Goal: Task Accomplishment & Management: Use online tool/utility

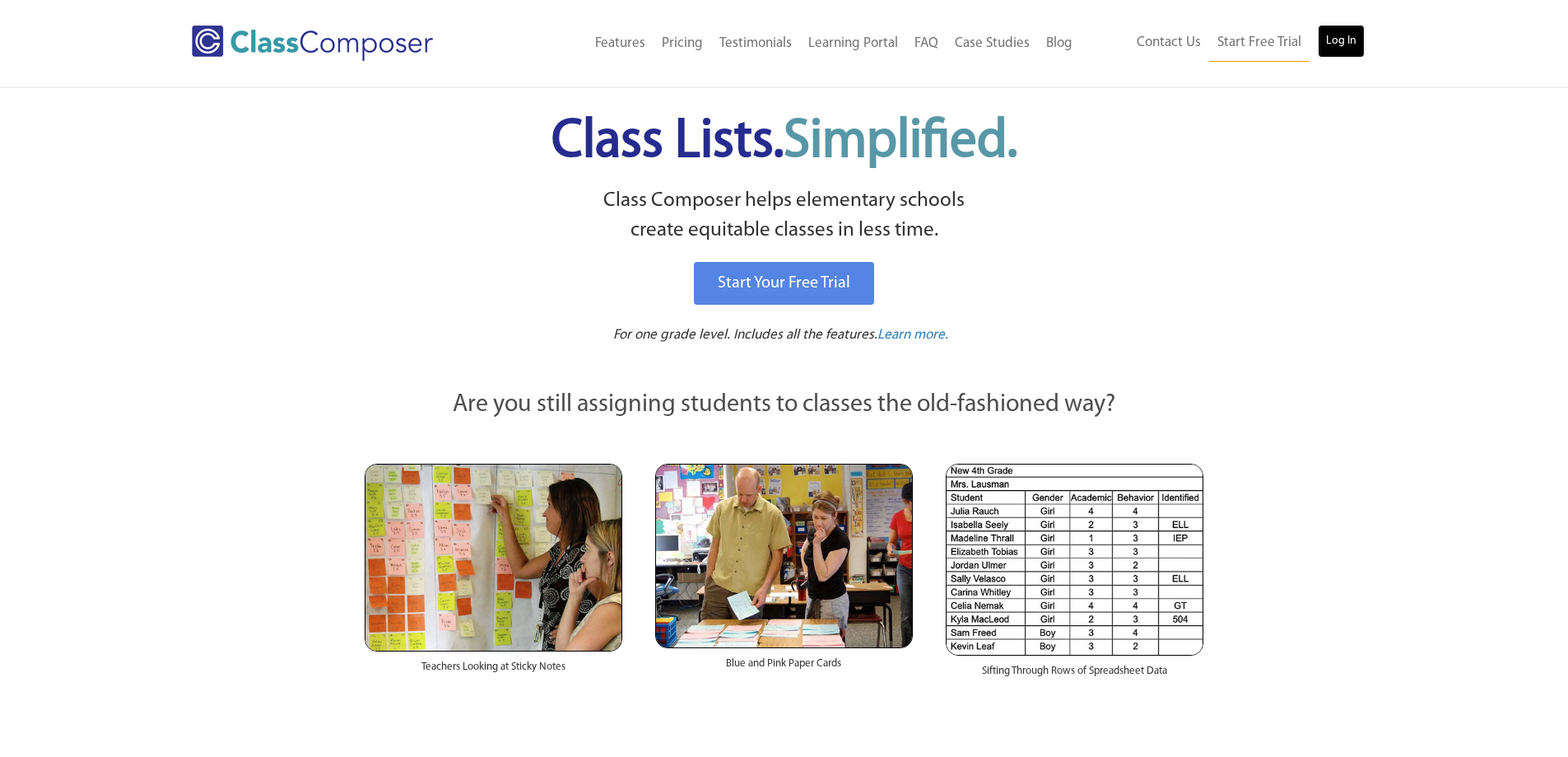
click at [1358, 35] on link "Log In" at bounding box center [1340, 41] width 46 height 33
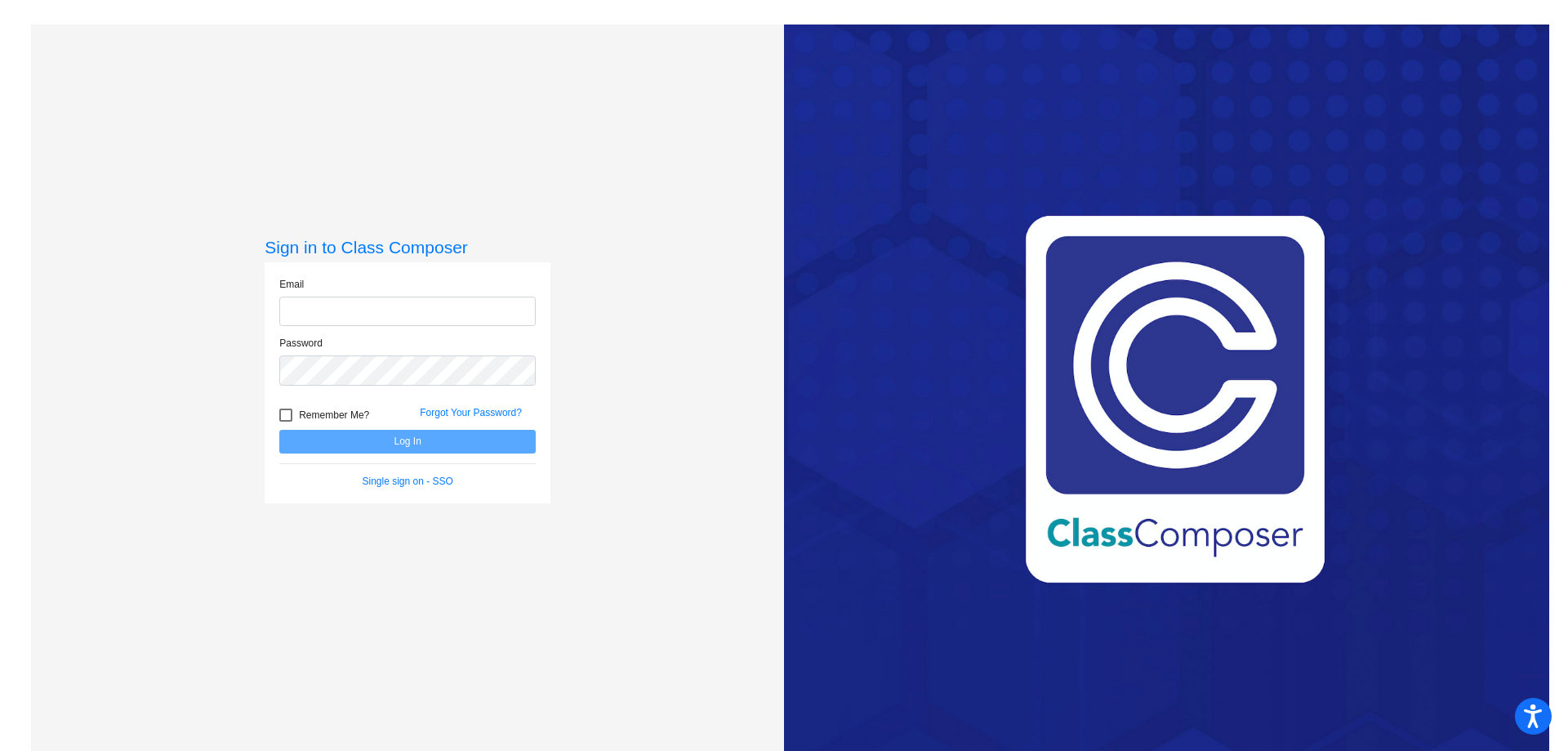
click at [438, 312] on input "email" at bounding box center [407, 312] width 257 height 30
type input "sterrell@harrahschools.com"
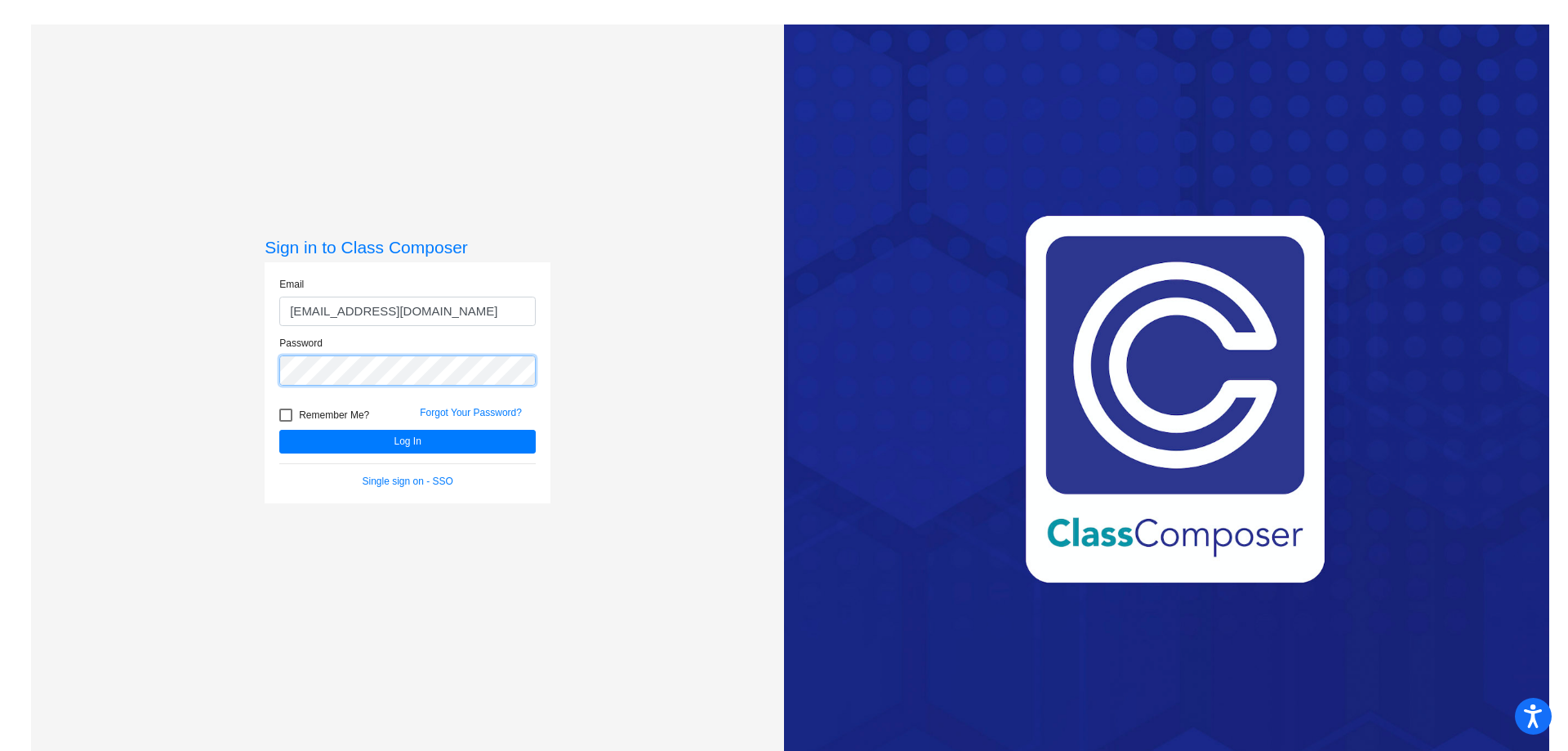
click at [279, 430] on button "Log In" at bounding box center [407, 441] width 257 height 24
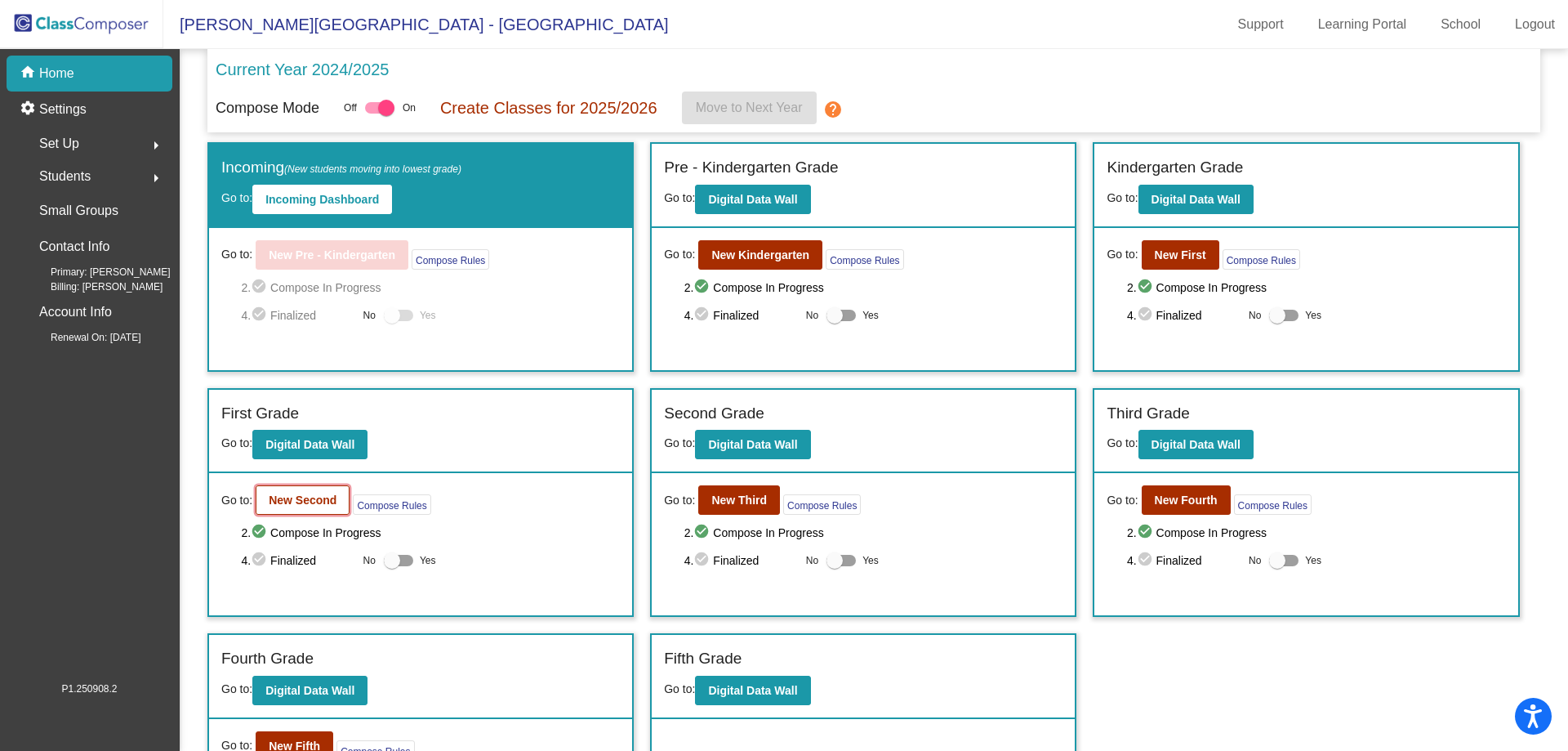
click at [321, 498] on b "New Second" at bounding box center [303, 500] width 68 height 13
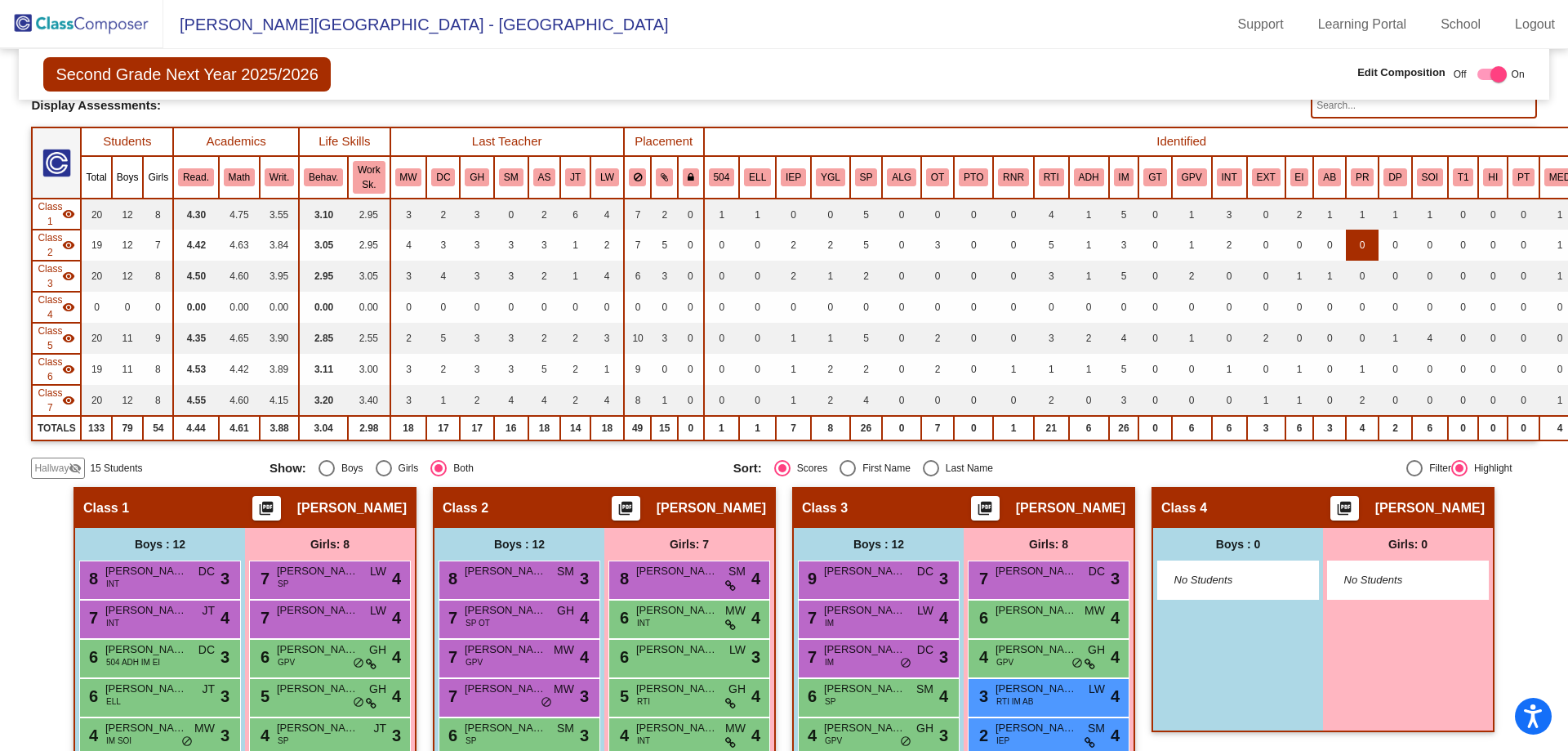
scroll to position [89, 0]
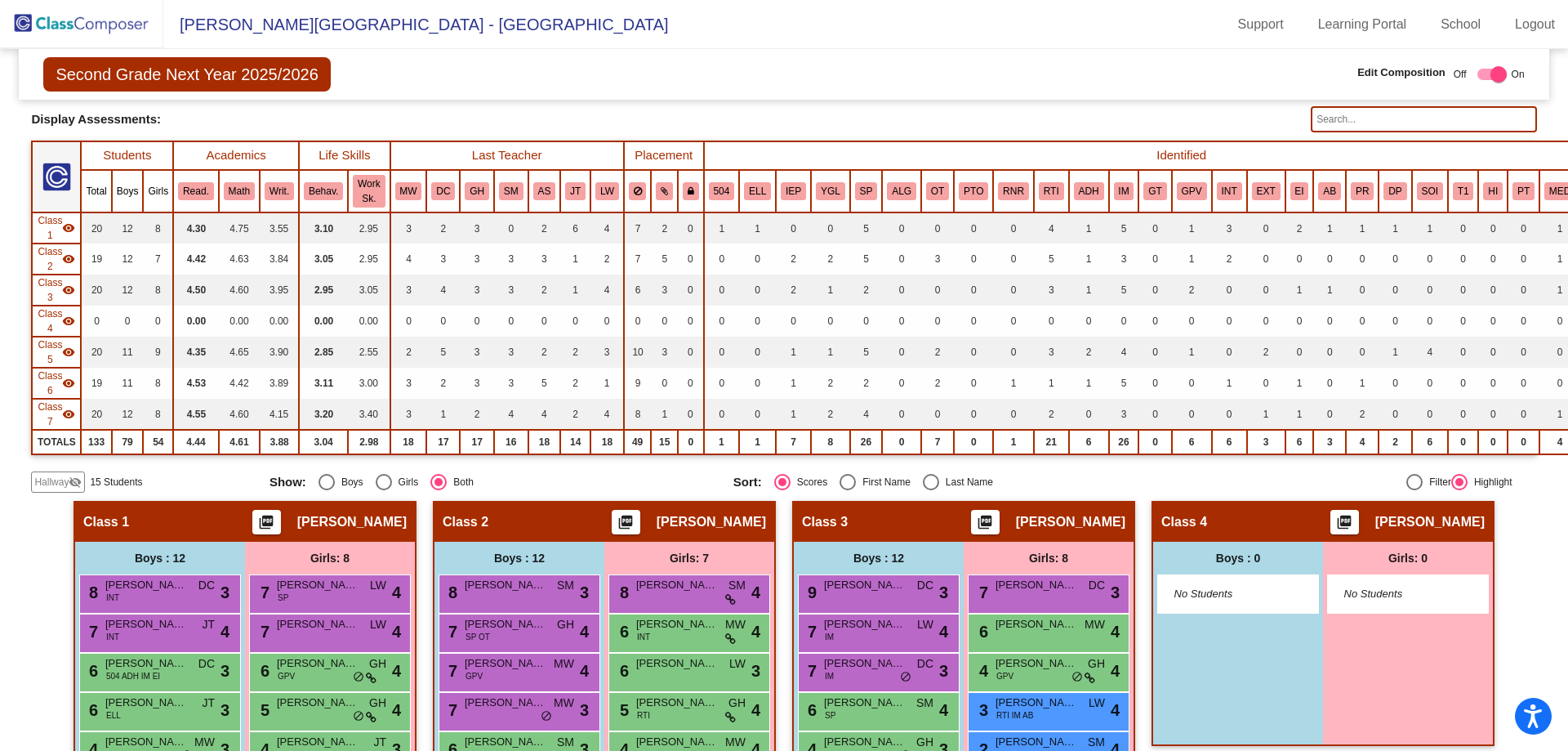
click at [1351, 121] on input "text" at bounding box center [1423, 120] width 226 height 26
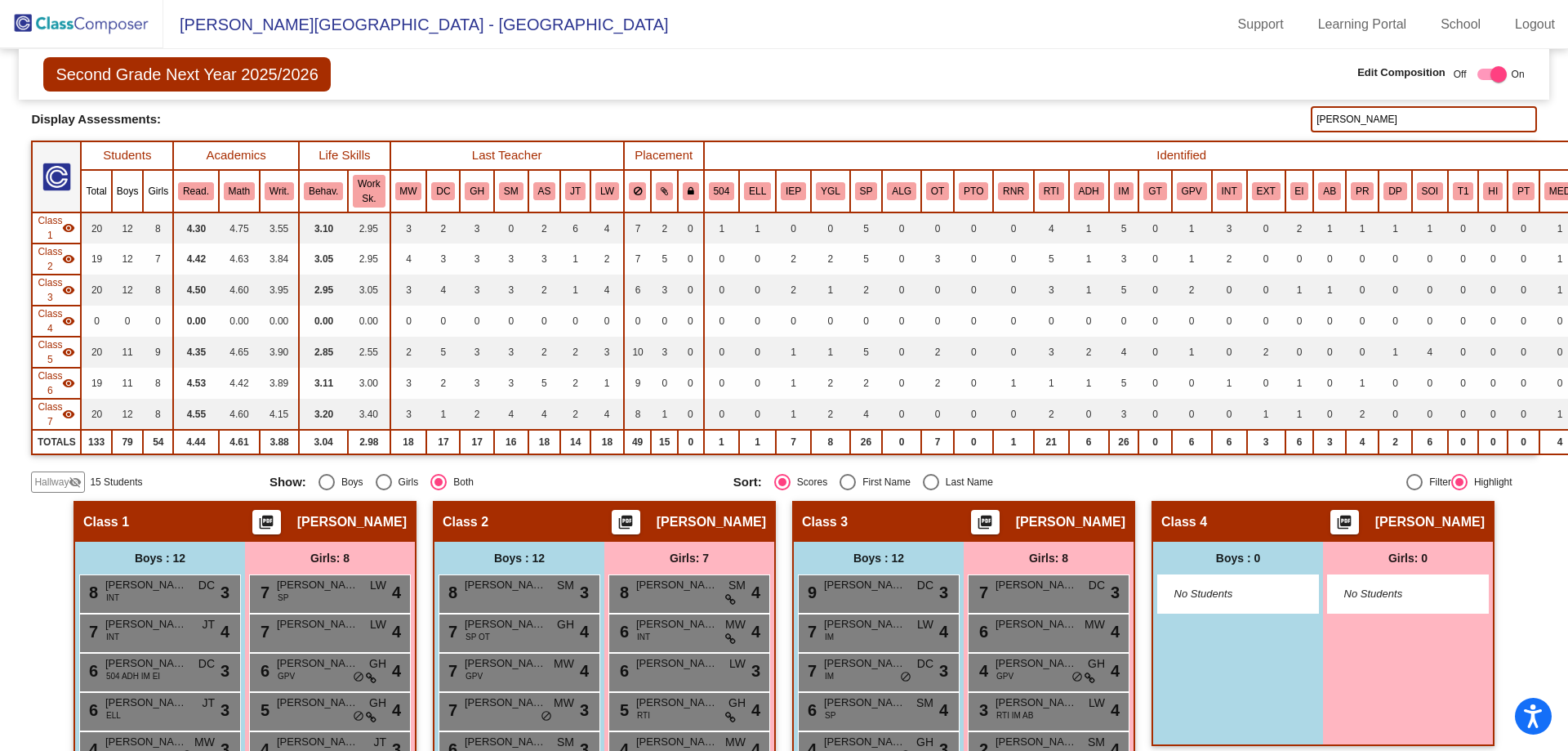
type input "archer"
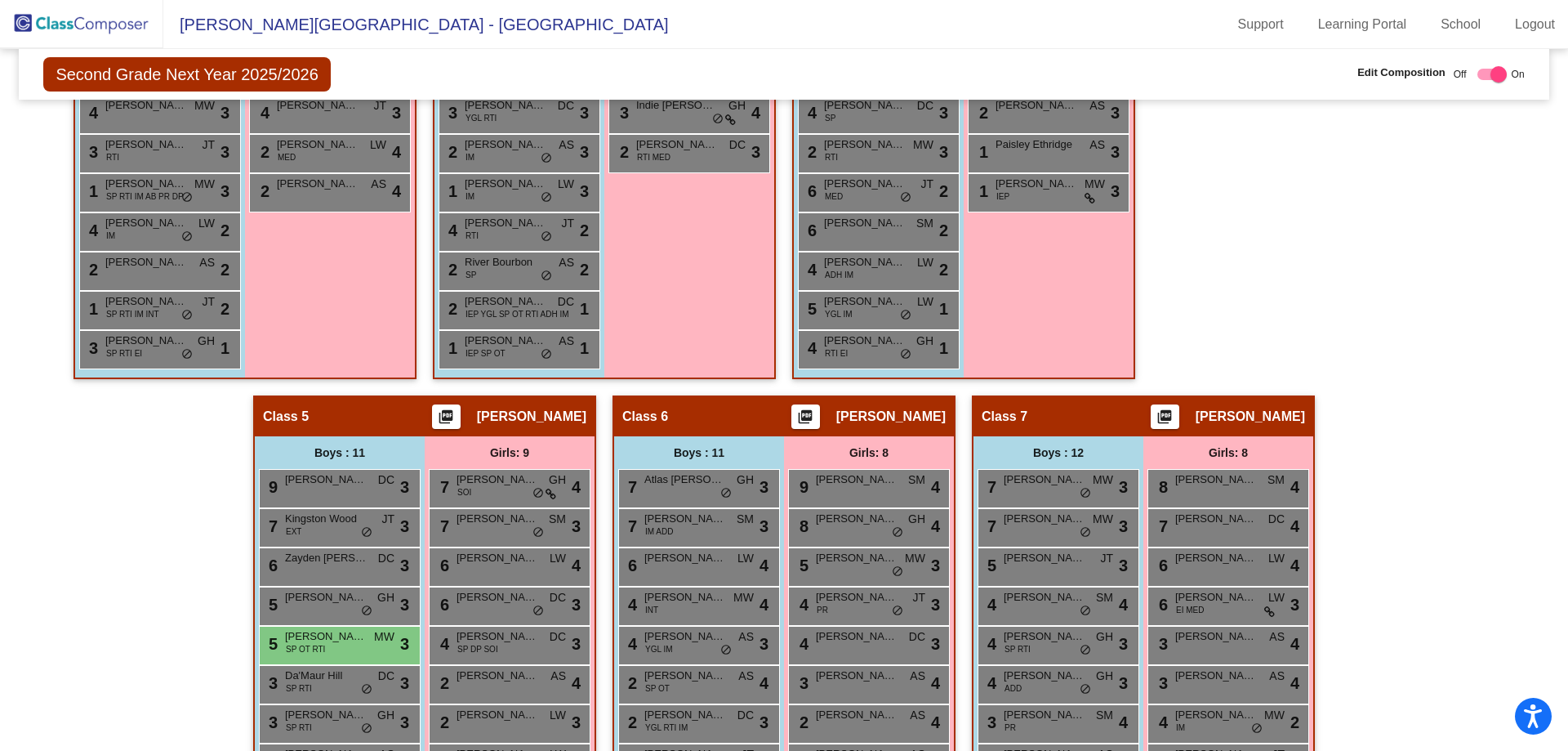
scroll to position [988, 0]
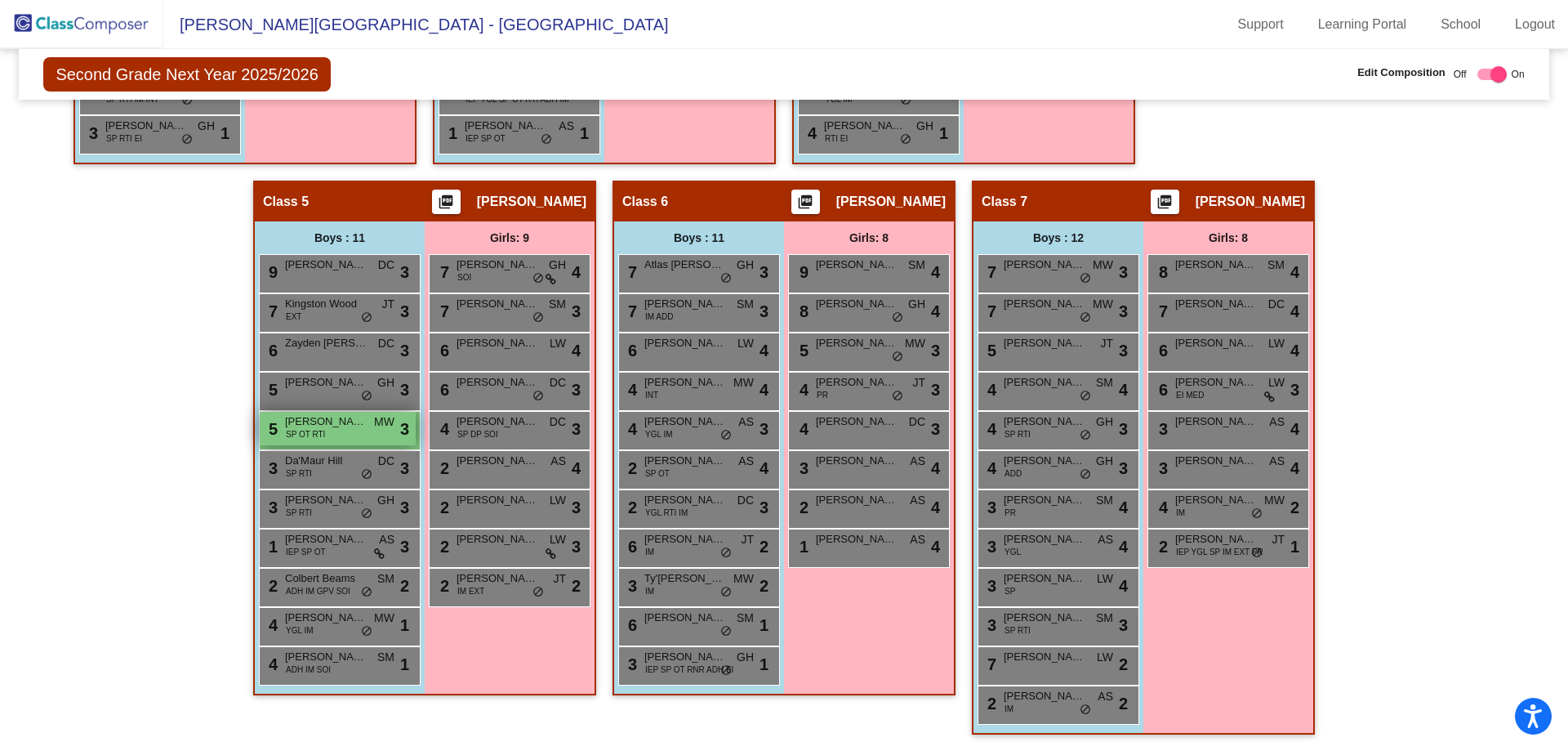
click at [356, 423] on div "5 Archer Drew SP OT RTI MW lock do_not_disturb_alt 3" at bounding box center [338, 428] width 156 height 34
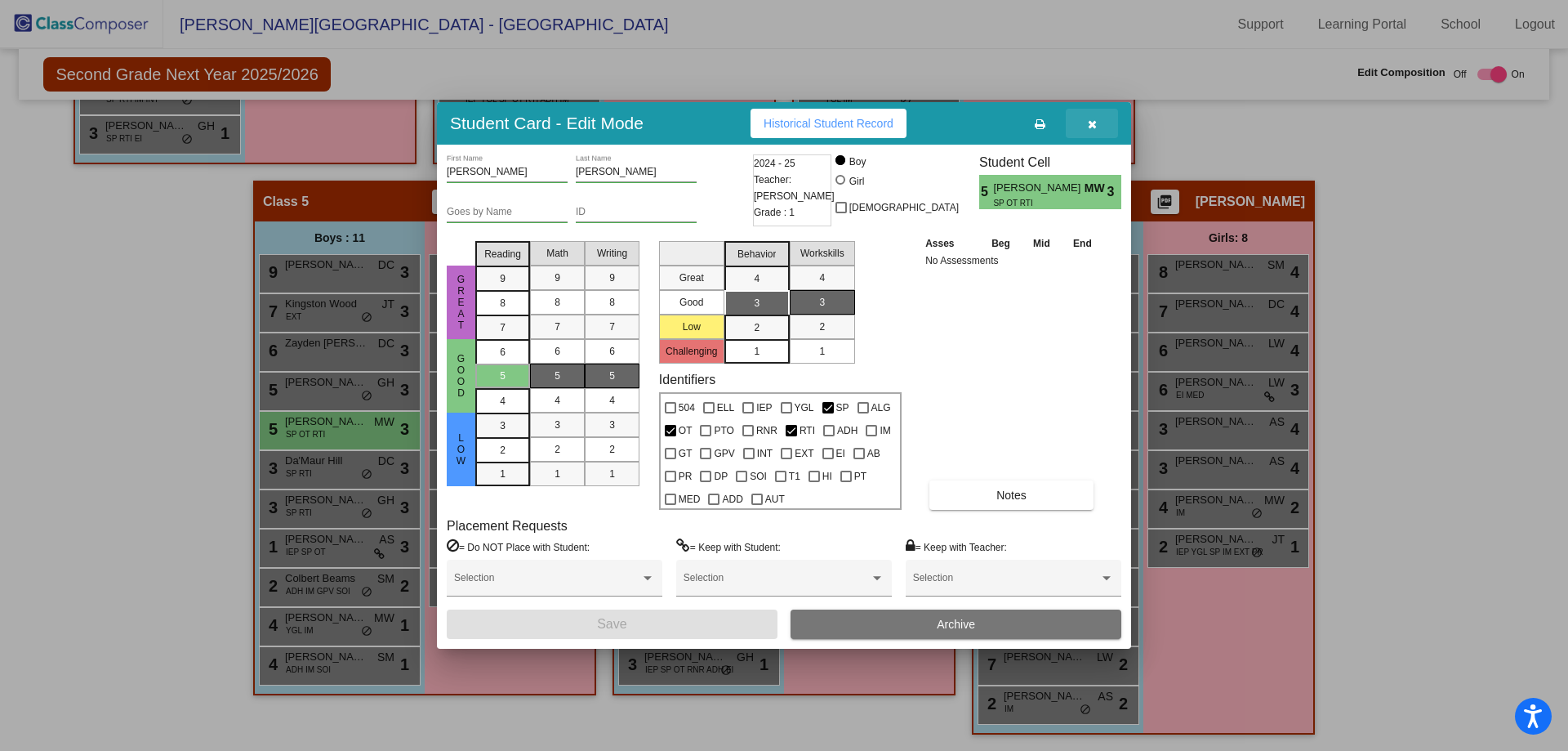
click at [1093, 120] on icon "button" at bounding box center [1092, 124] width 9 height 11
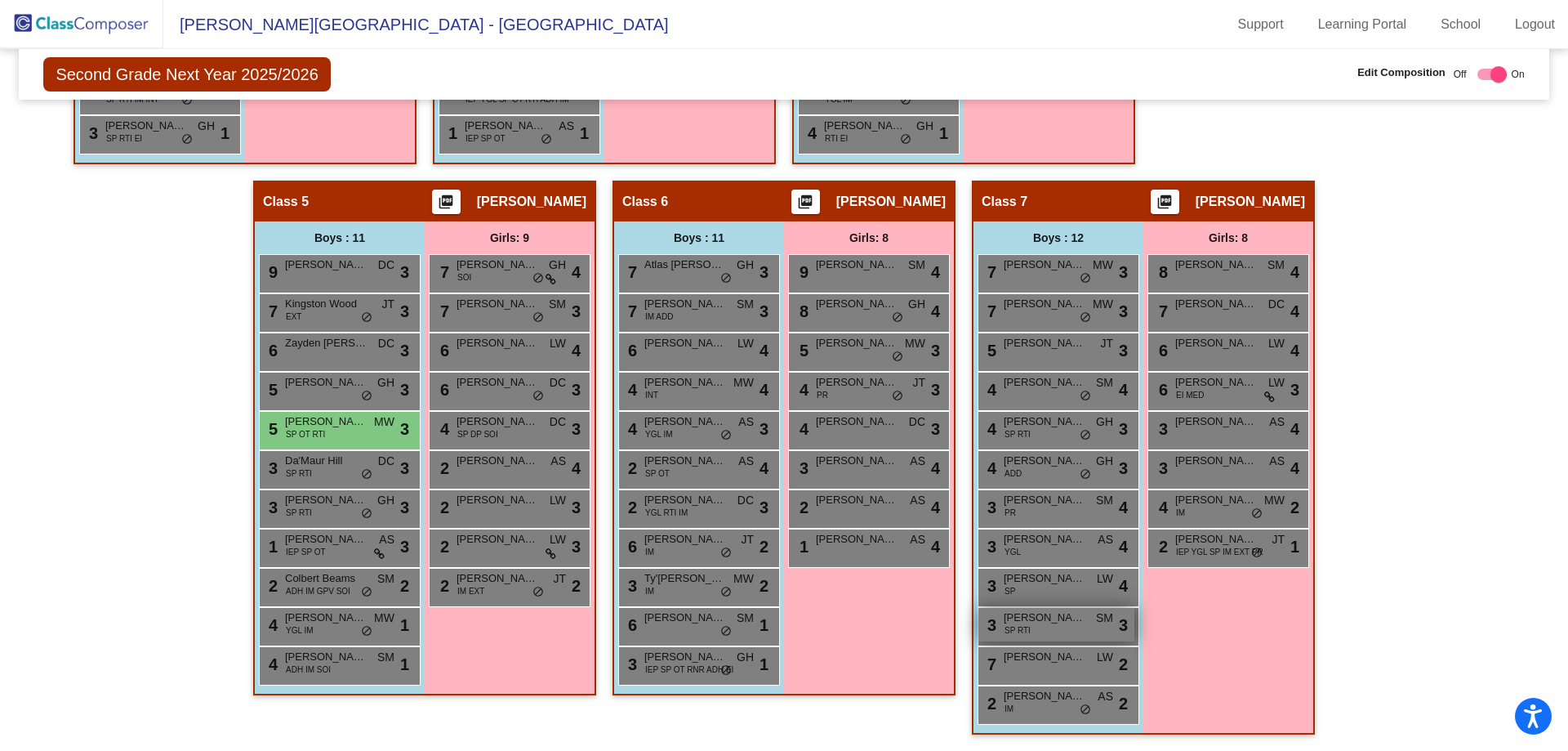
click at [1075, 621] on div "3 Maverick McGehee SP RTI SM lock do_not_disturb_alt 3" at bounding box center [1056, 625] width 156 height 34
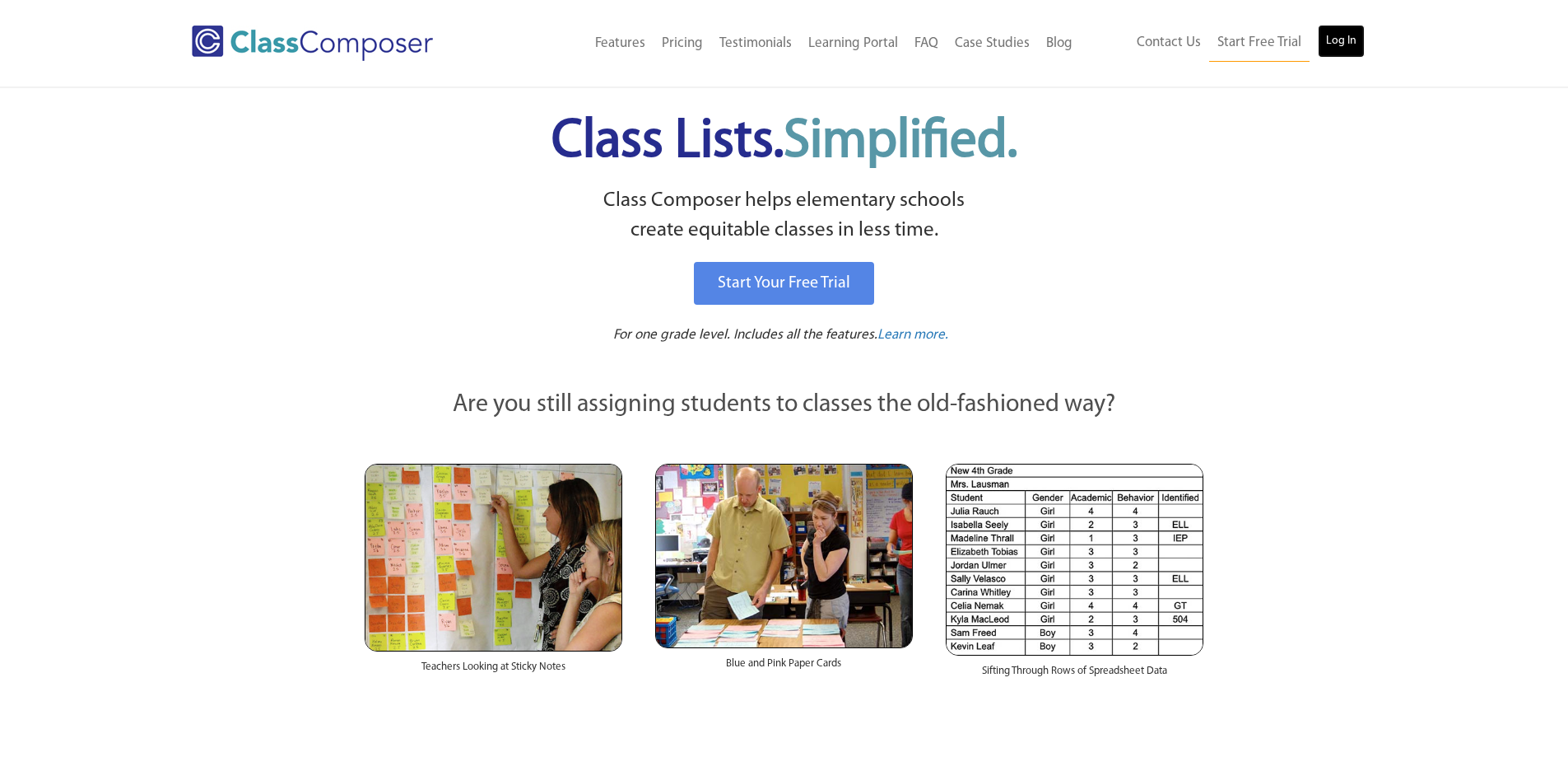
click at [1340, 44] on link "Log In" at bounding box center [1340, 41] width 46 height 33
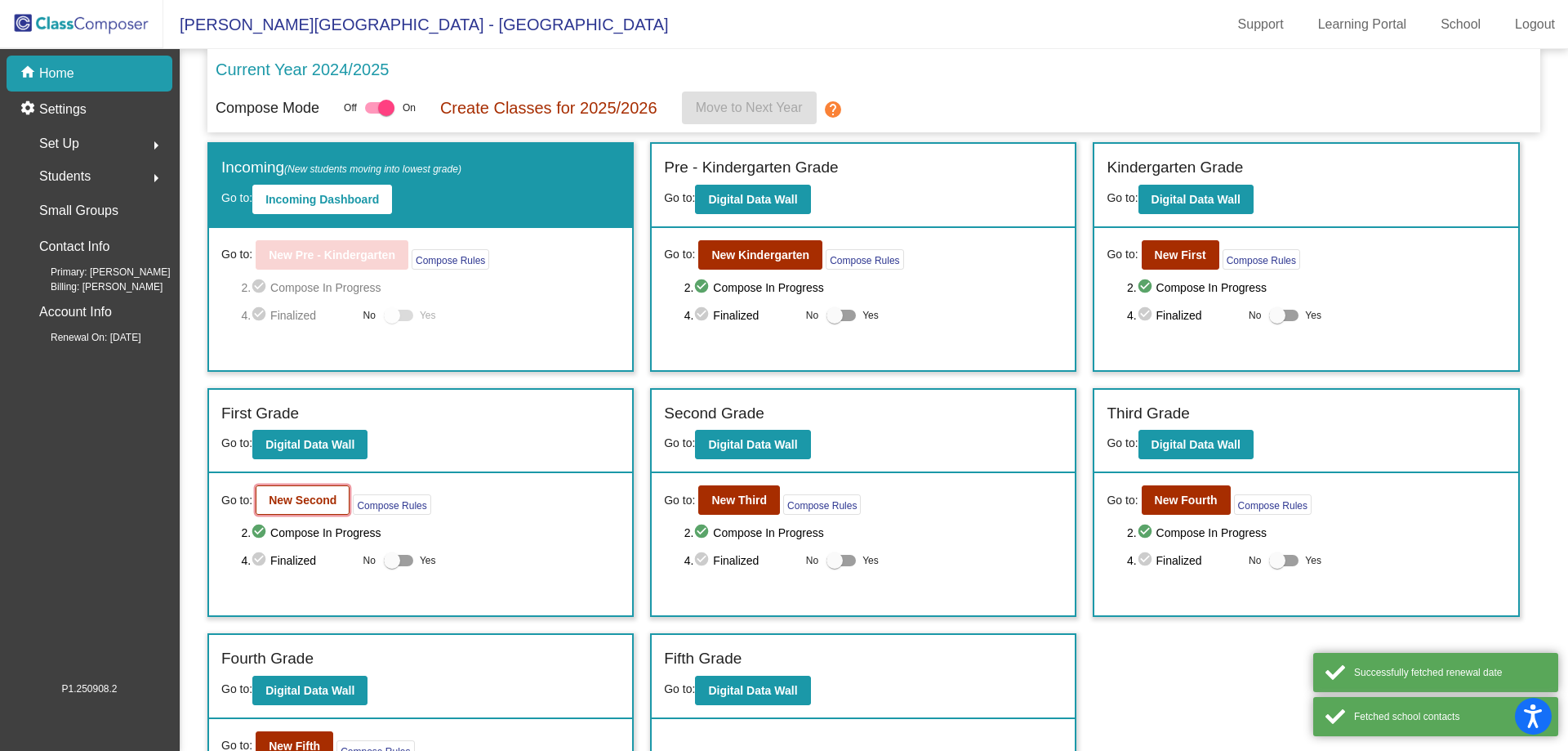
click at [288, 500] on b "New Second" at bounding box center [303, 500] width 68 height 13
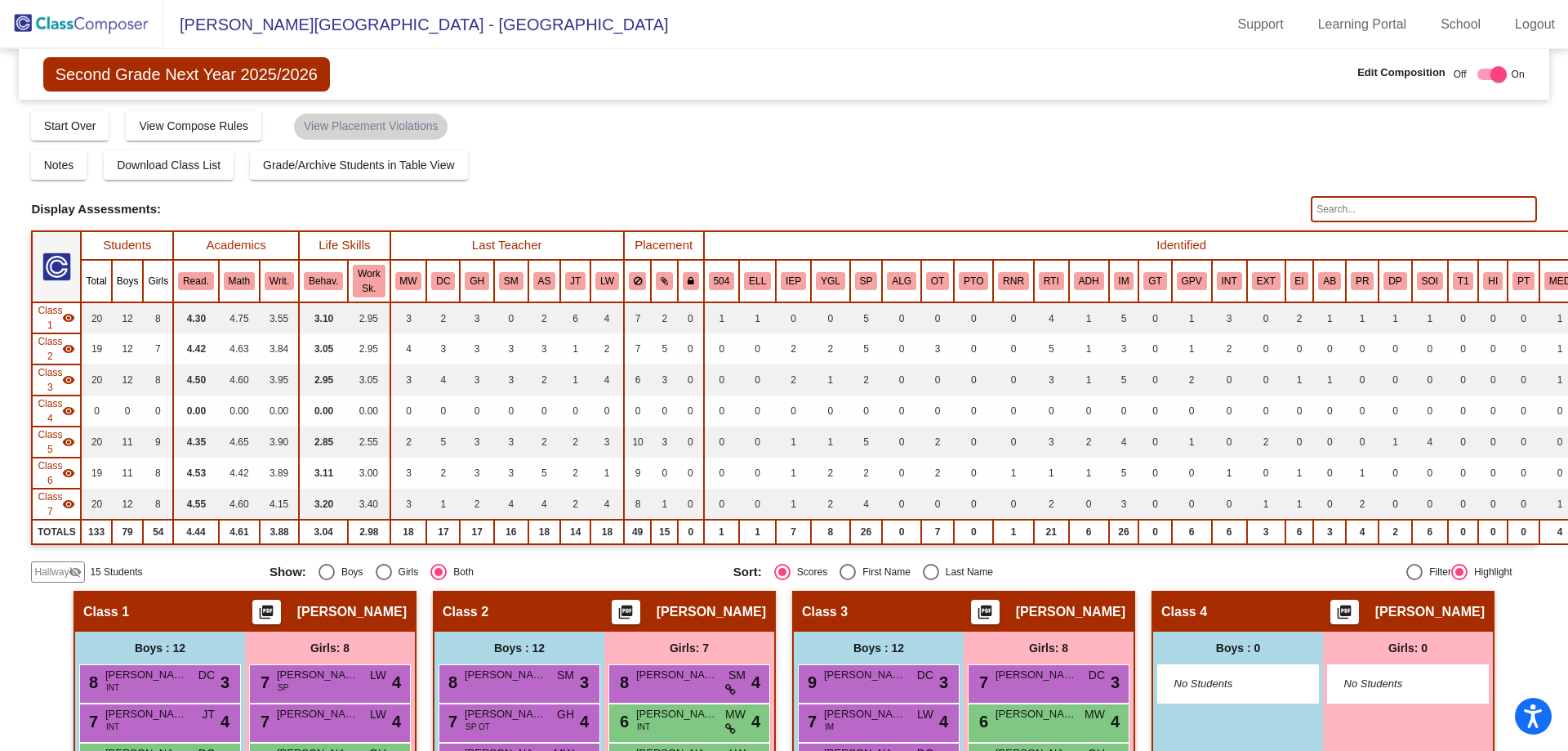
click at [1333, 214] on input "text" at bounding box center [1423, 209] width 226 height 26
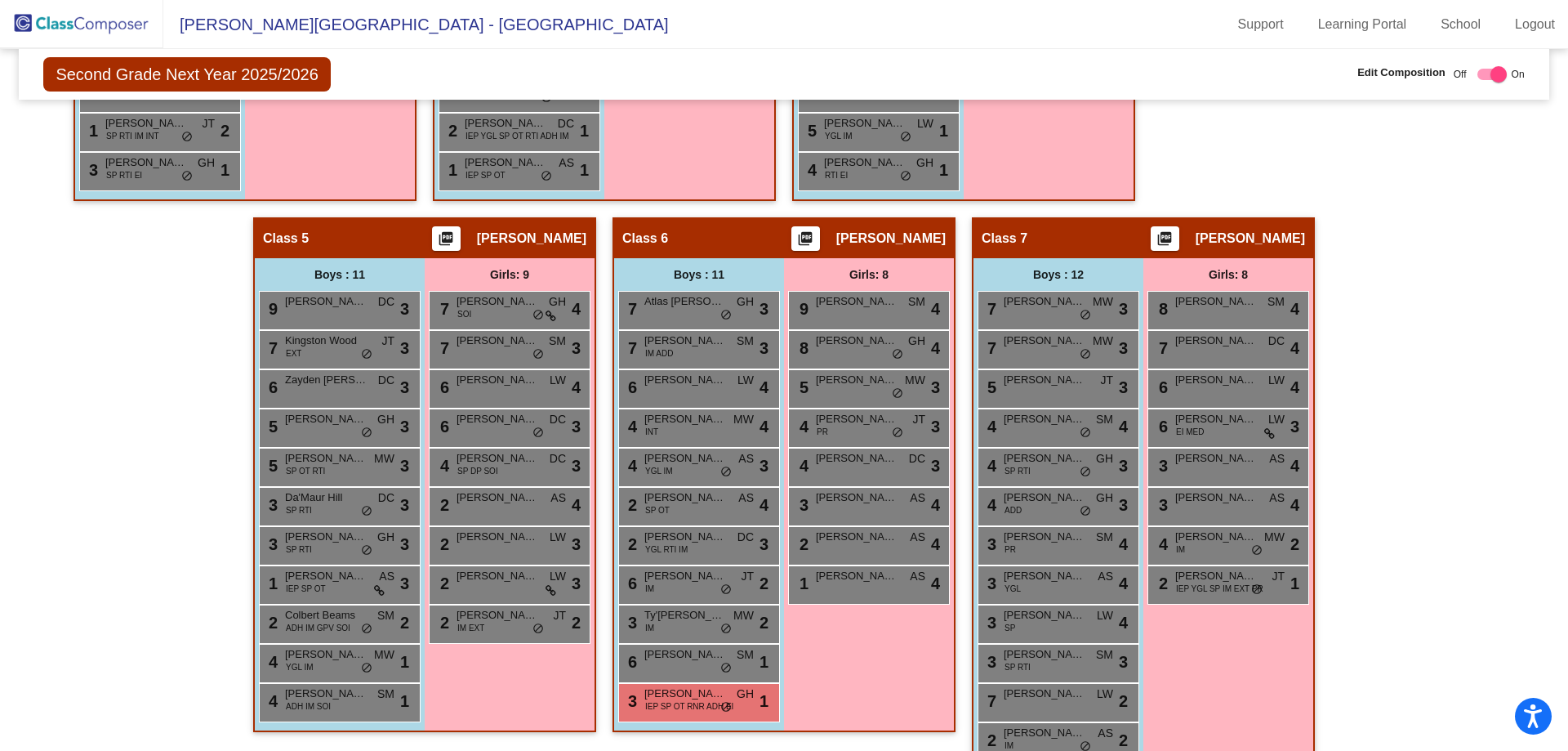
scroll to position [988, 0]
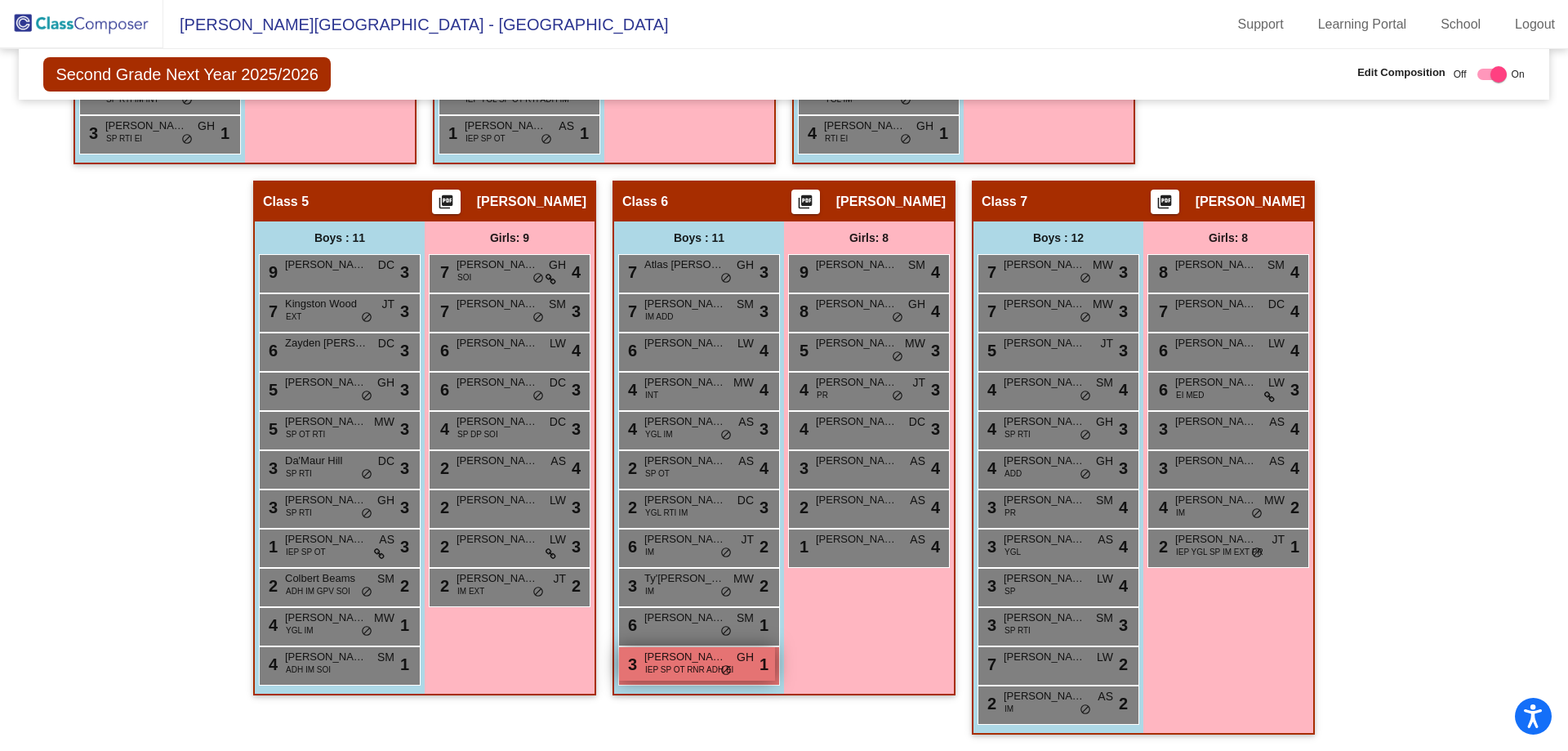
click at [721, 664] on span "do_not_disturb_alt" at bounding box center [726, 671] width 11 height 13
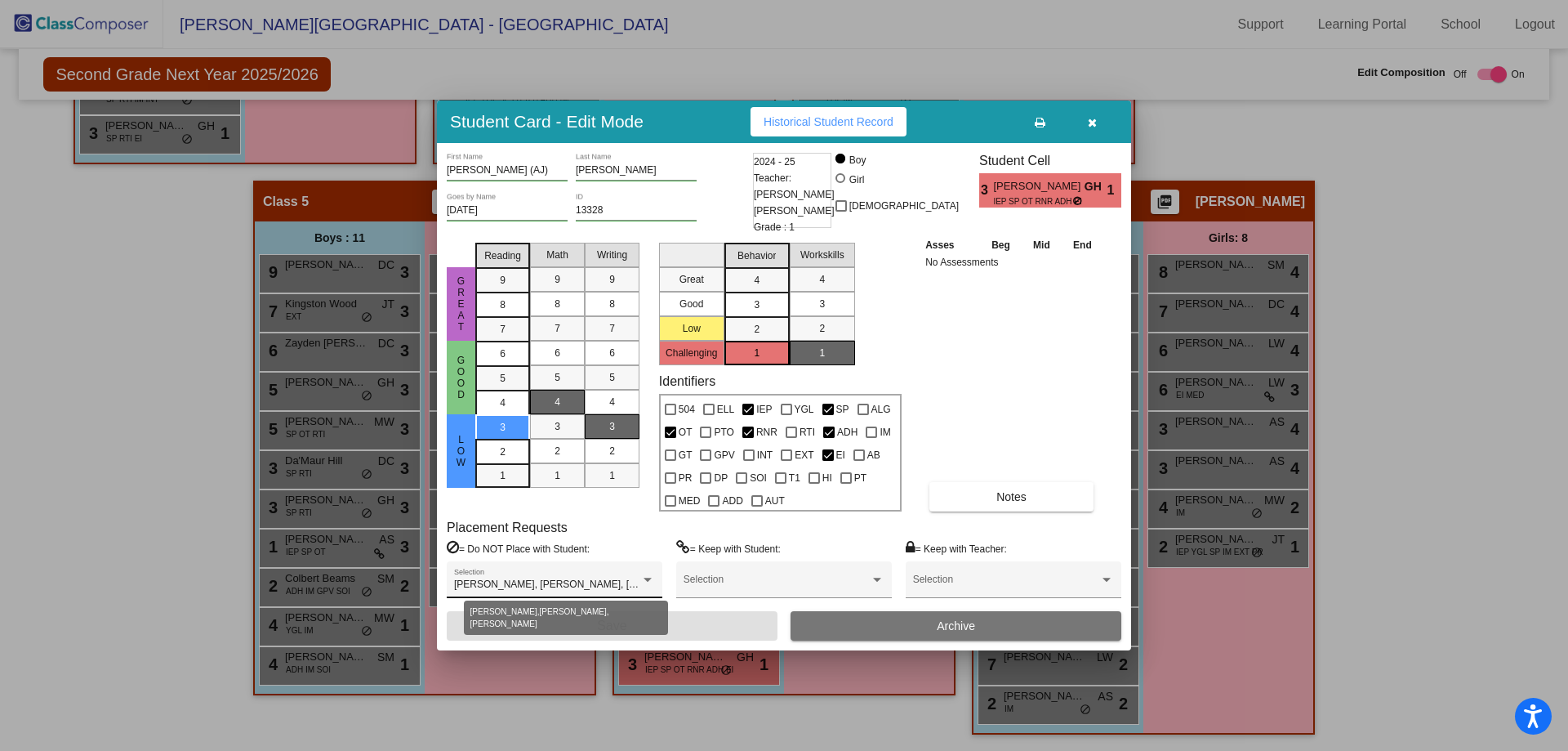
click at [647, 579] on div at bounding box center [647, 580] width 8 height 4
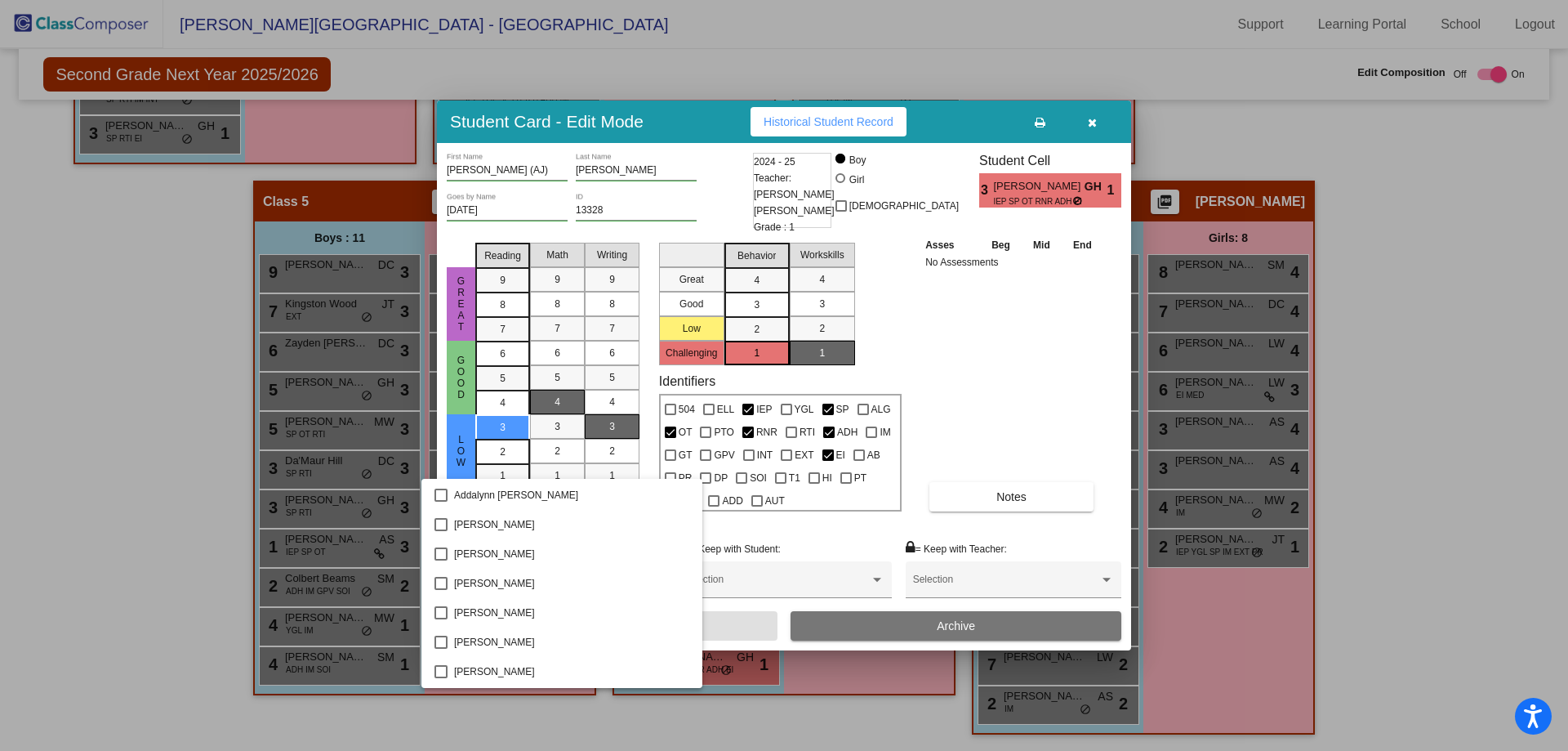
scroll to position [0, 0]
click at [1096, 127] on div at bounding box center [784, 376] width 1568 height 751
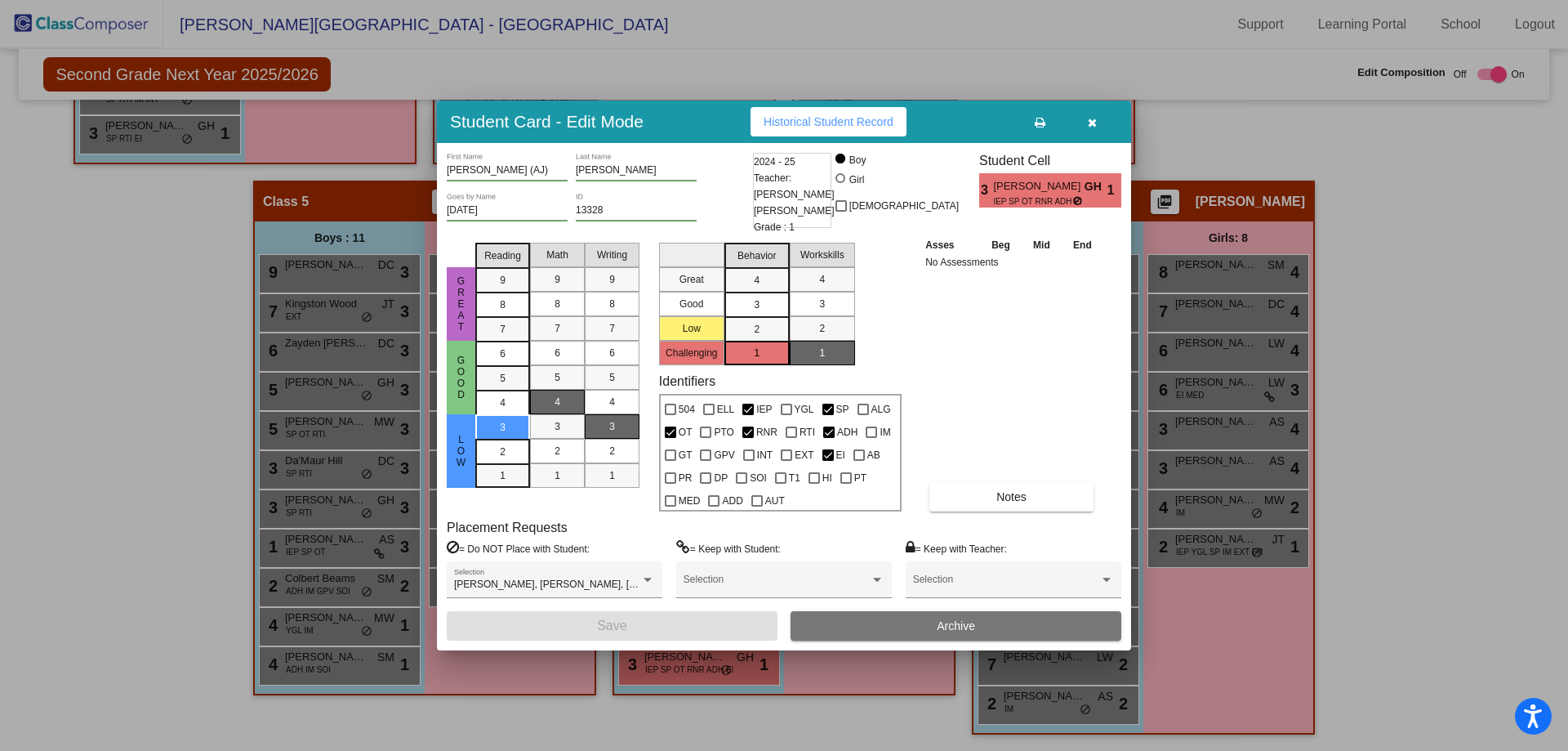
click at [1088, 127] on icon "button" at bounding box center [1092, 122] width 9 height 11
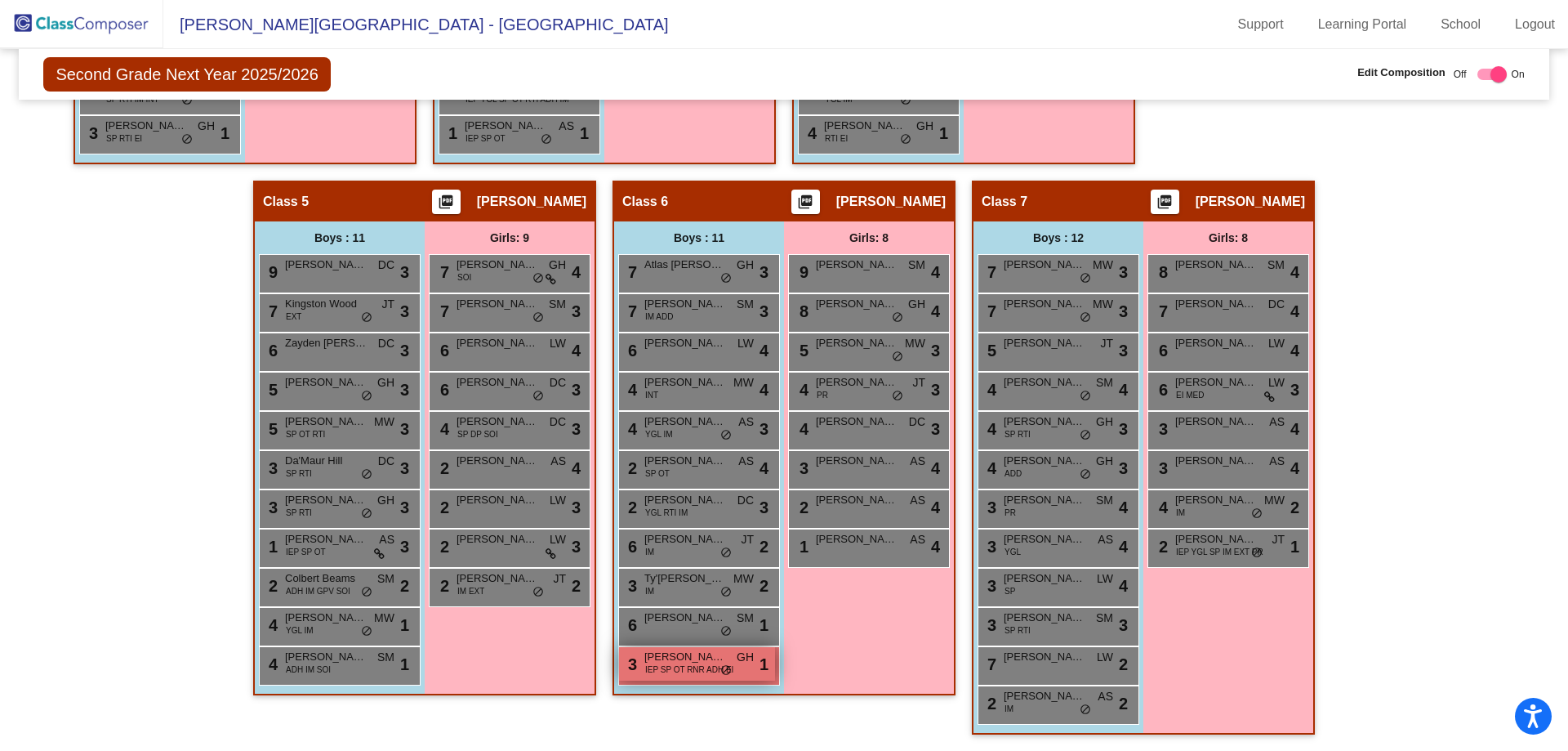
click at [683, 663] on span "IEP SP OT RNR ADH EI" at bounding box center [689, 669] width 88 height 12
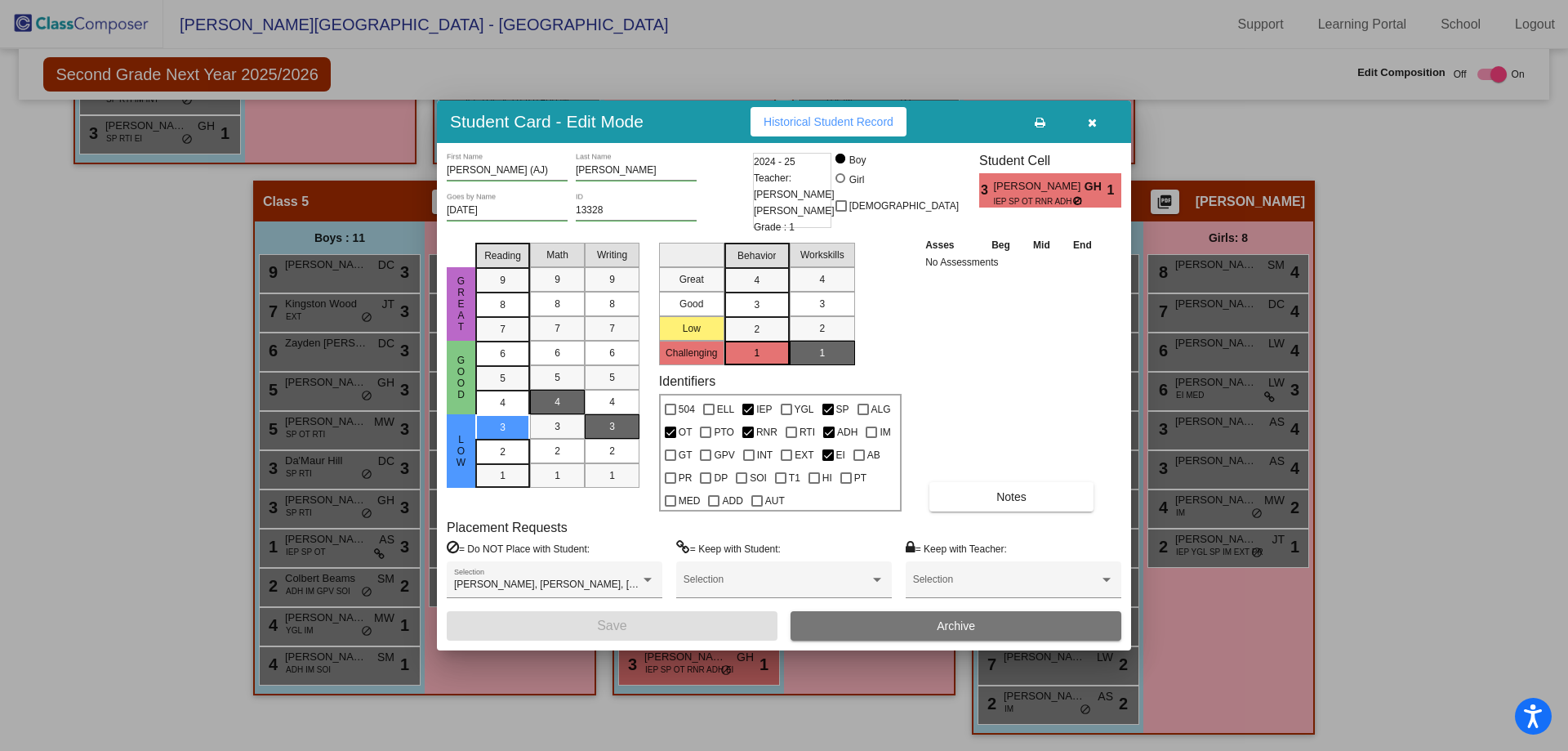
click at [1091, 120] on icon "button" at bounding box center [1092, 122] width 9 height 11
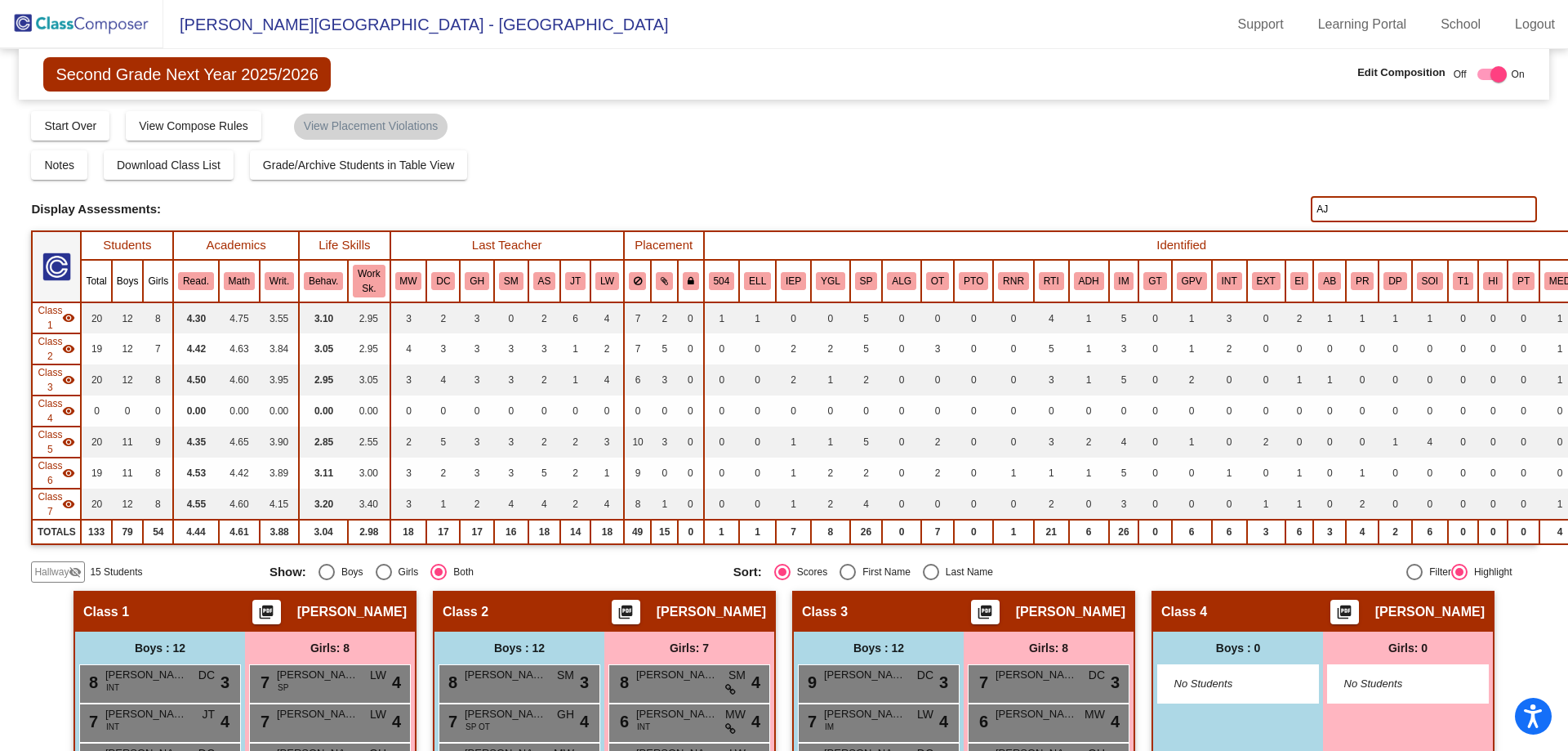
click at [198, 567] on div "Hallway visibility_off 15 Students" at bounding box center [144, 571] width 226 height 22
click at [790, 188] on div "Display Scores for Years: [DATE] - [DATE] [DATE] - [DATE] Grade/Archive Student…" at bounding box center [784, 345] width 1505 height 473
click at [1376, 212] on input "AJ" at bounding box center [1423, 209] width 226 height 26
type input "A"
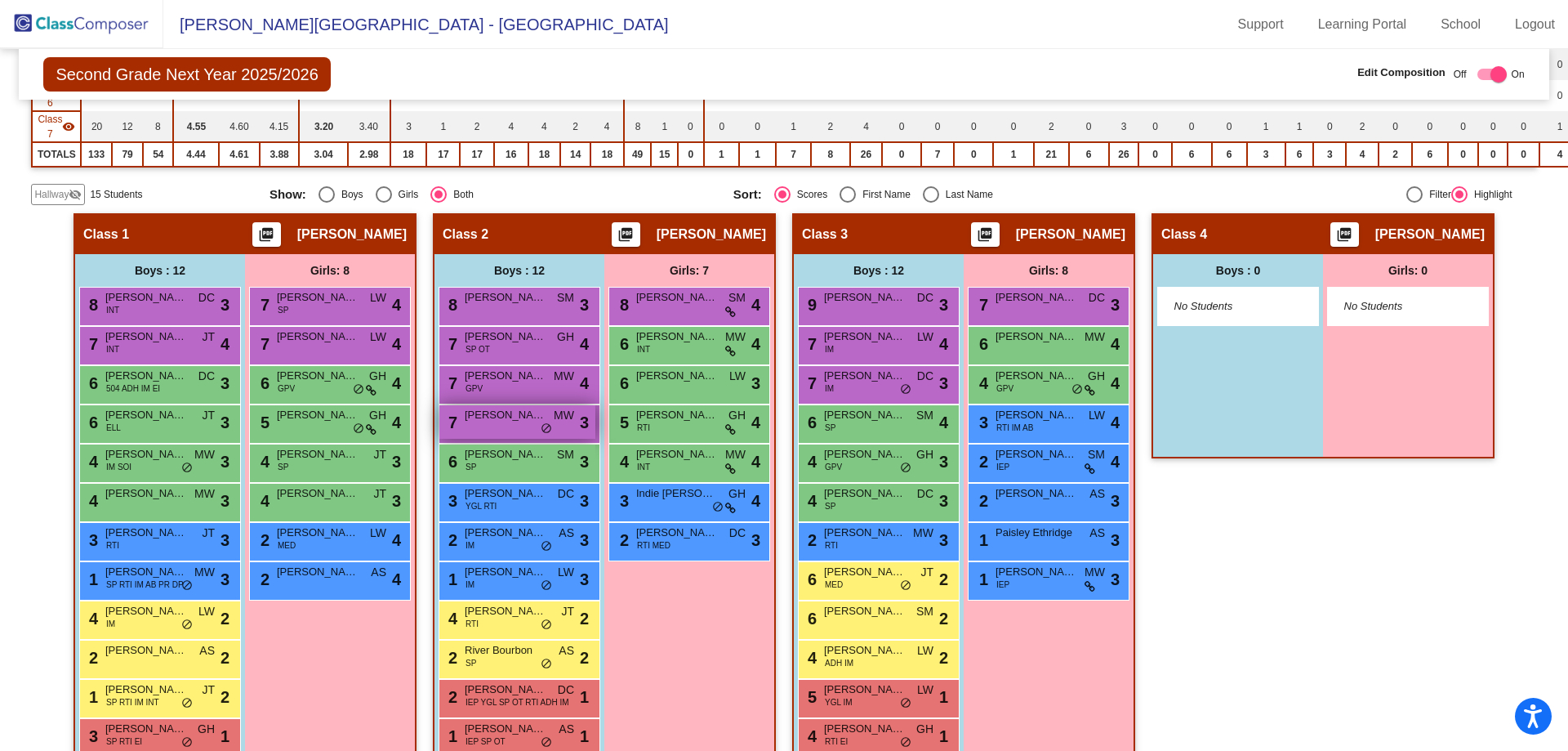
scroll to position [408, 0]
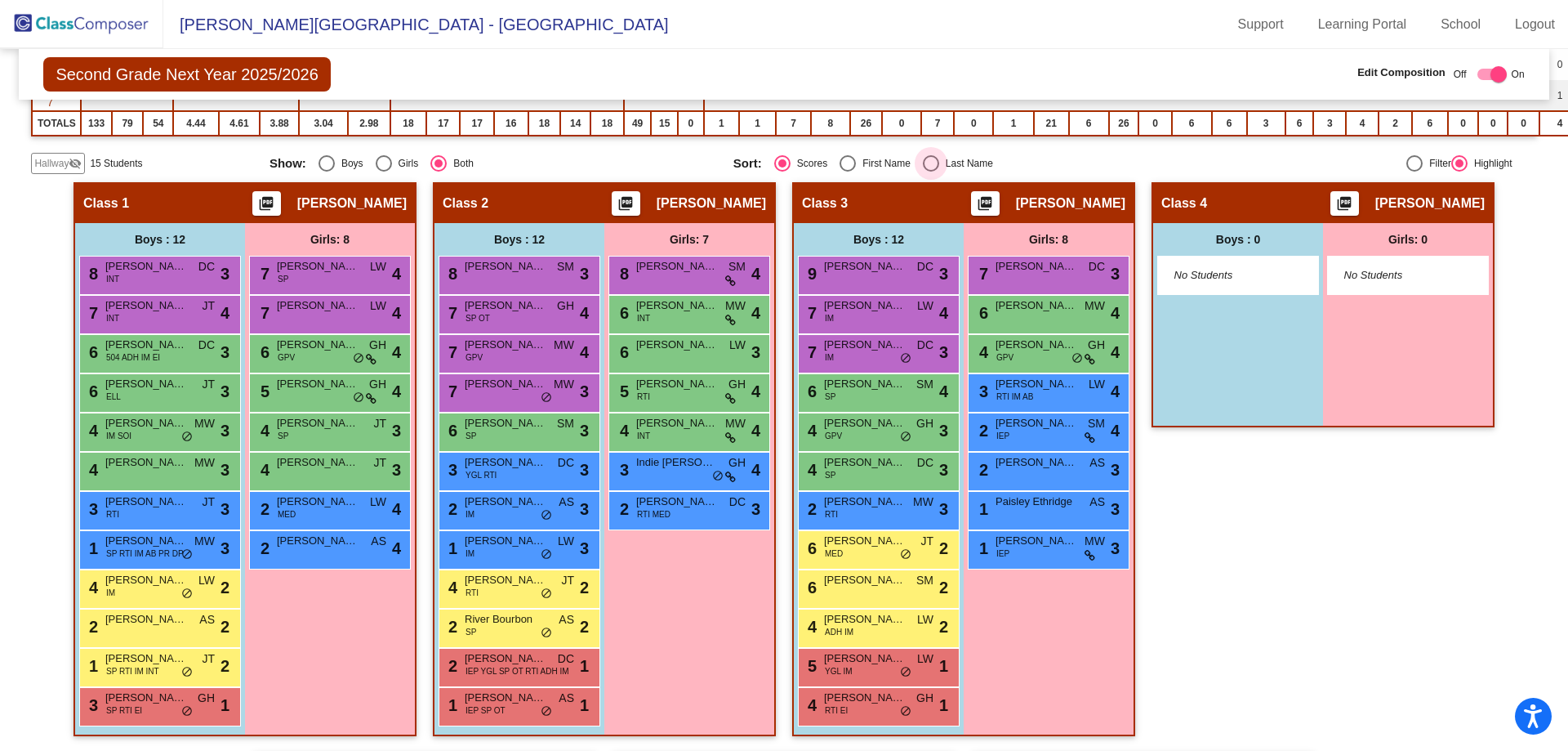
click at [923, 158] on div "Select an option" at bounding box center [930, 163] width 16 height 16
click at [930, 171] on input "Last Name" at bounding box center [930, 171] width 1 height 1
radio input "true"
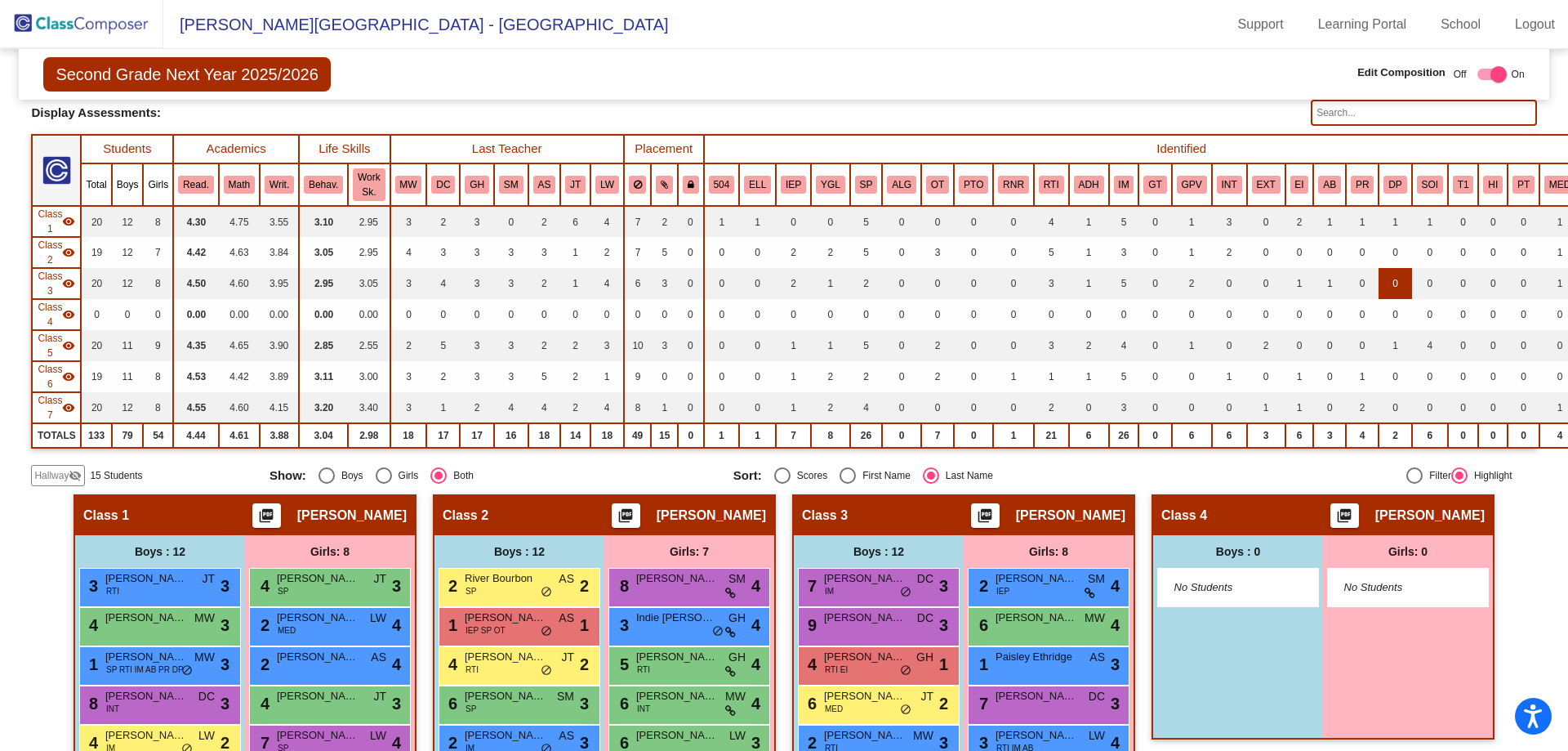
scroll to position [82, 0]
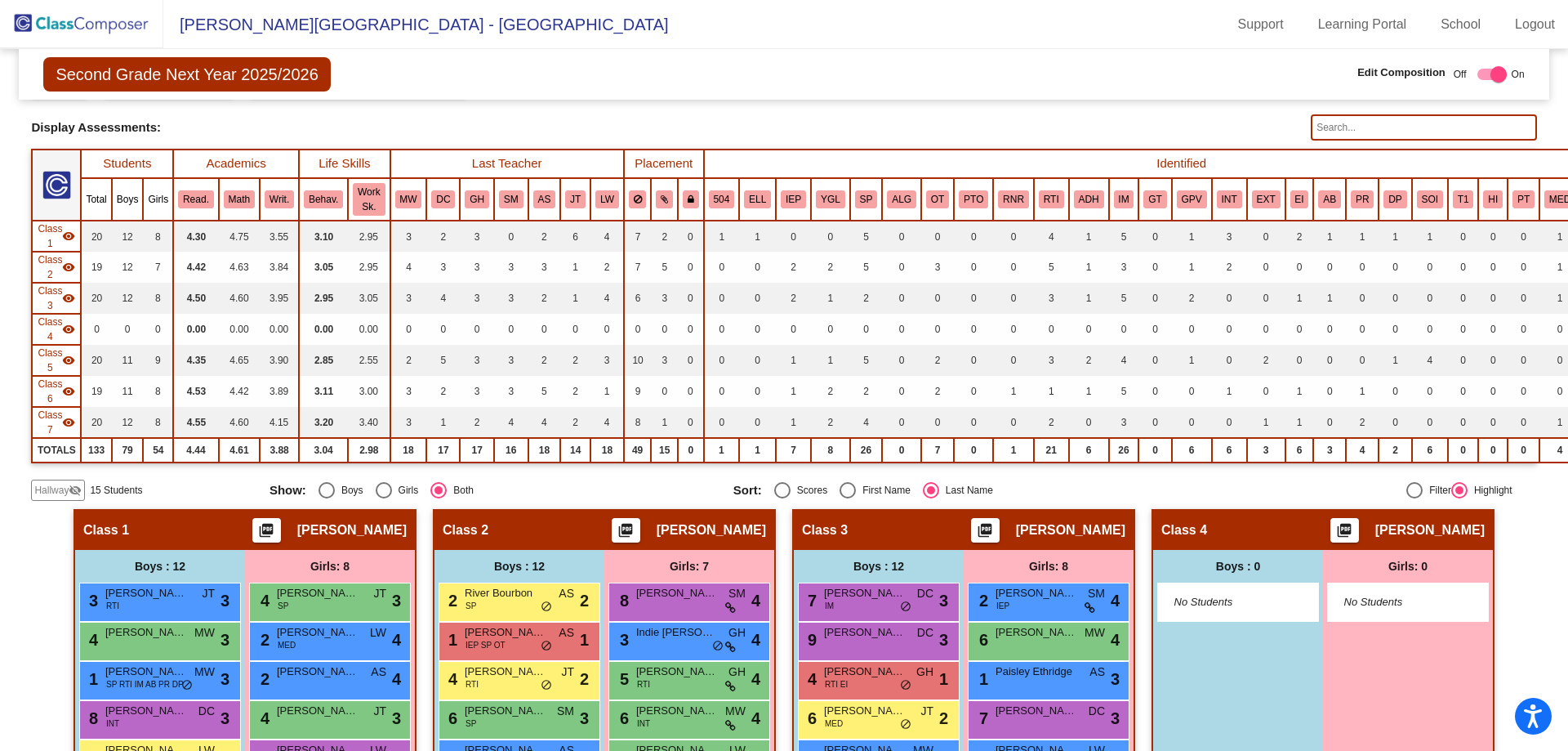
click at [1395, 131] on input "text" at bounding box center [1423, 128] width 226 height 26
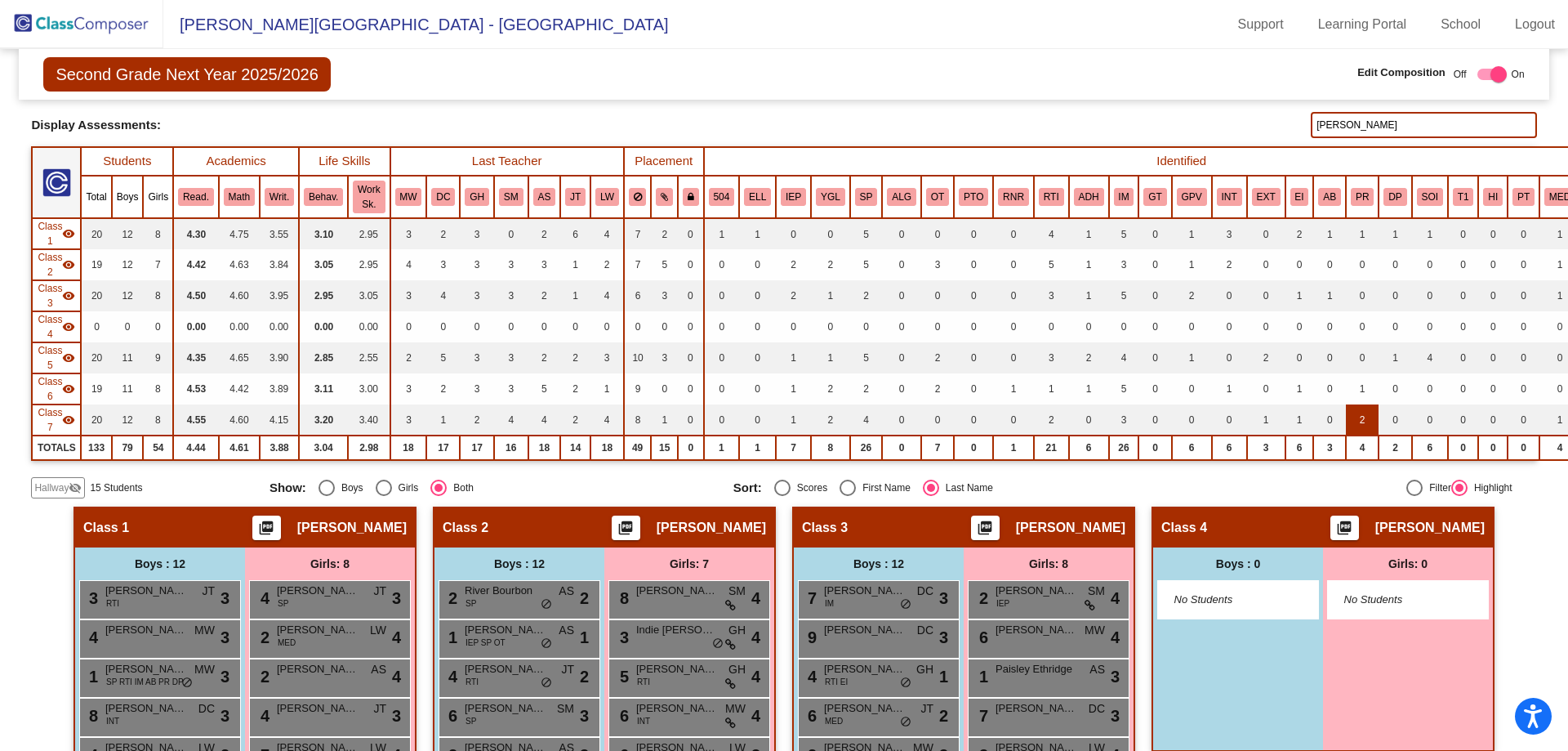
scroll to position [8, 0]
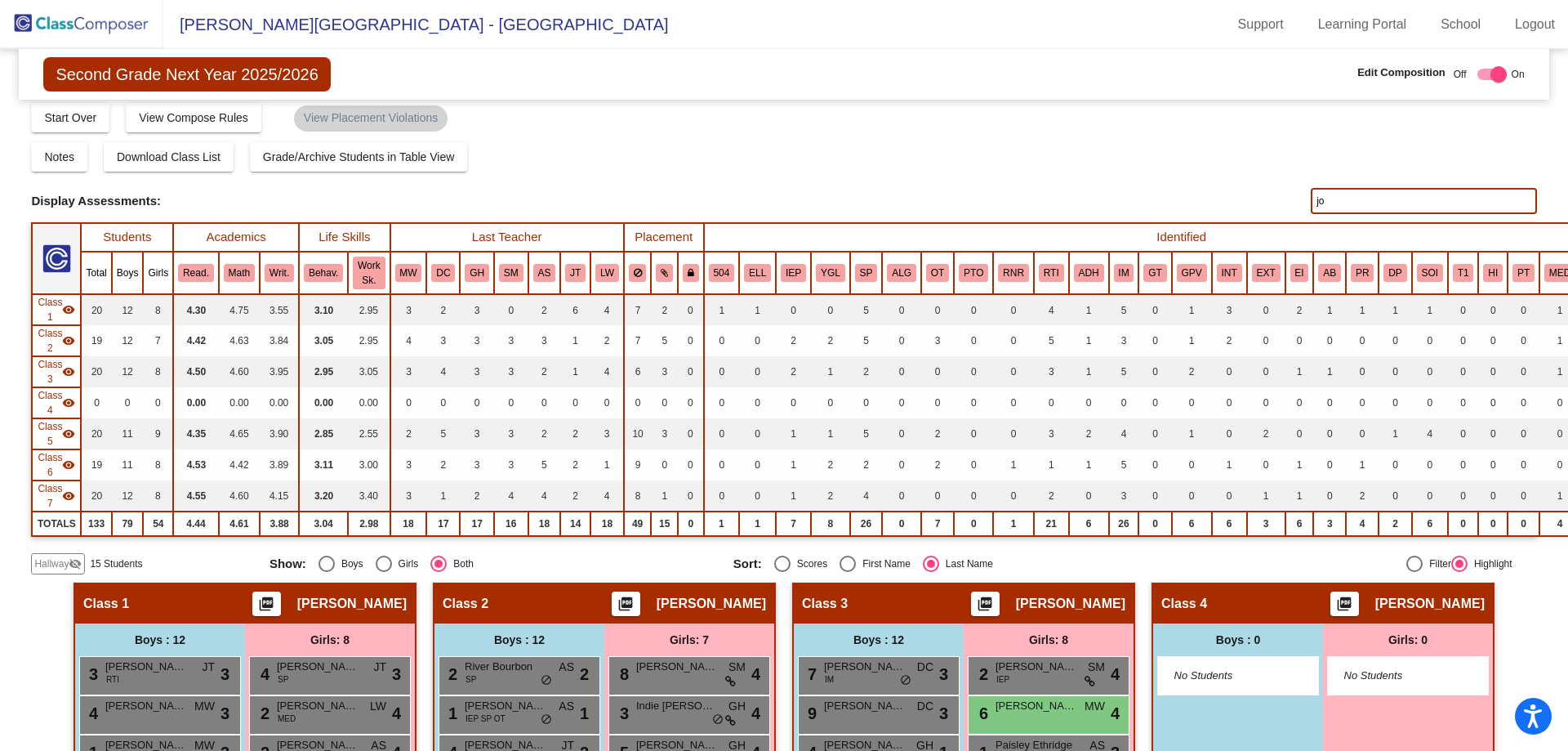
type input "j"
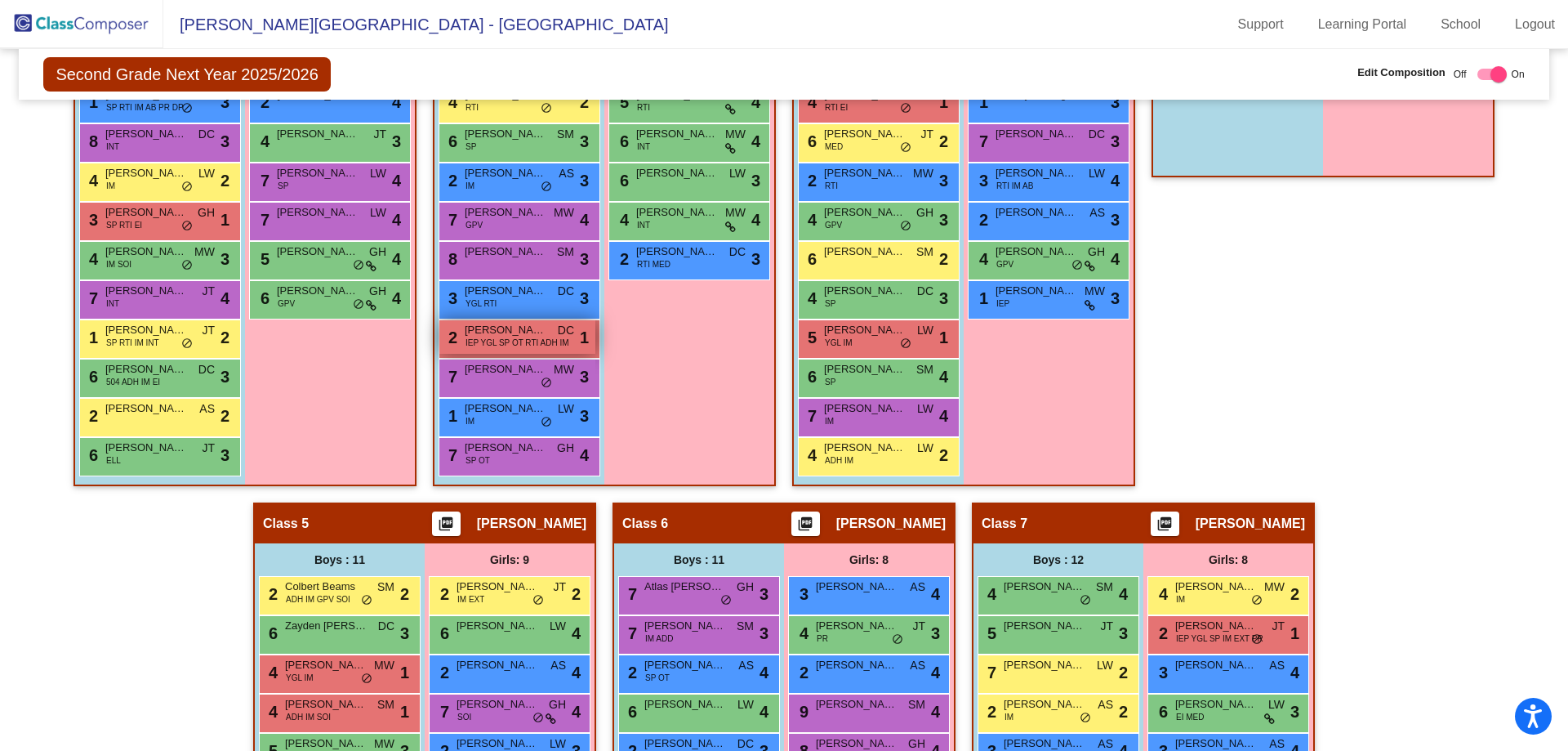
scroll to position [662, 0]
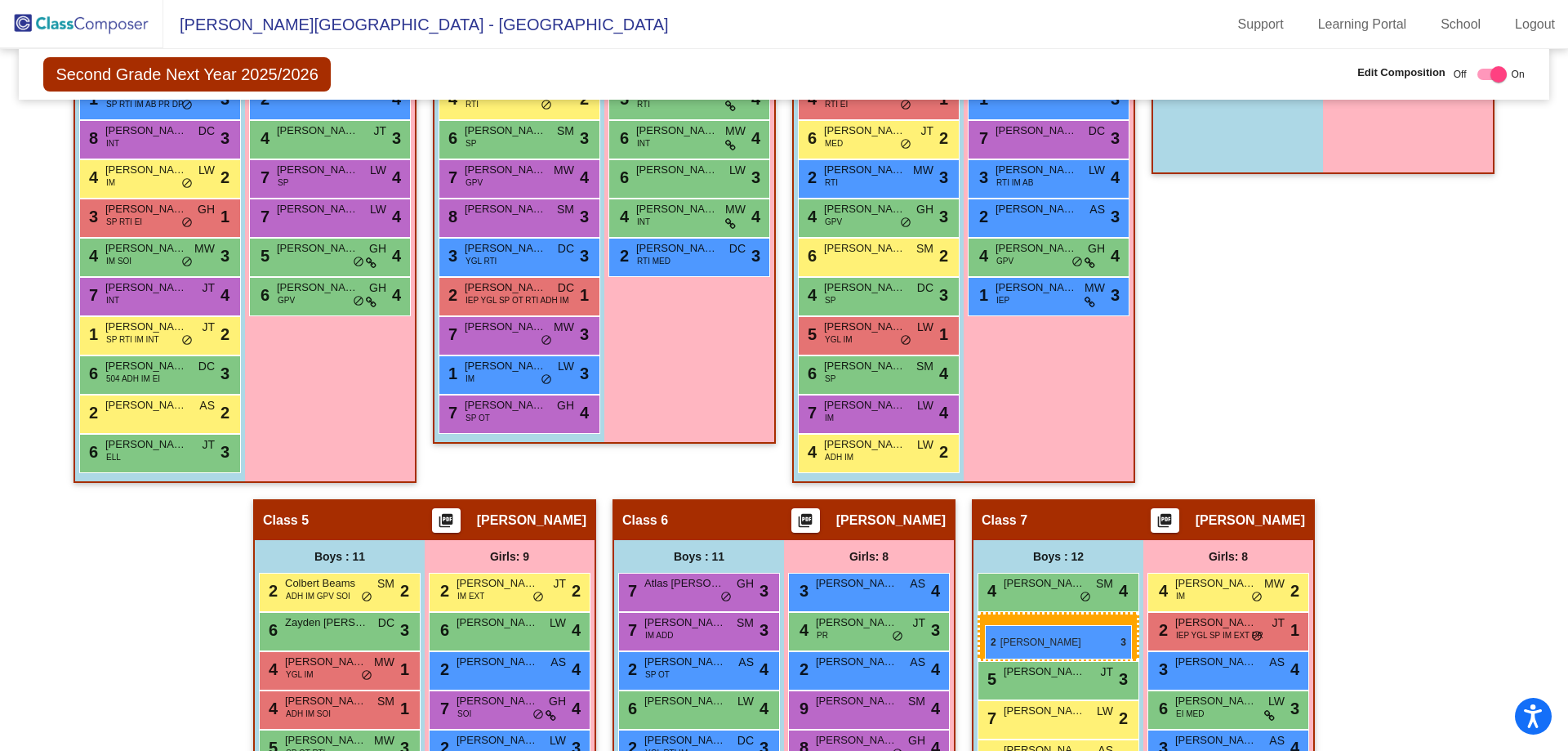
drag, startPoint x: 521, startPoint y: 178, endPoint x: 985, endPoint y: 625, distance: 644.3
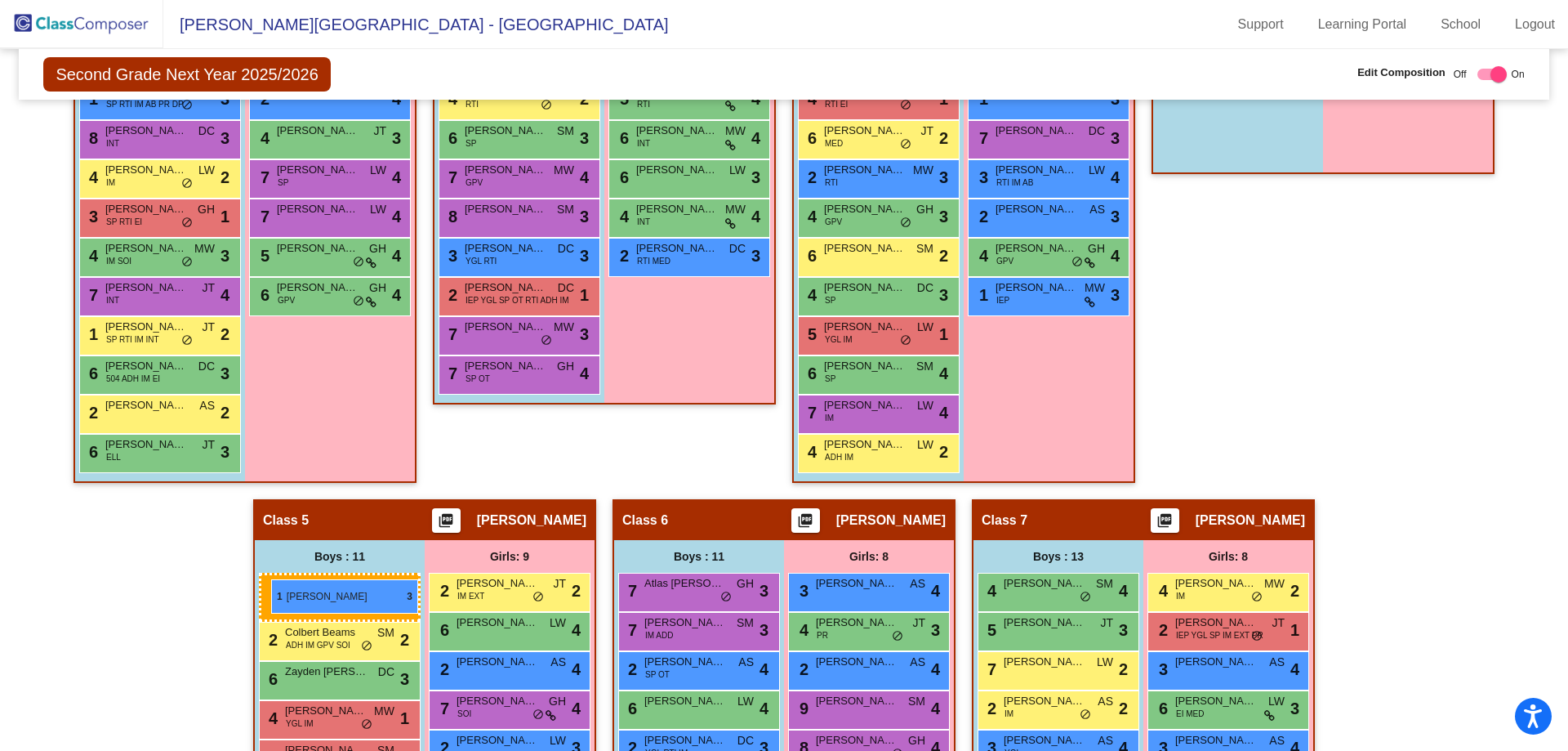
drag, startPoint x: 499, startPoint y: 373, endPoint x: 271, endPoint y: 579, distance: 307.3
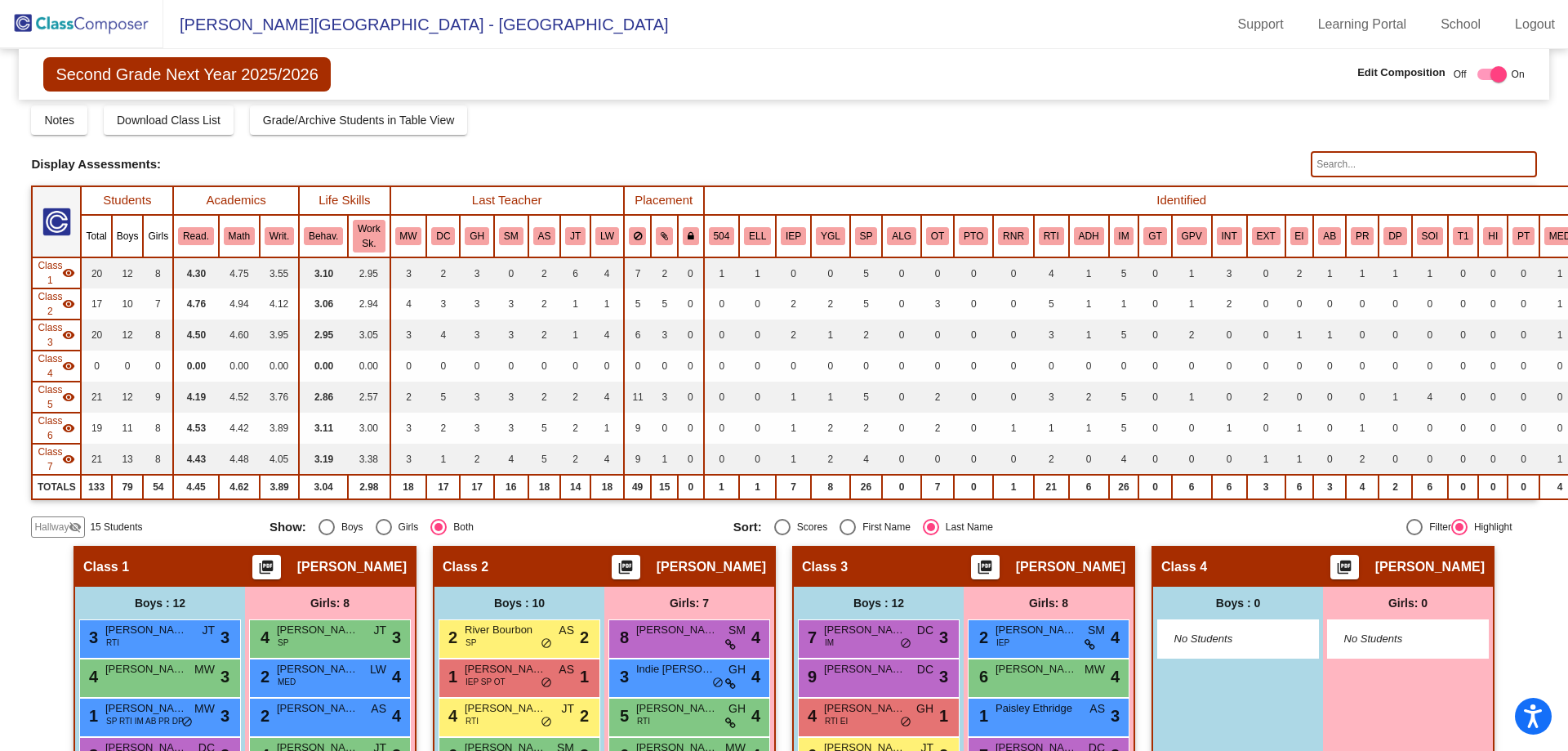
scroll to position [0, 0]
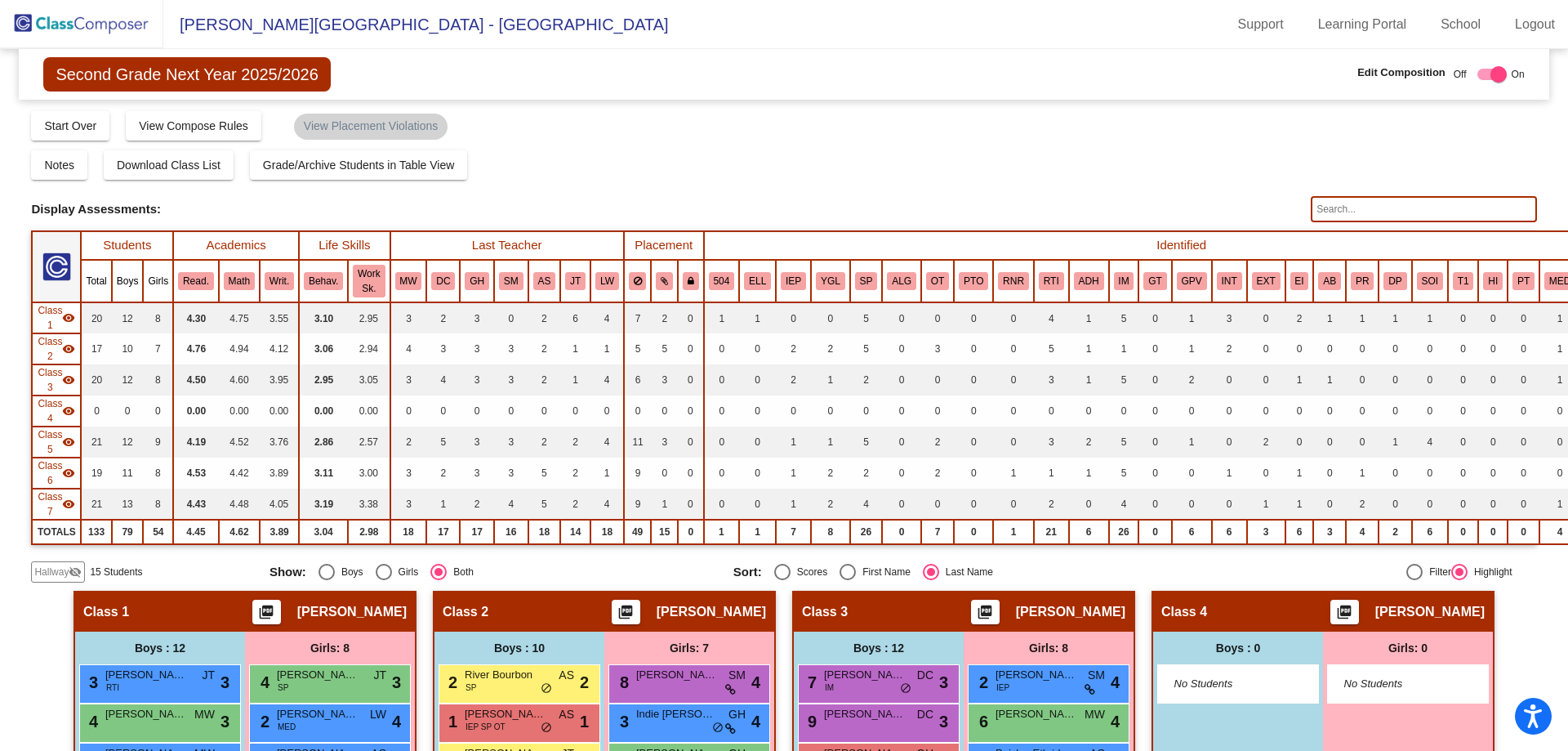
click at [1413, 206] on input "text" at bounding box center [1423, 209] width 226 height 26
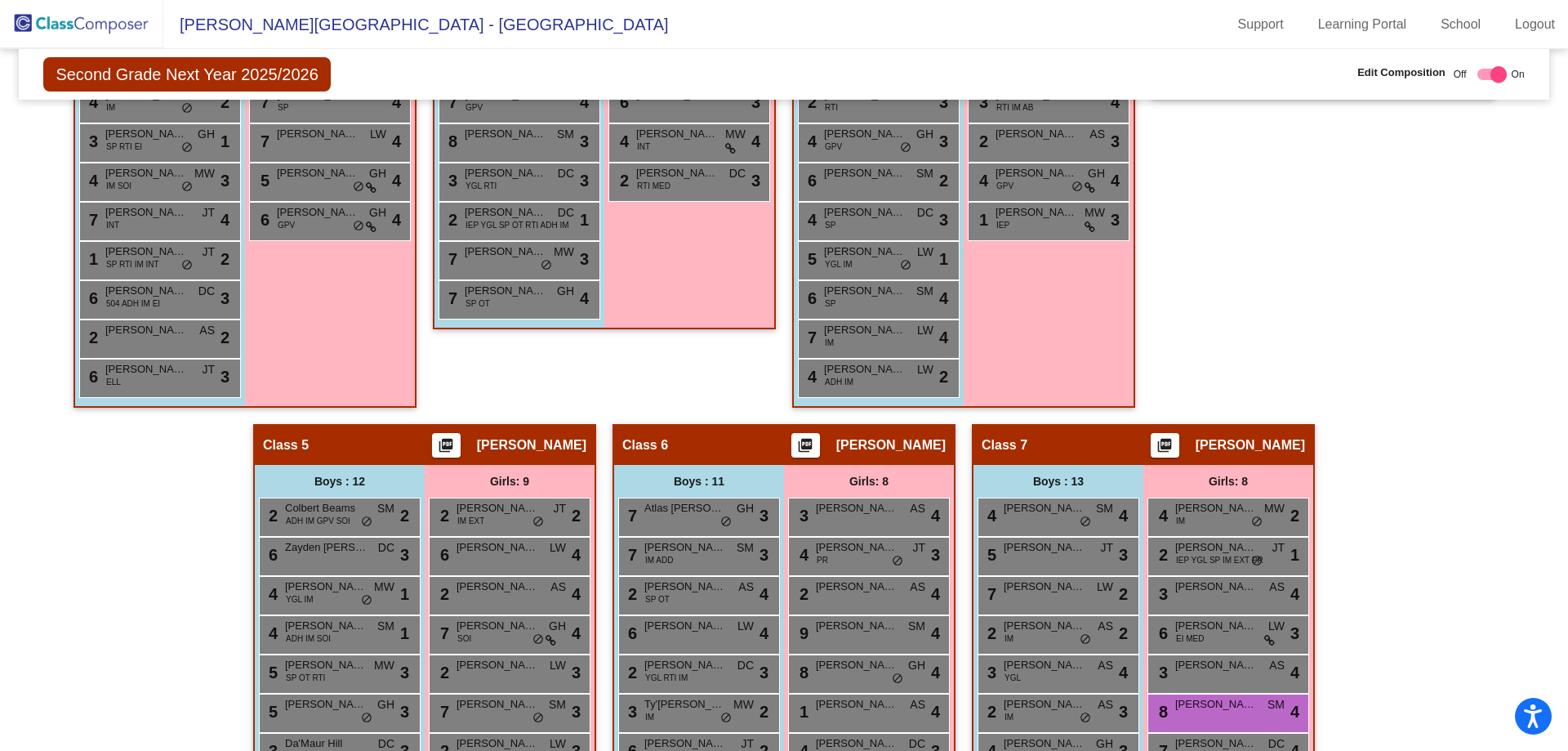
scroll to position [817, 0]
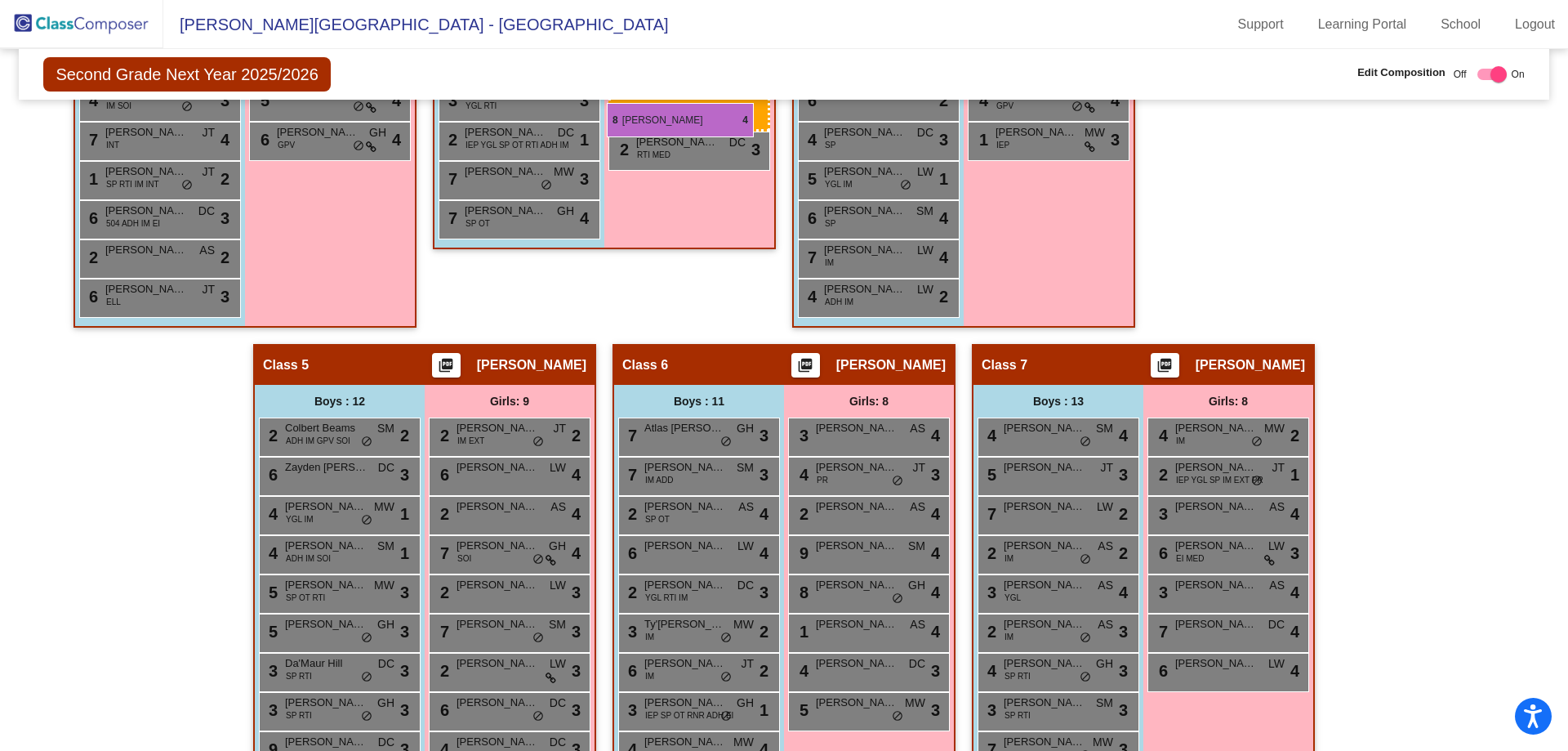
drag, startPoint x: 1212, startPoint y: 632, endPoint x: 607, endPoint y: 103, distance: 803.7
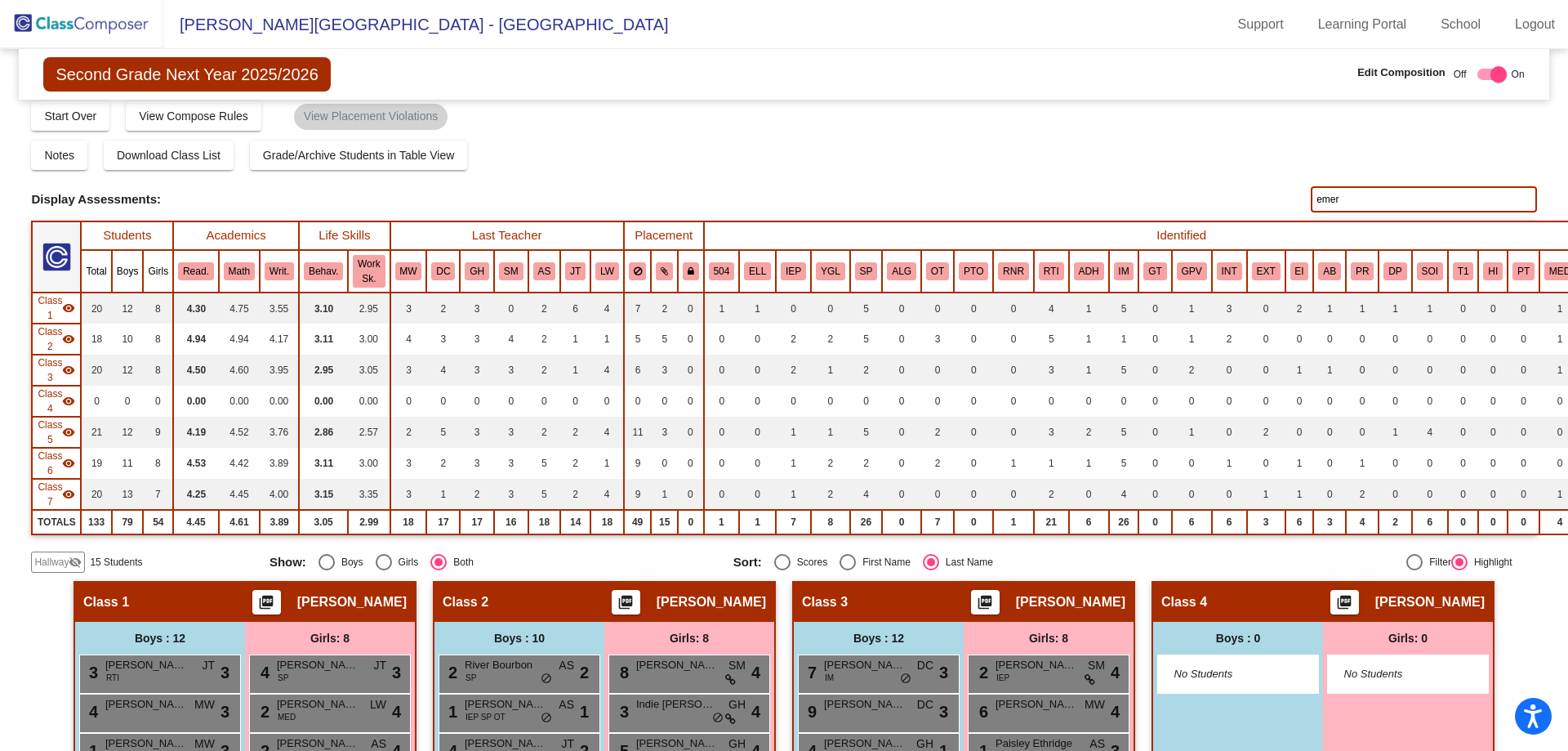
scroll to position [0, 0]
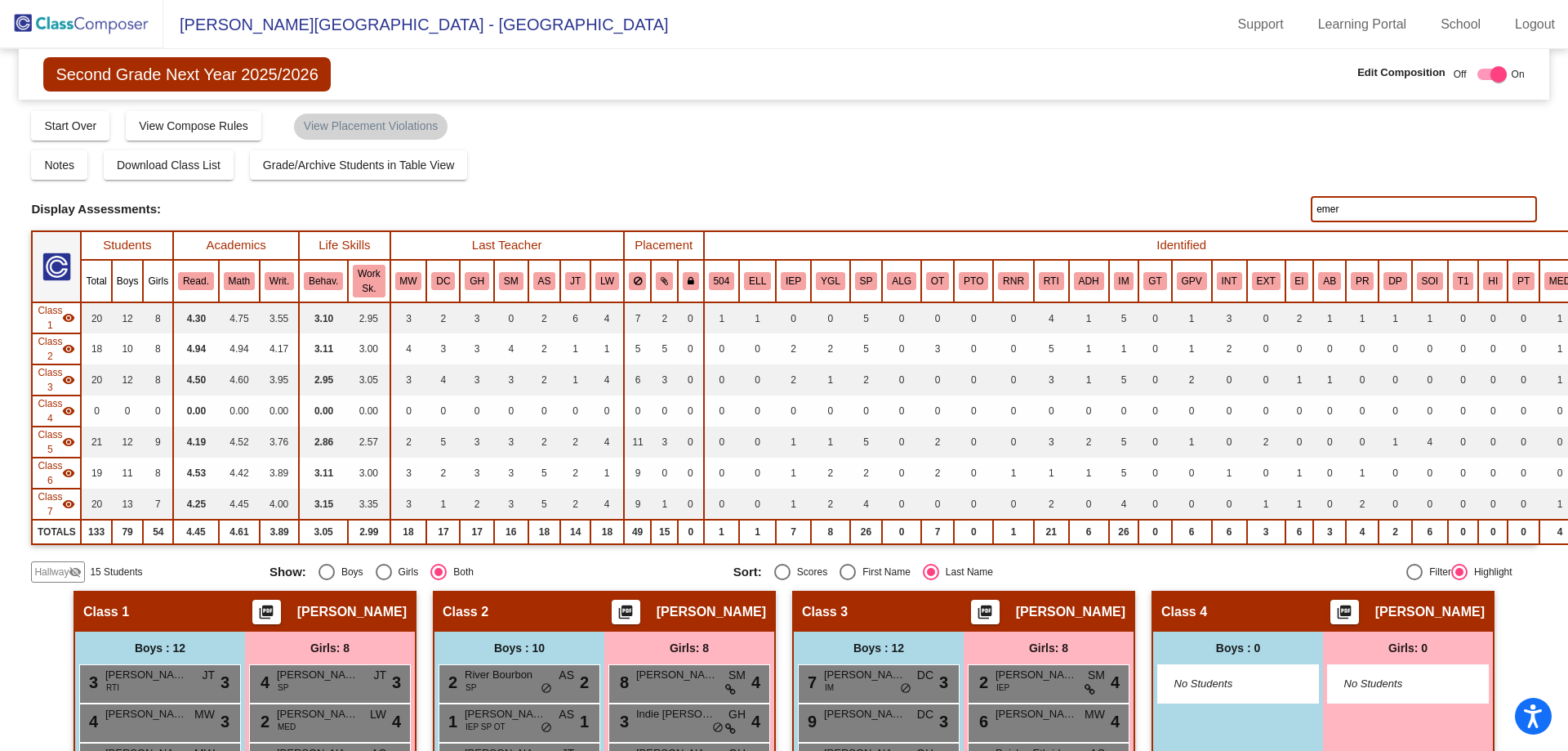
click at [1346, 207] on input "emer" at bounding box center [1423, 209] width 226 height 26
type input "e"
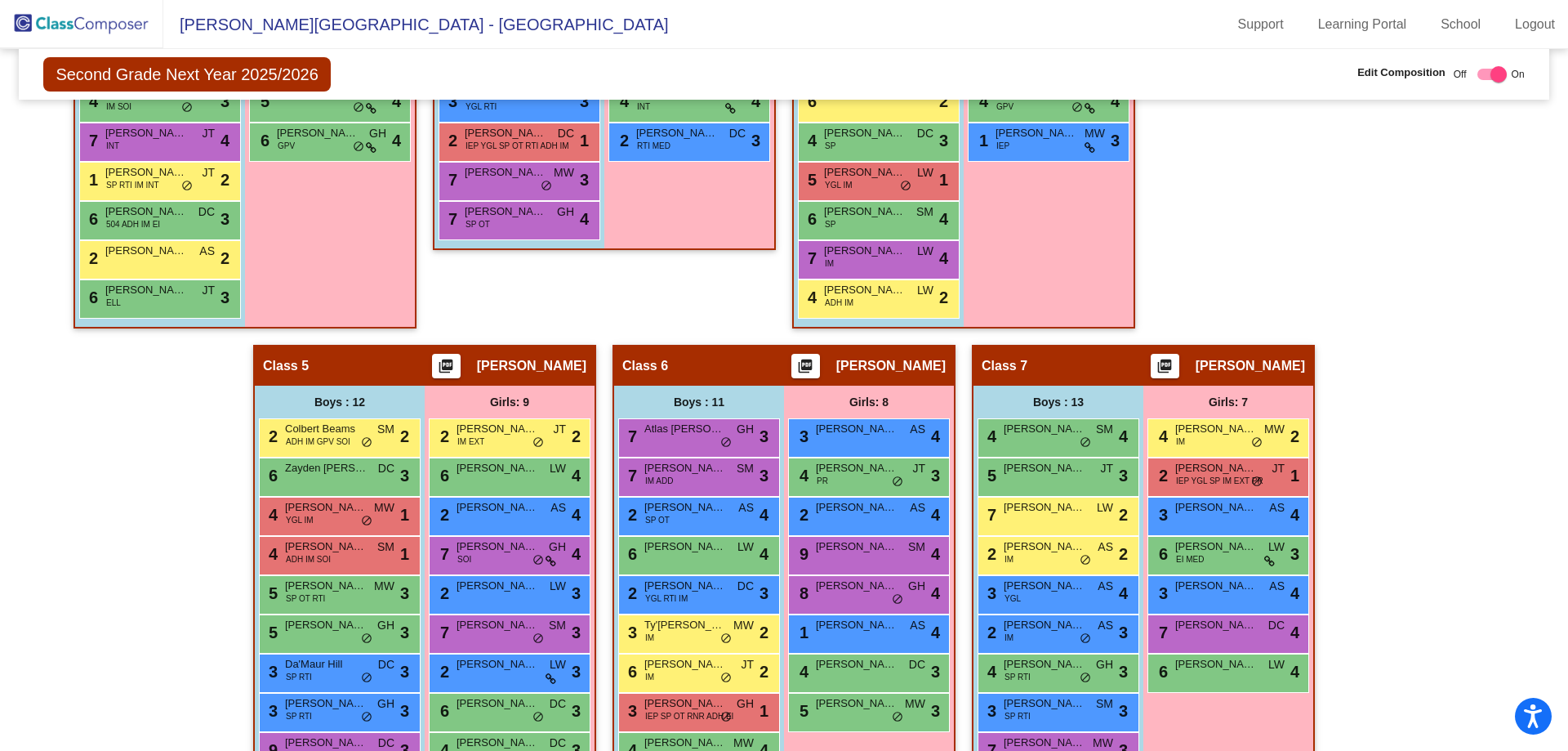
scroll to position [817, 0]
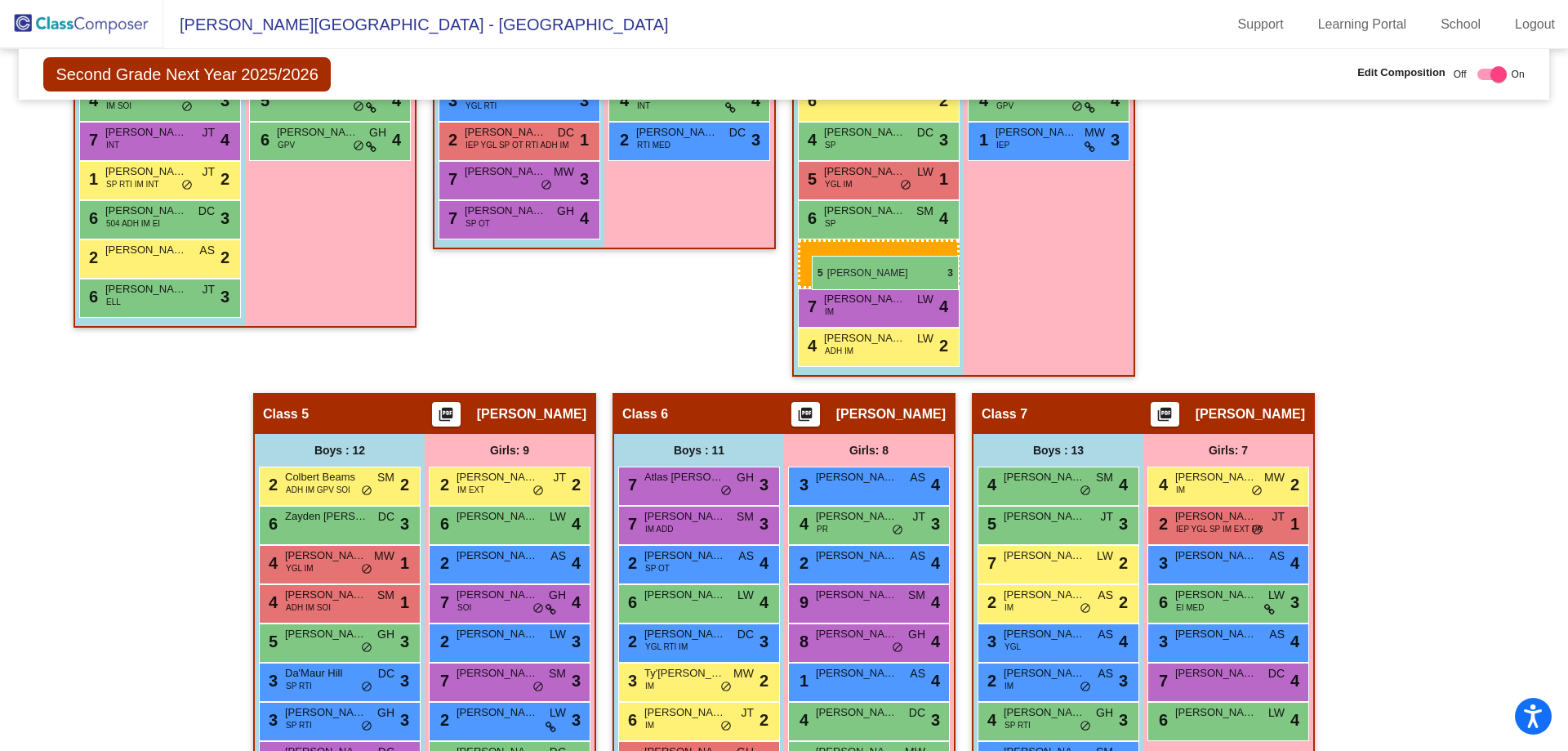
drag, startPoint x: 336, startPoint y: 596, endPoint x: 812, endPoint y: 256, distance: 585.0
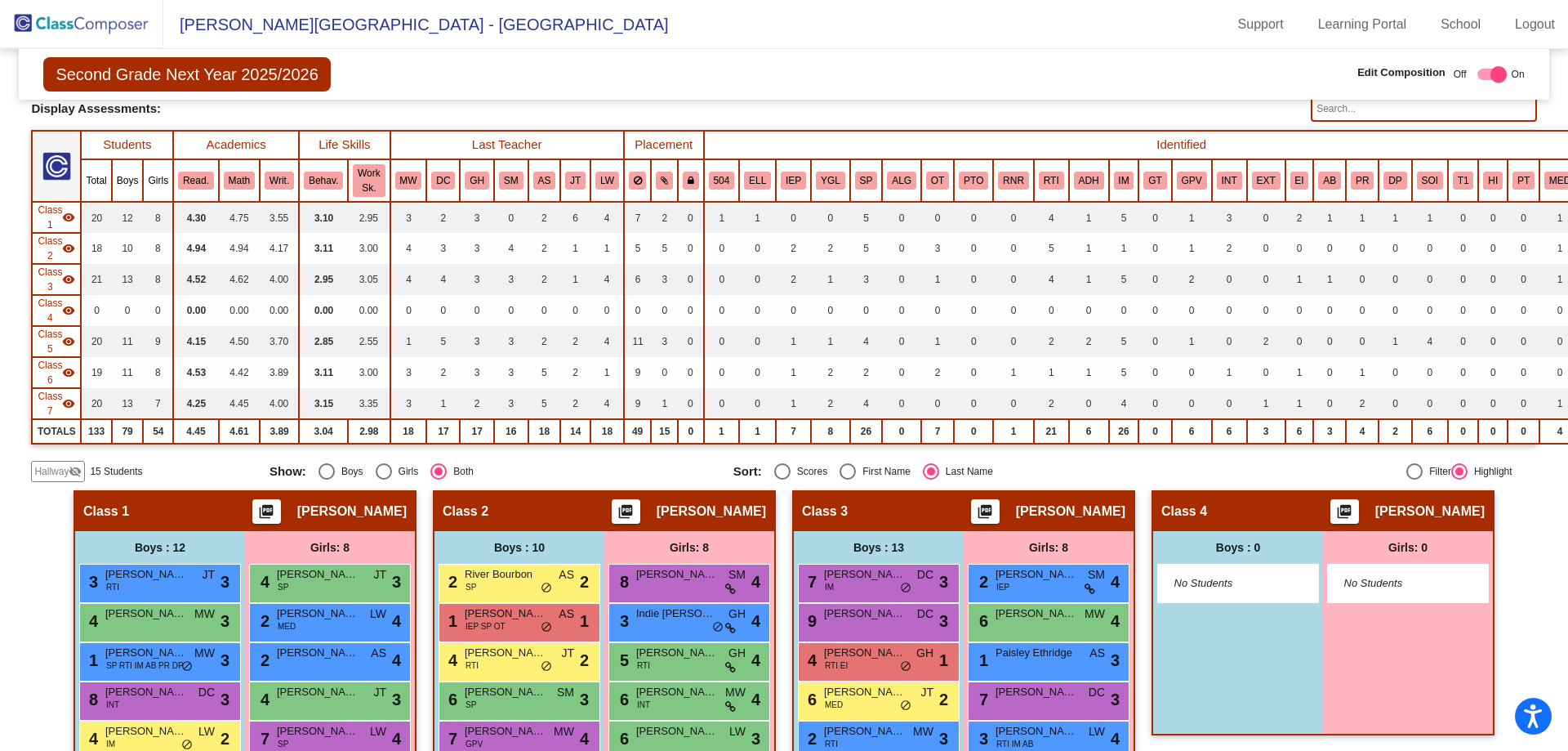
scroll to position [0, 0]
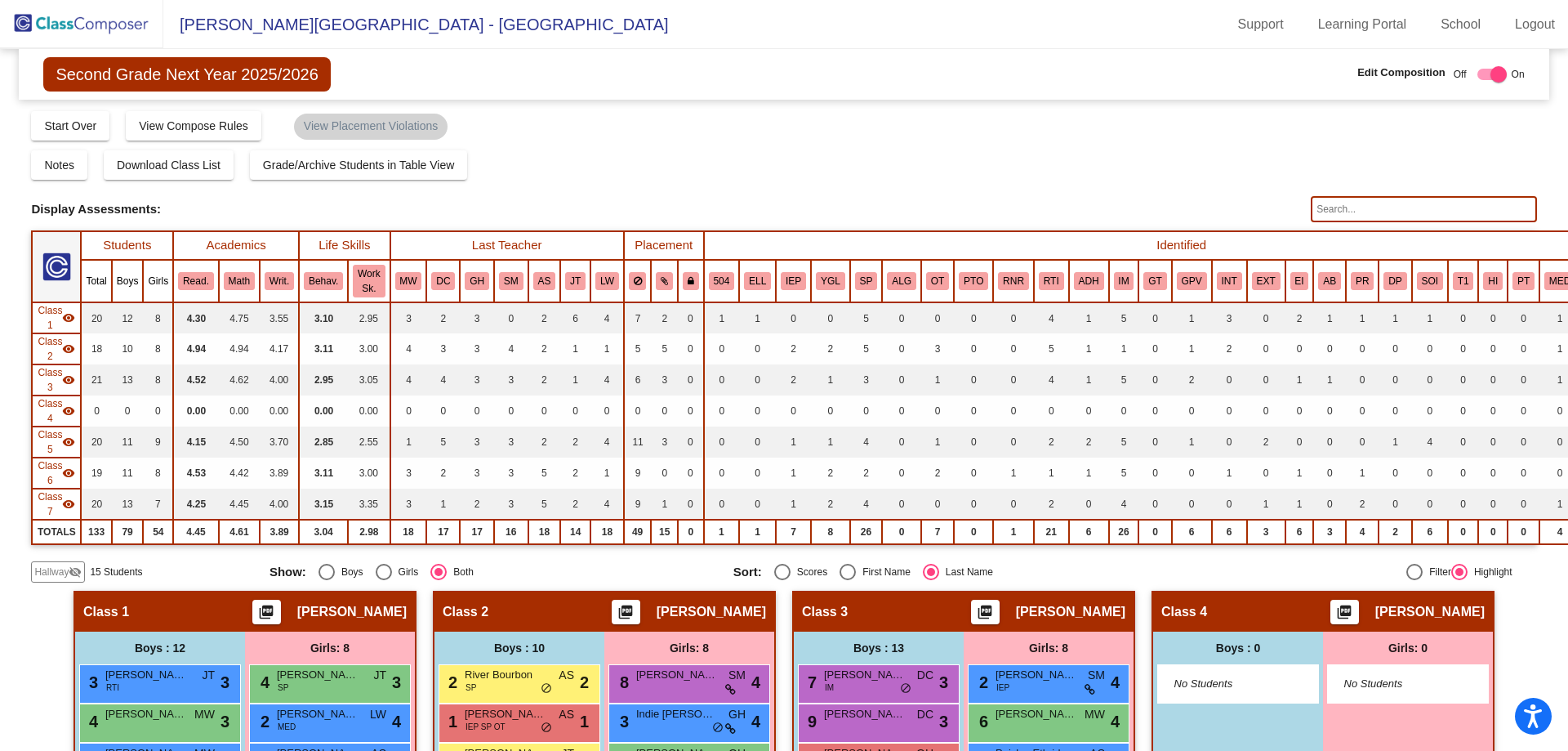
click at [1341, 206] on input "text" at bounding box center [1423, 209] width 226 height 26
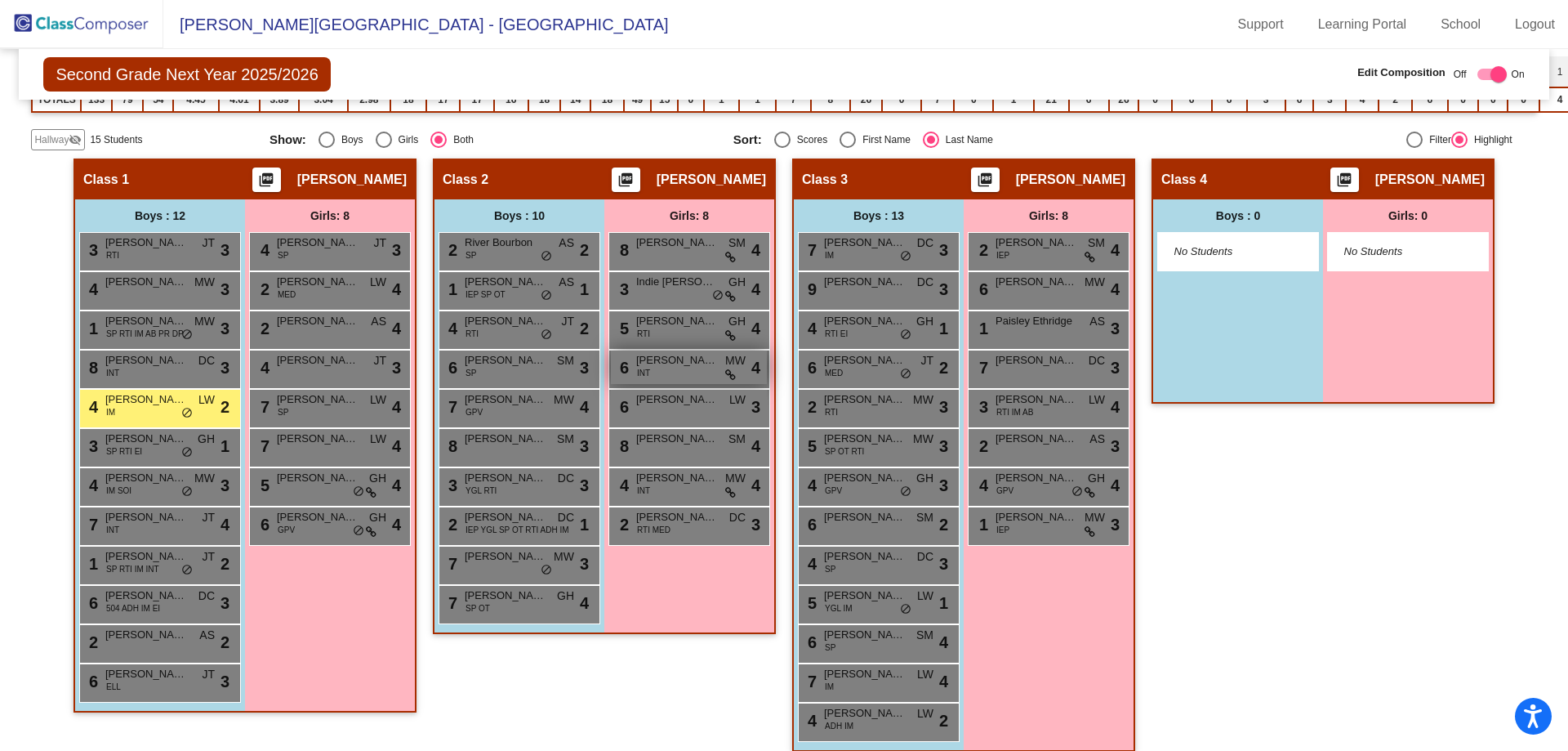
scroll to position [653, 0]
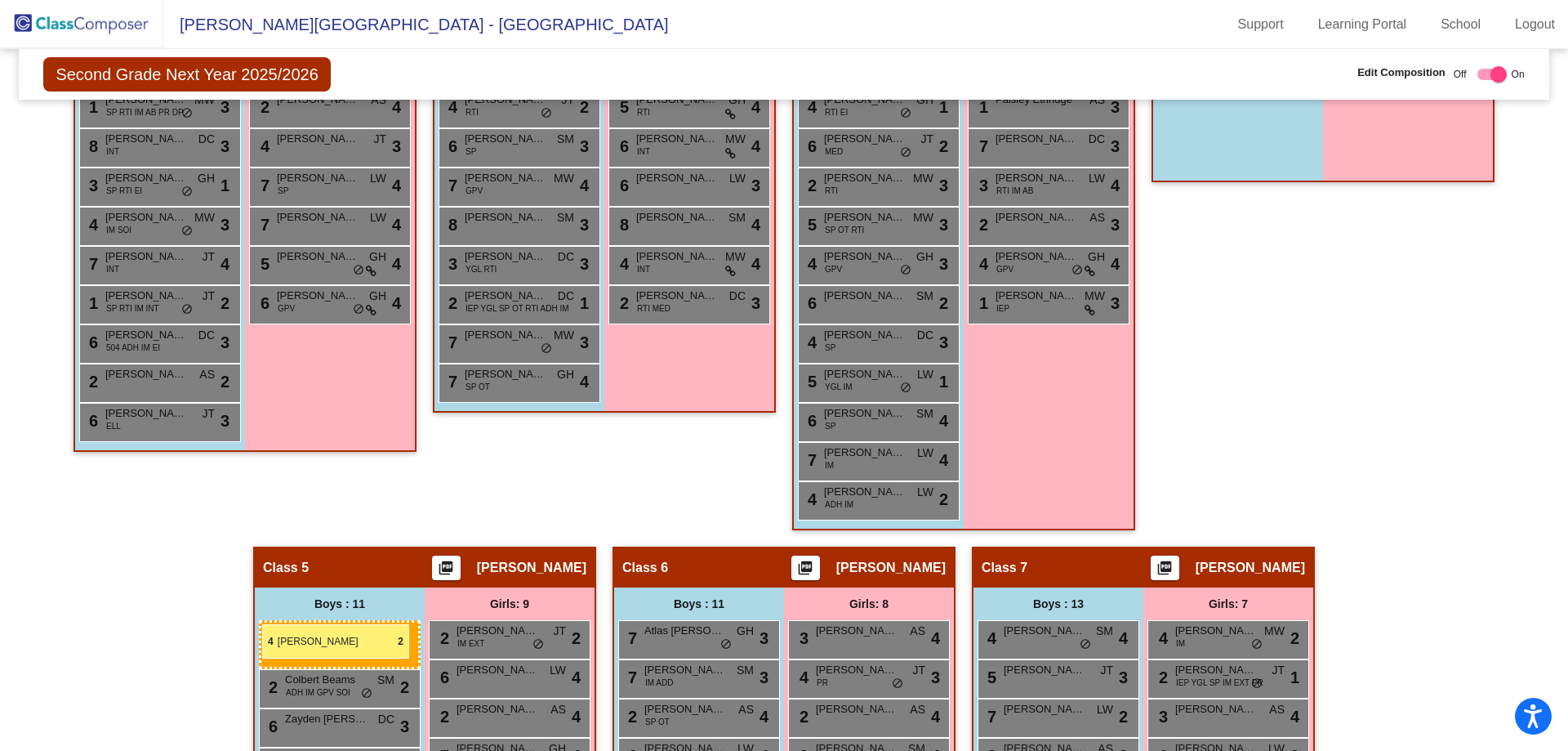
drag, startPoint x: 159, startPoint y: 190, endPoint x: 262, endPoint y: 624, distance: 446.1
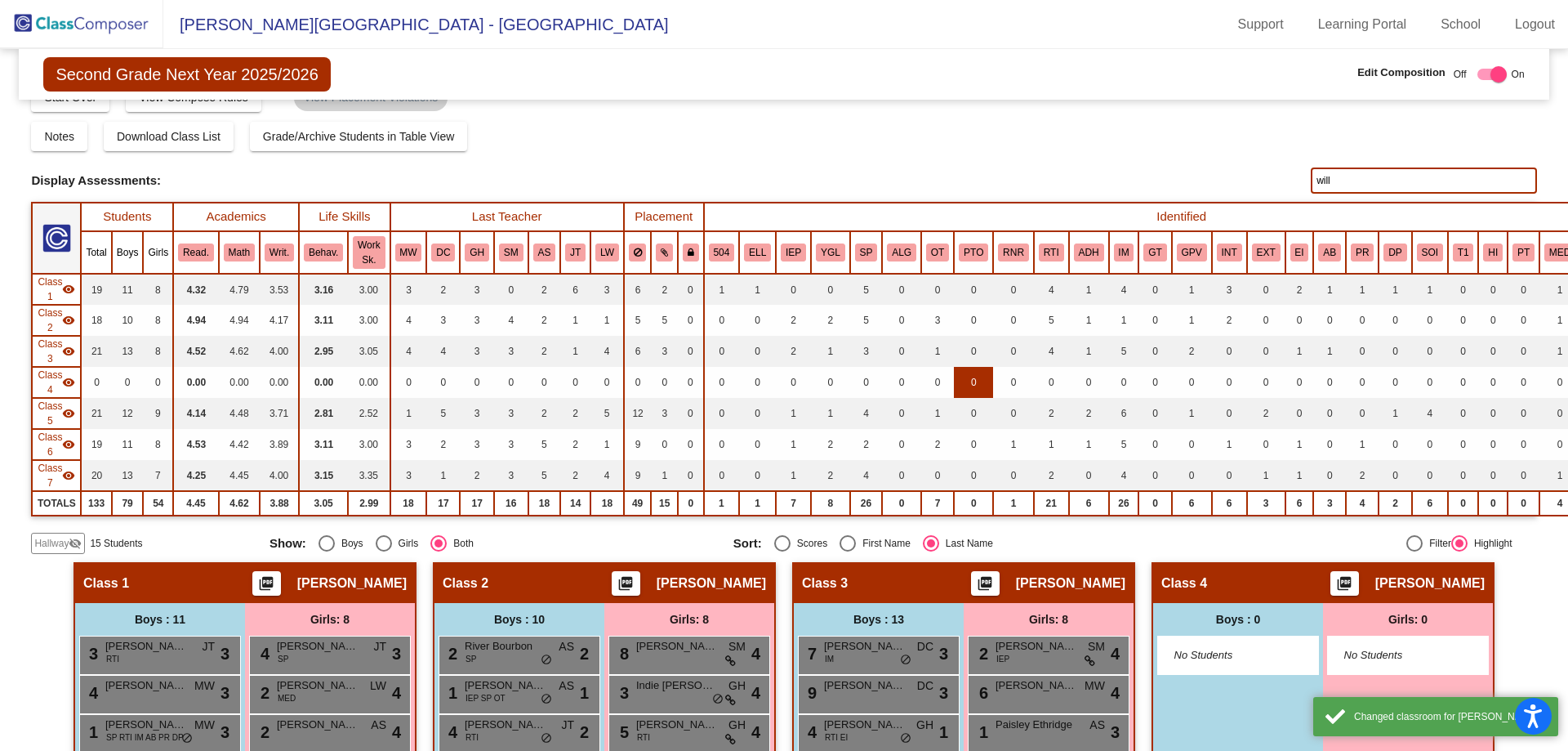
scroll to position [0, 0]
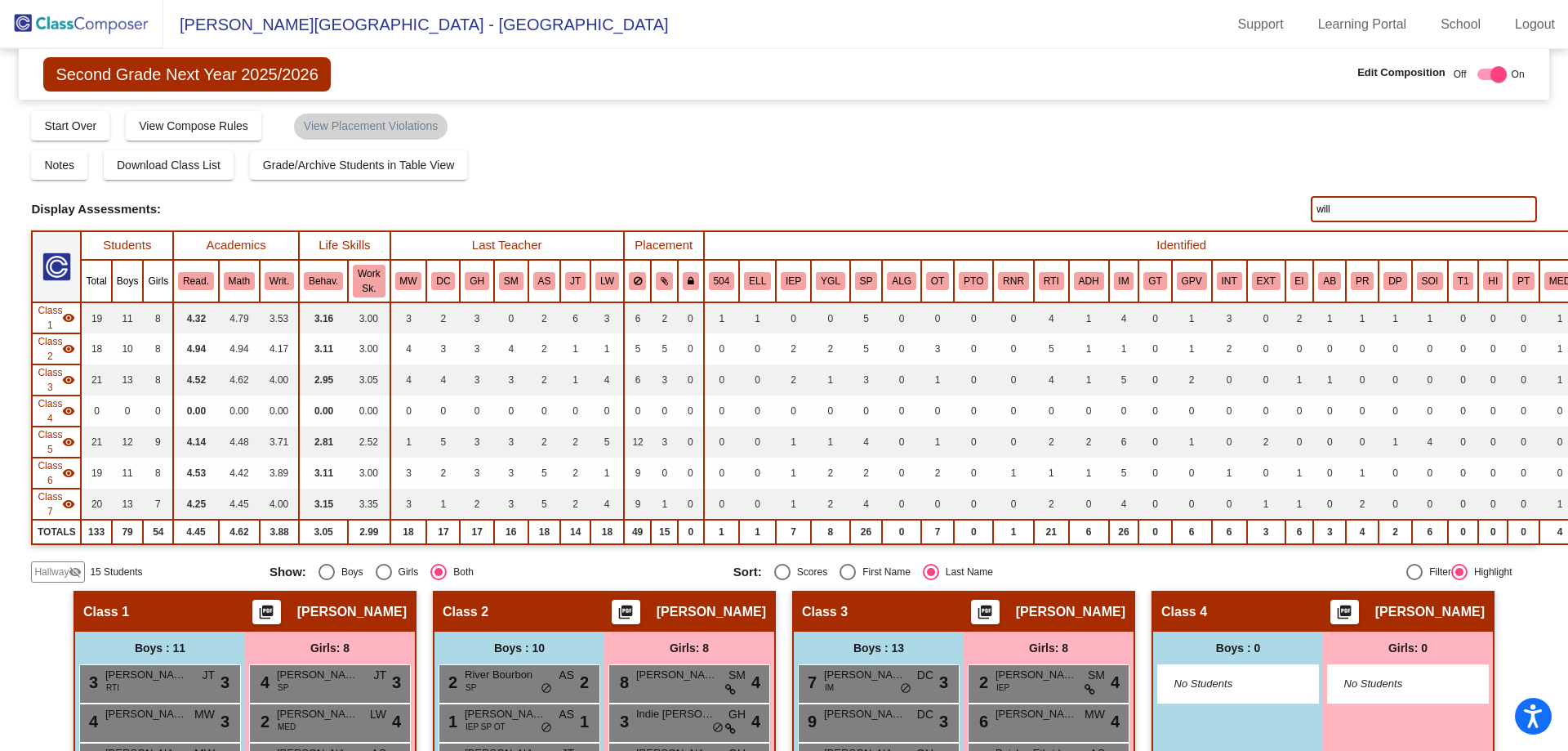
click at [1379, 203] on input "will" at bounding box center [1423, 209] width 226 height 26
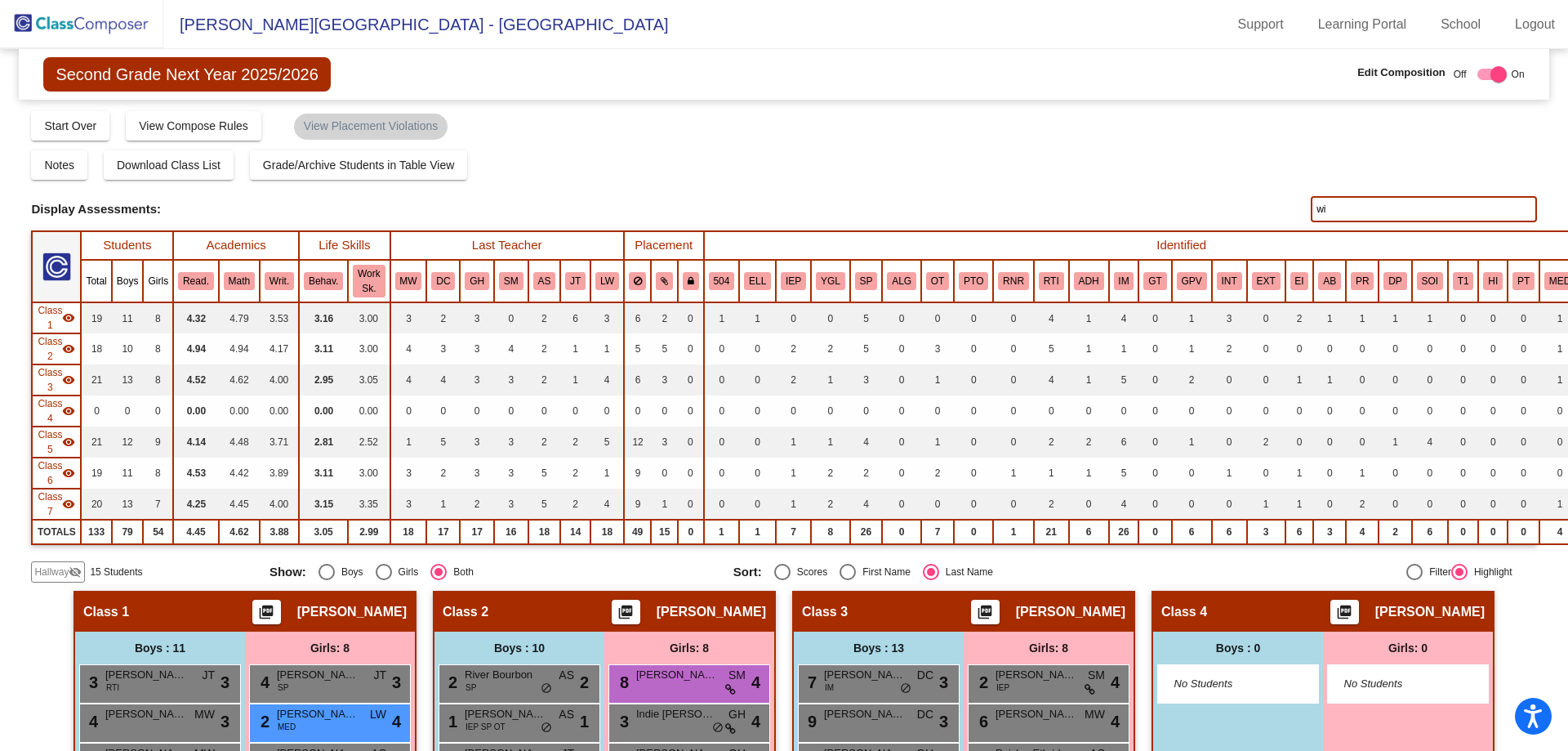
type input "w"
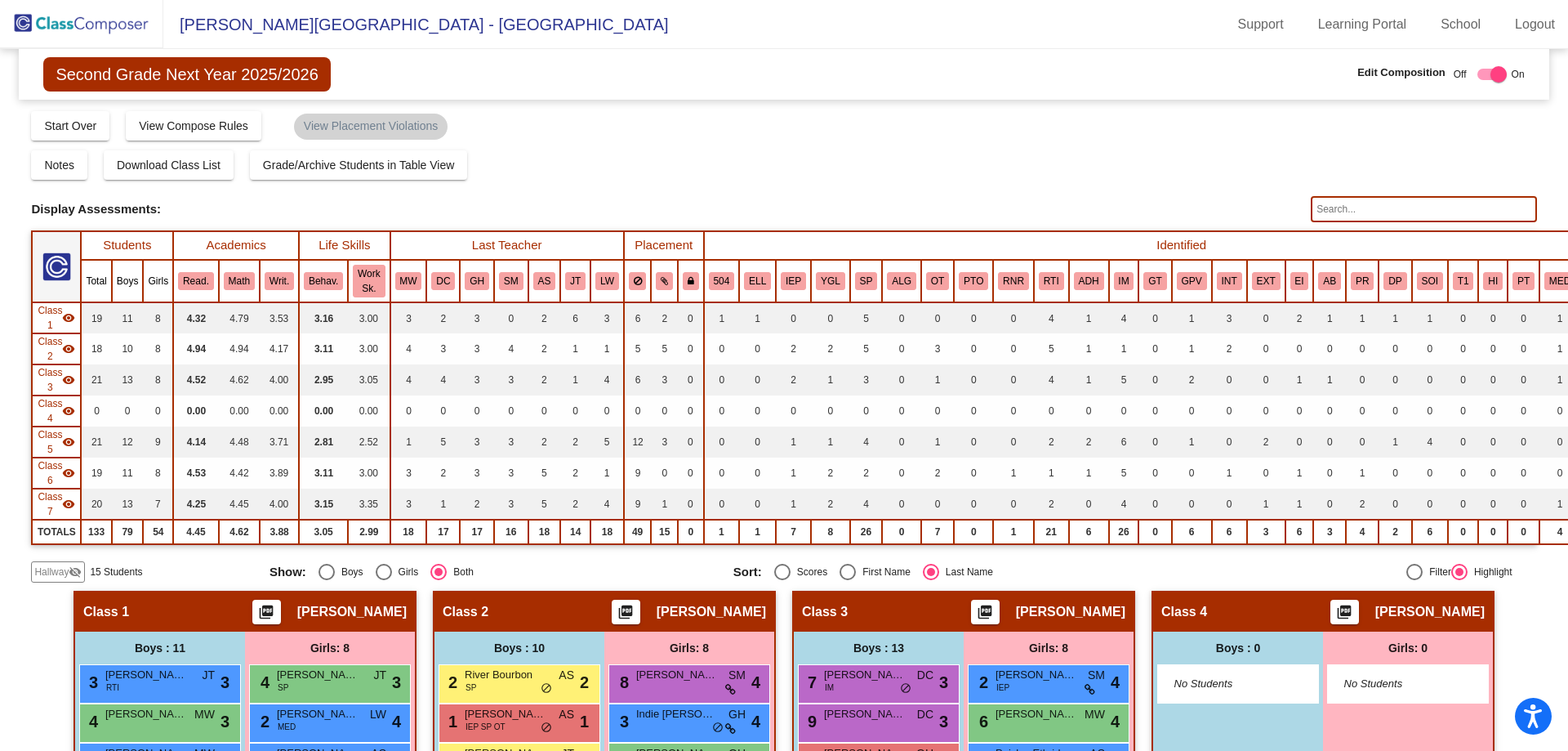
click at [1326, 205] on input "text" at bounding box center [1423, 209] width 226 height 26
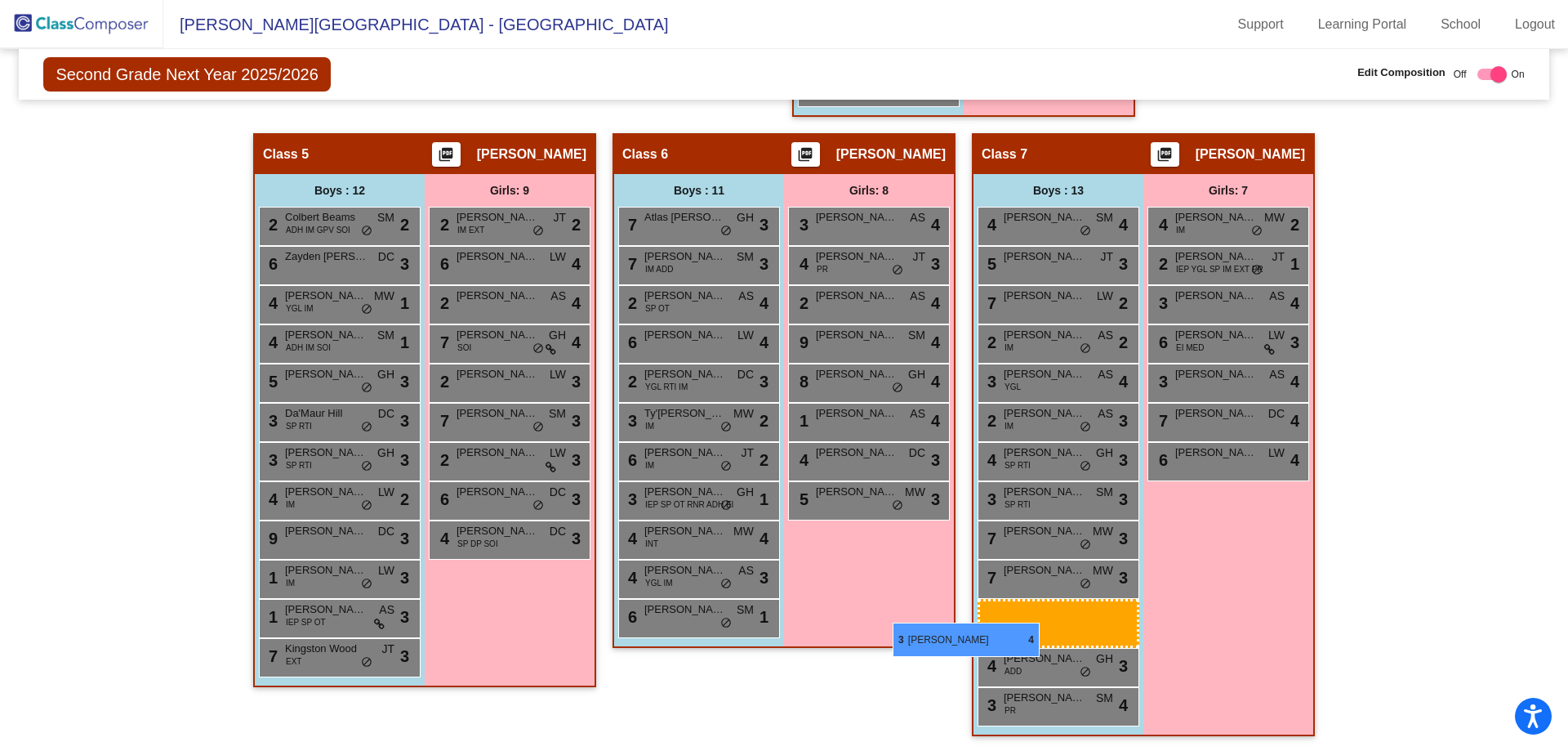
scroll to position [1067, 0]
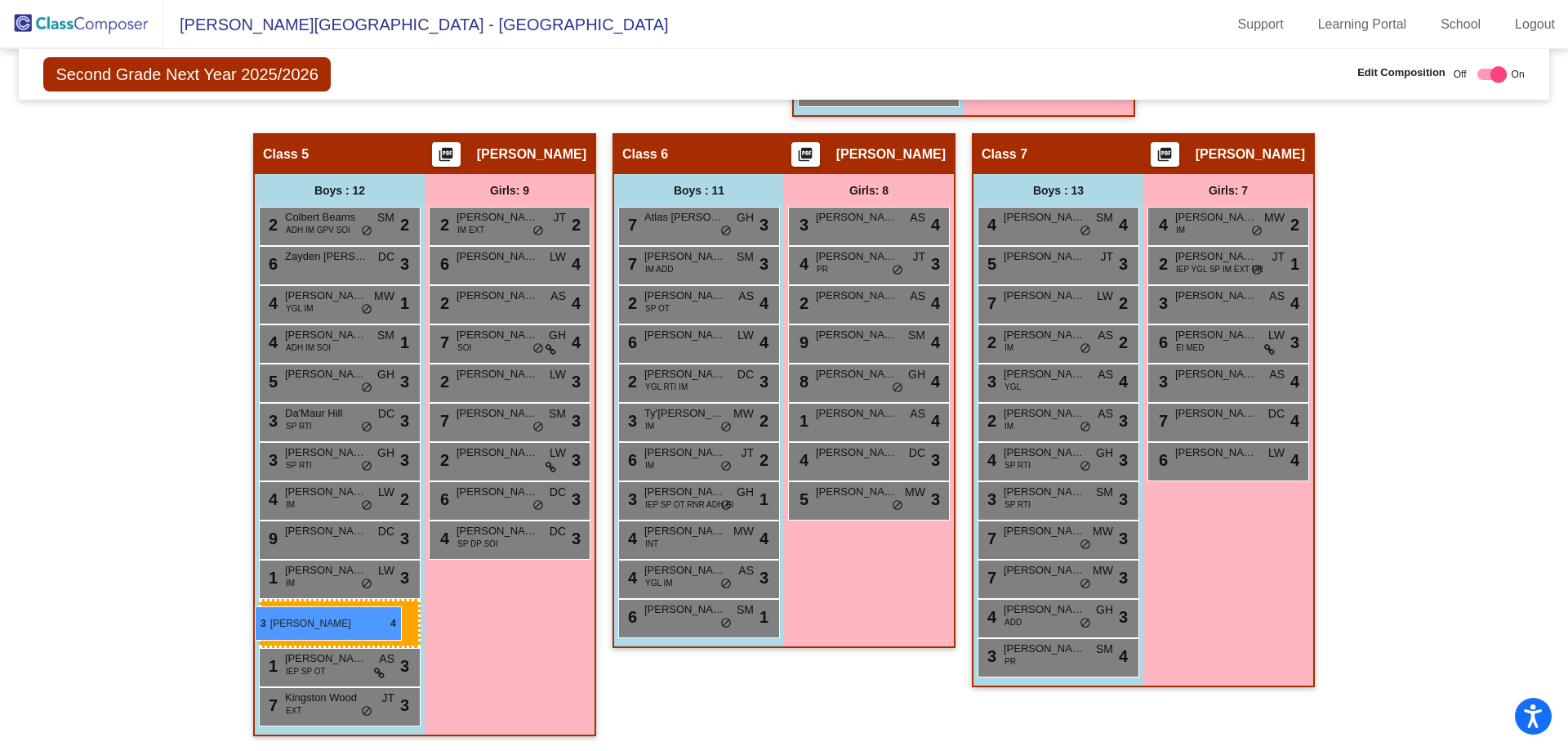
drag, startPoint x: 1020, startPoint y: 620, endPoint x: 254, endPoint y: 606, distance: 766.1
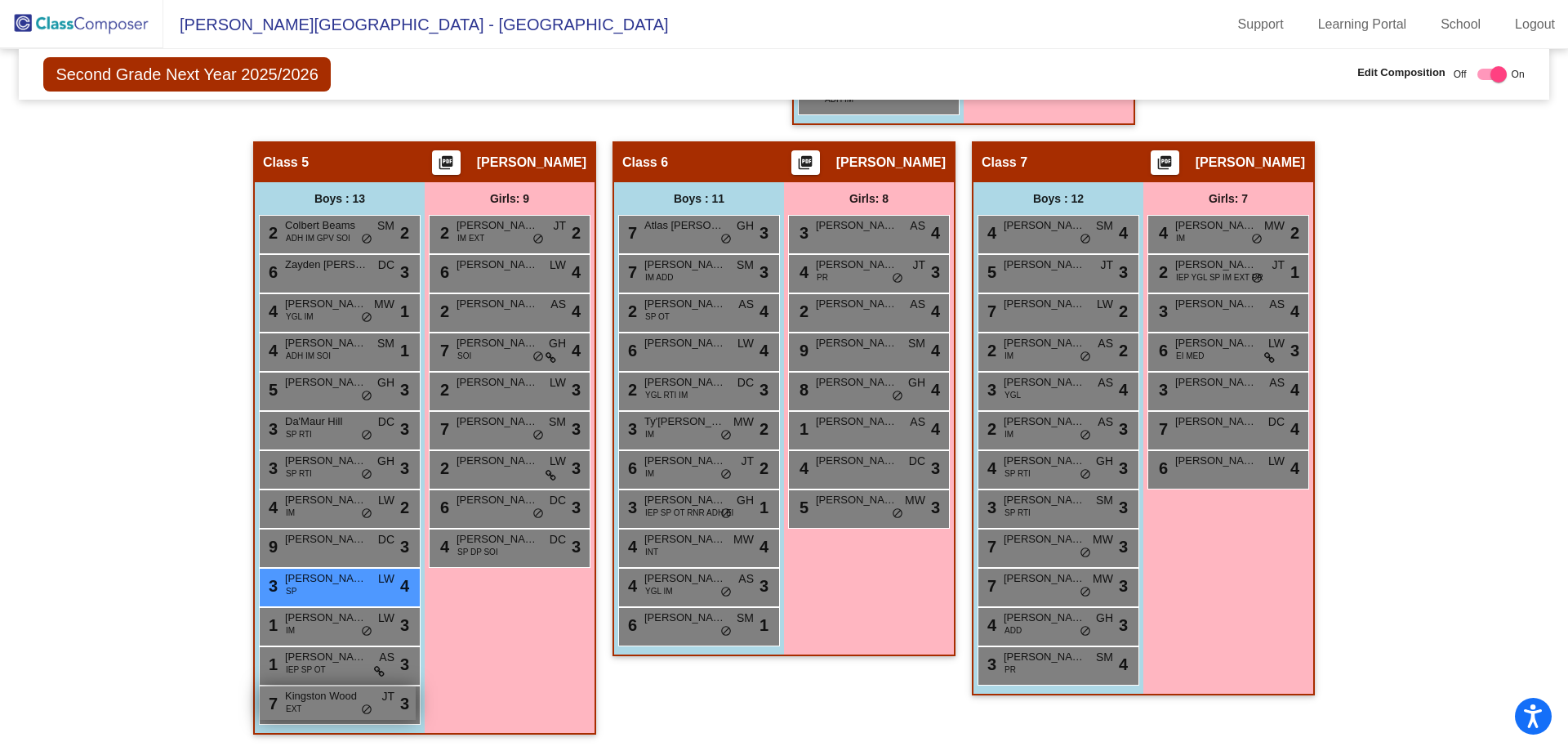
click at [310, 699] on div "7 Kingston Wood EXT JT lock do_not_disturb_alt 3" at bounding box center [338, 703] width 156 height 34
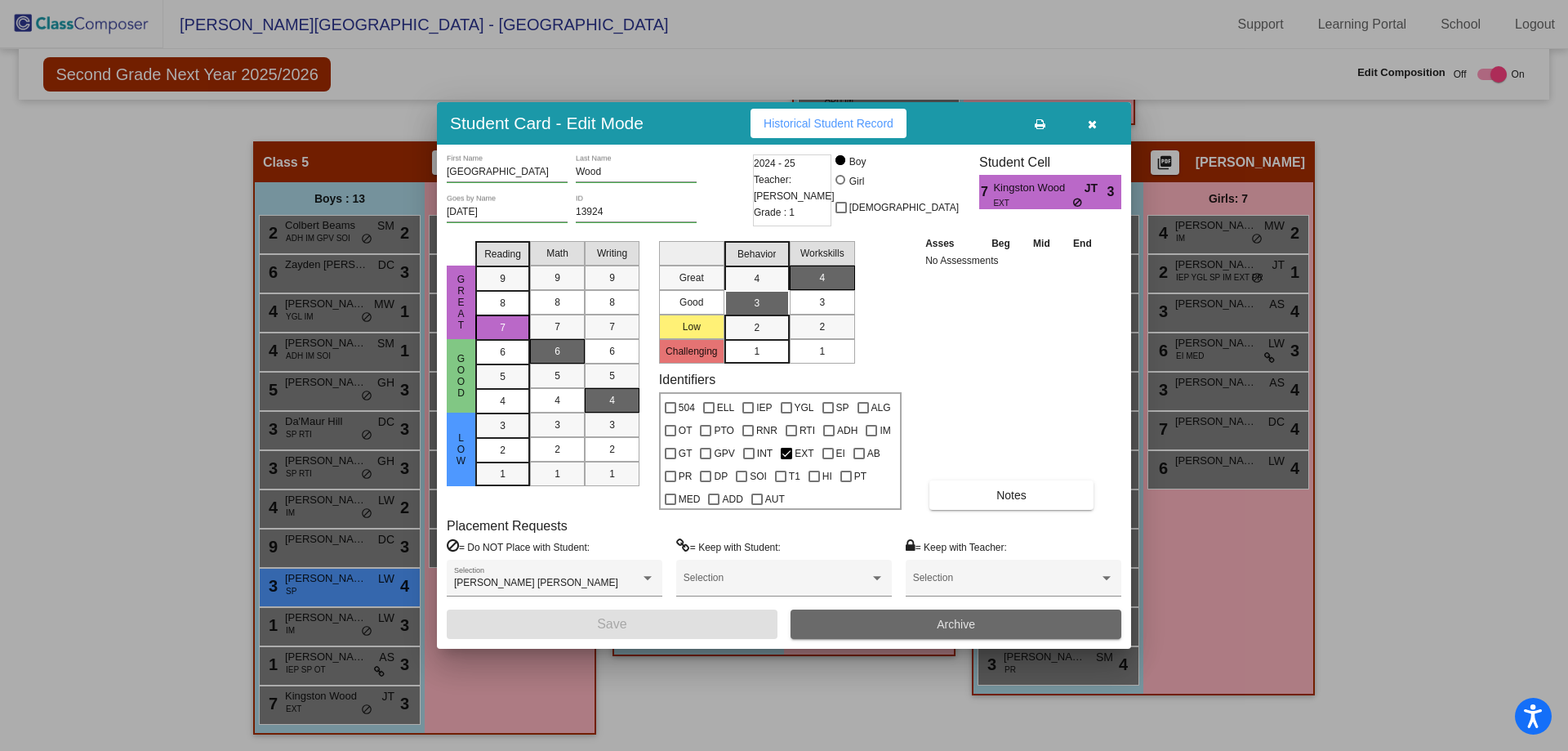
click at [891, 622] on button "Archive" at bounding box center [956, 624] width 331 height 29
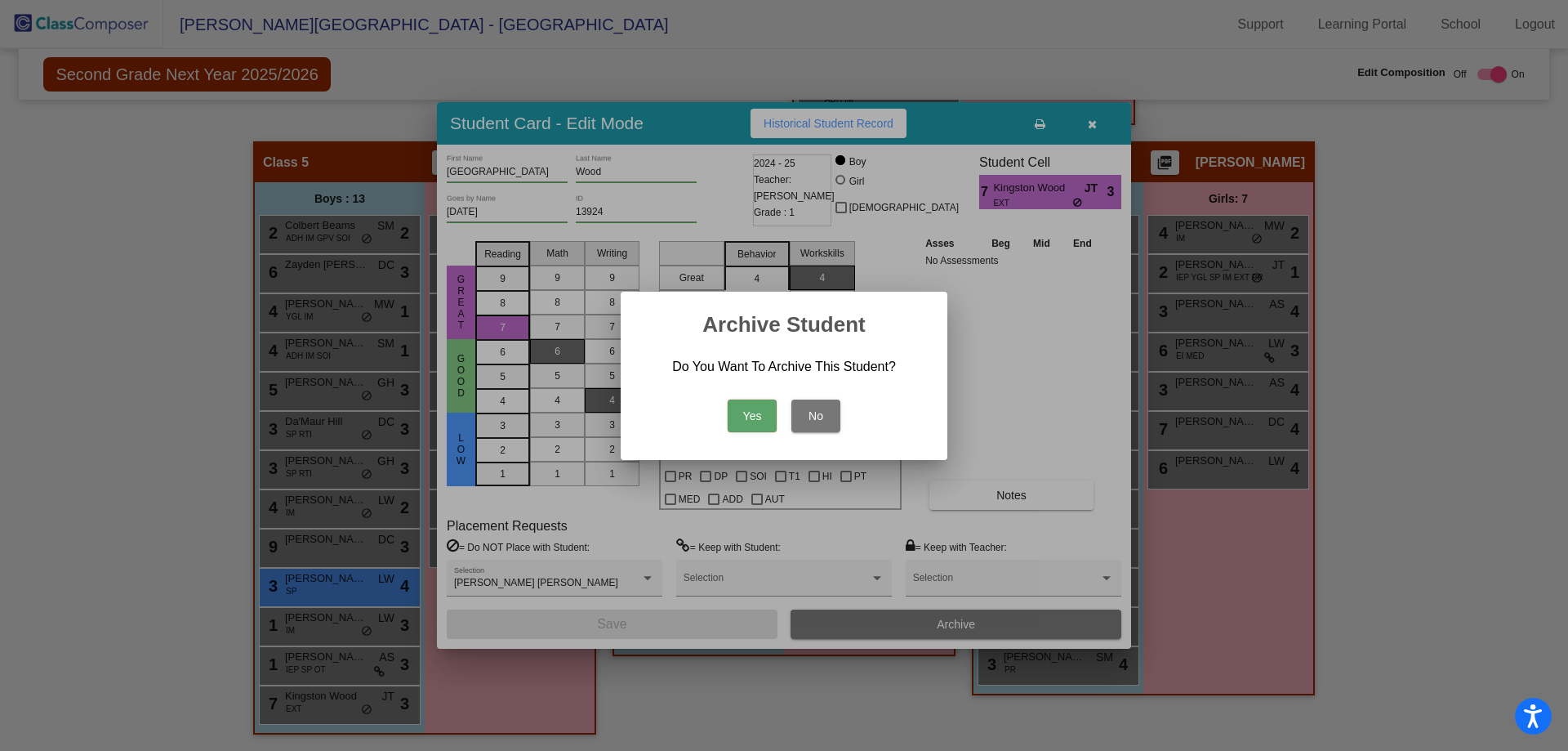
click at [753, 401] on button "Yes" at bounding box center [752, 415] width 49 height 33
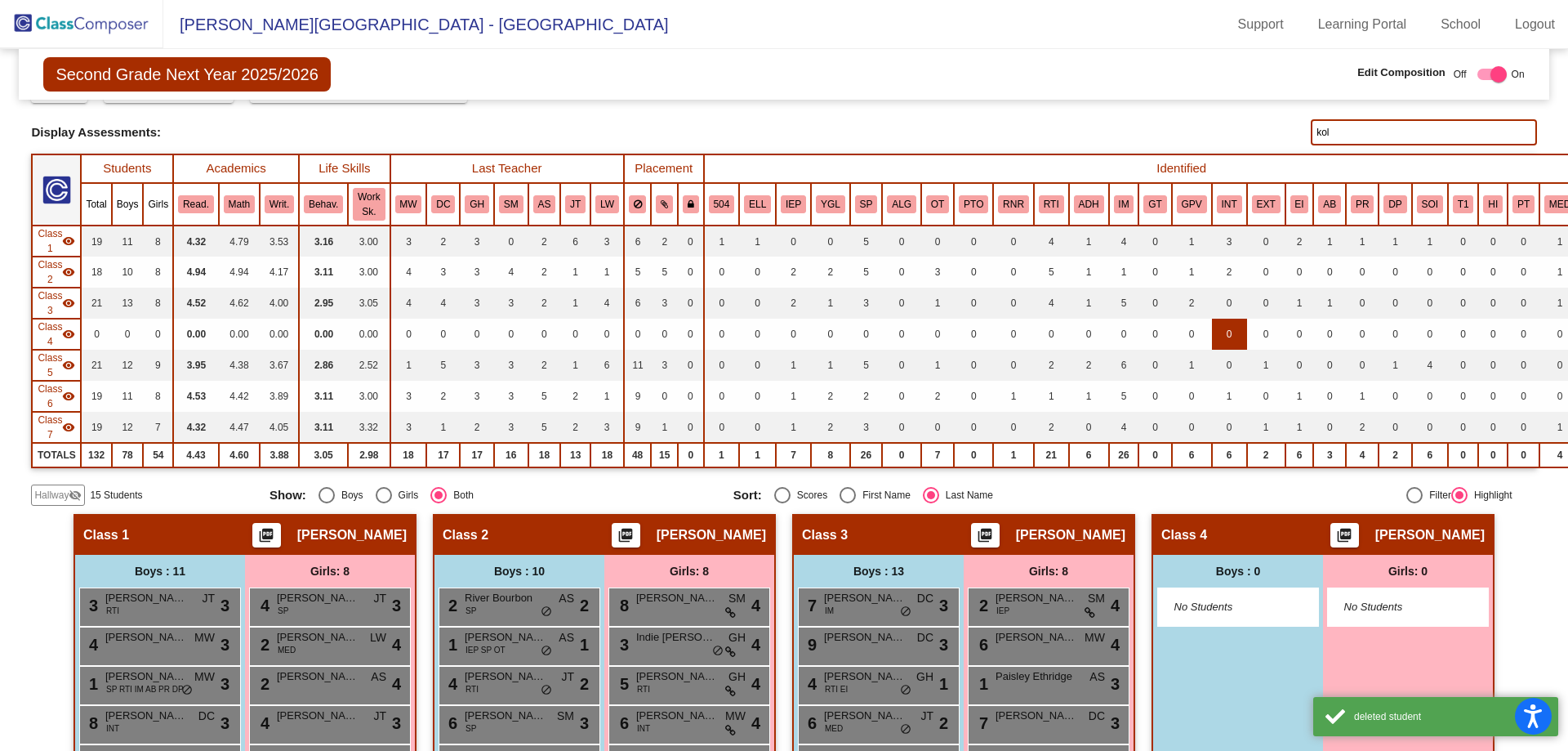
scroll to position [47, 0]
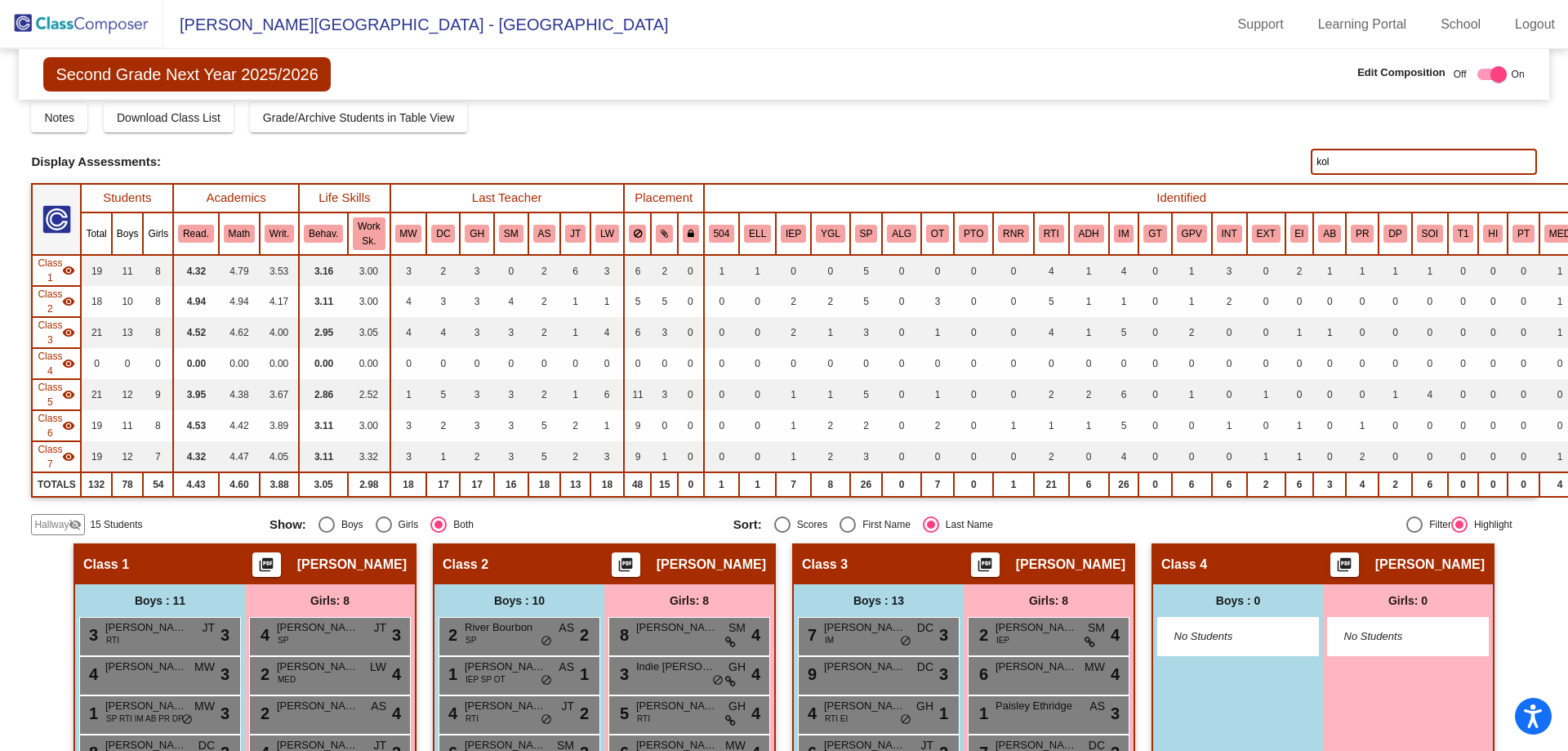
click at [1383, 165] on input "kol" at bounding box center [1423, 162] width 226 height 26
type input "k"
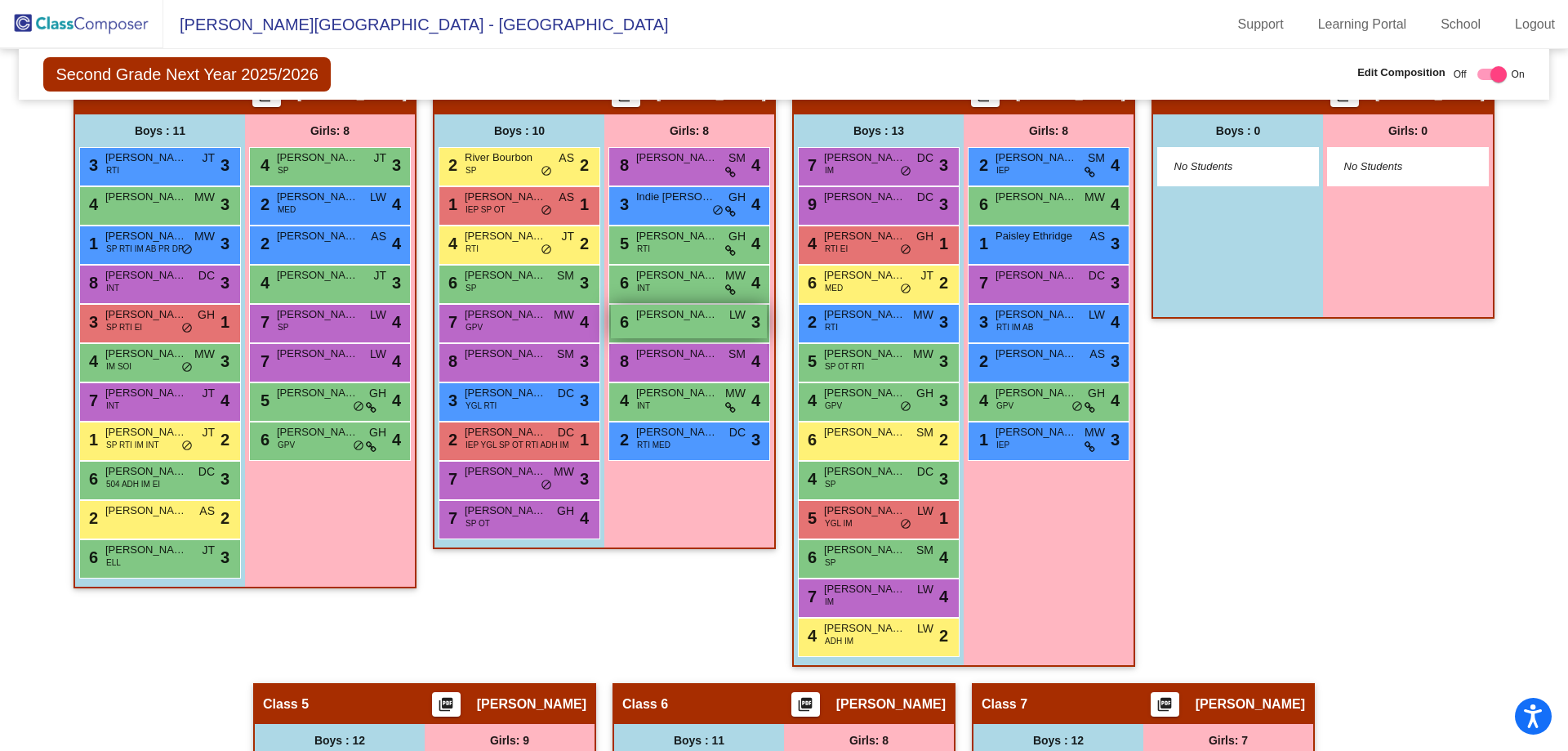
scroll to position [619, 0]
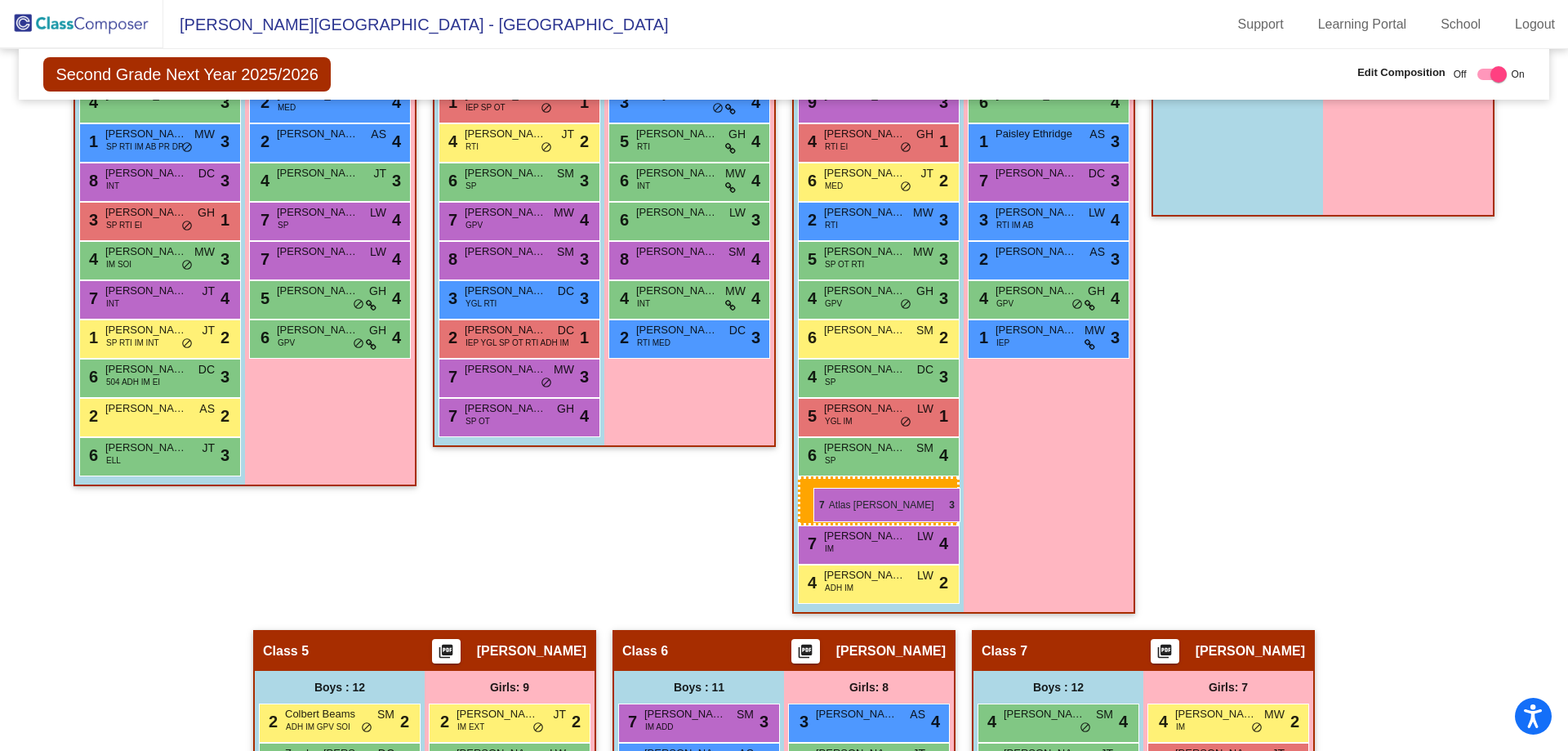
drag, startPoint x: 665, startPoint y: 678, endPoint x: 814, endPoint y: 487, distance: 242.2
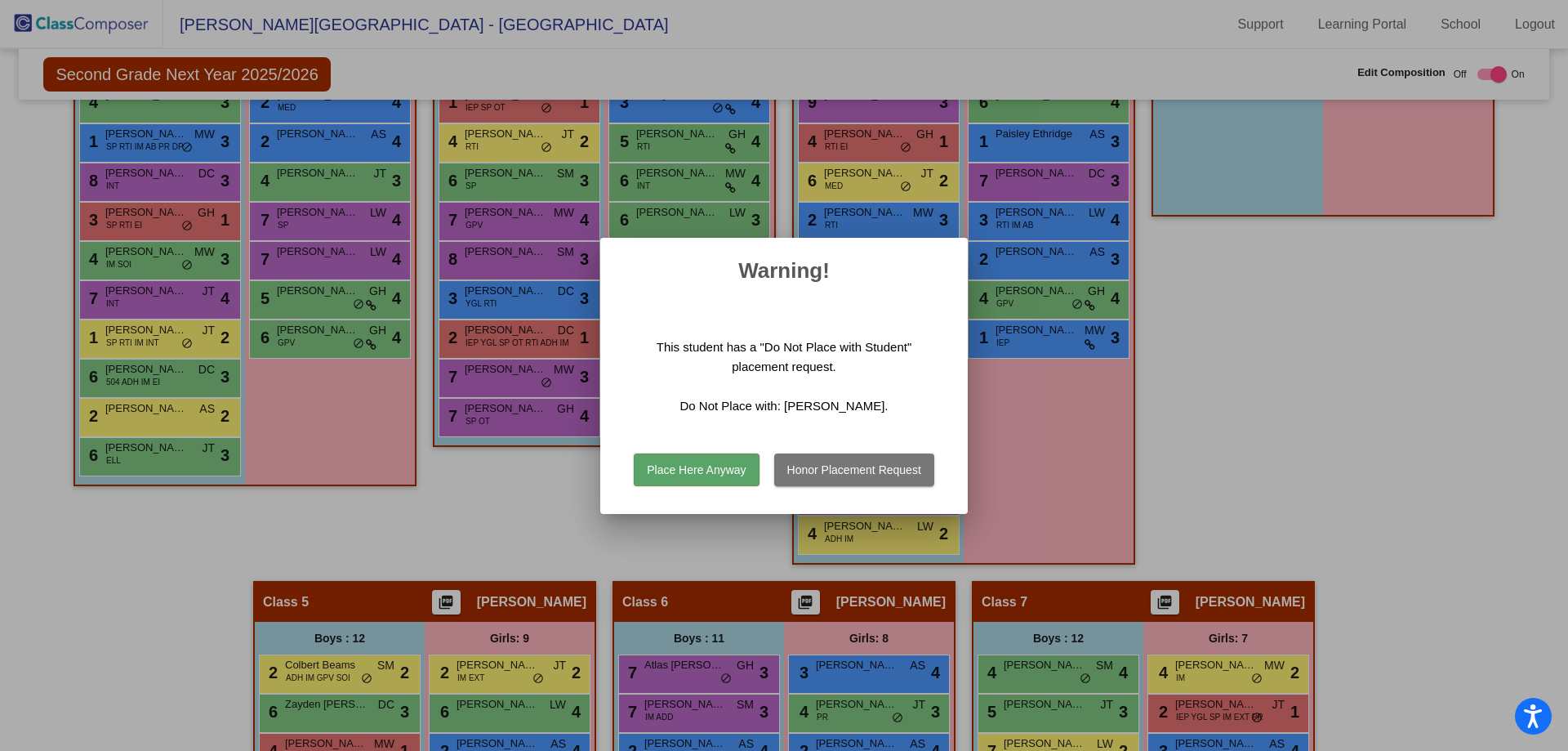
click at [734, 479] on button "Place Here Anyway" at bounding box center [696, 470] width 125 height 33
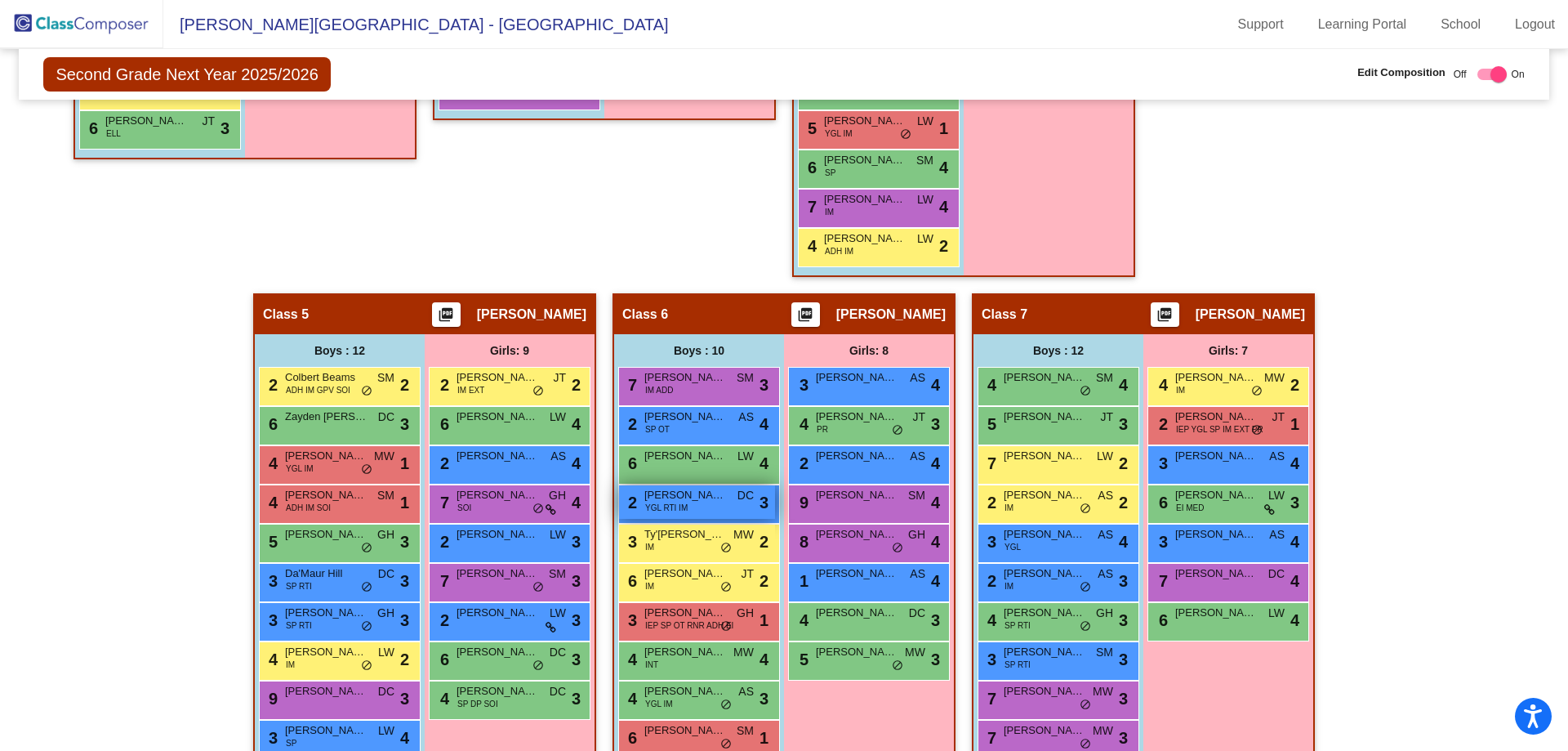
scroll to position [1028, 0]
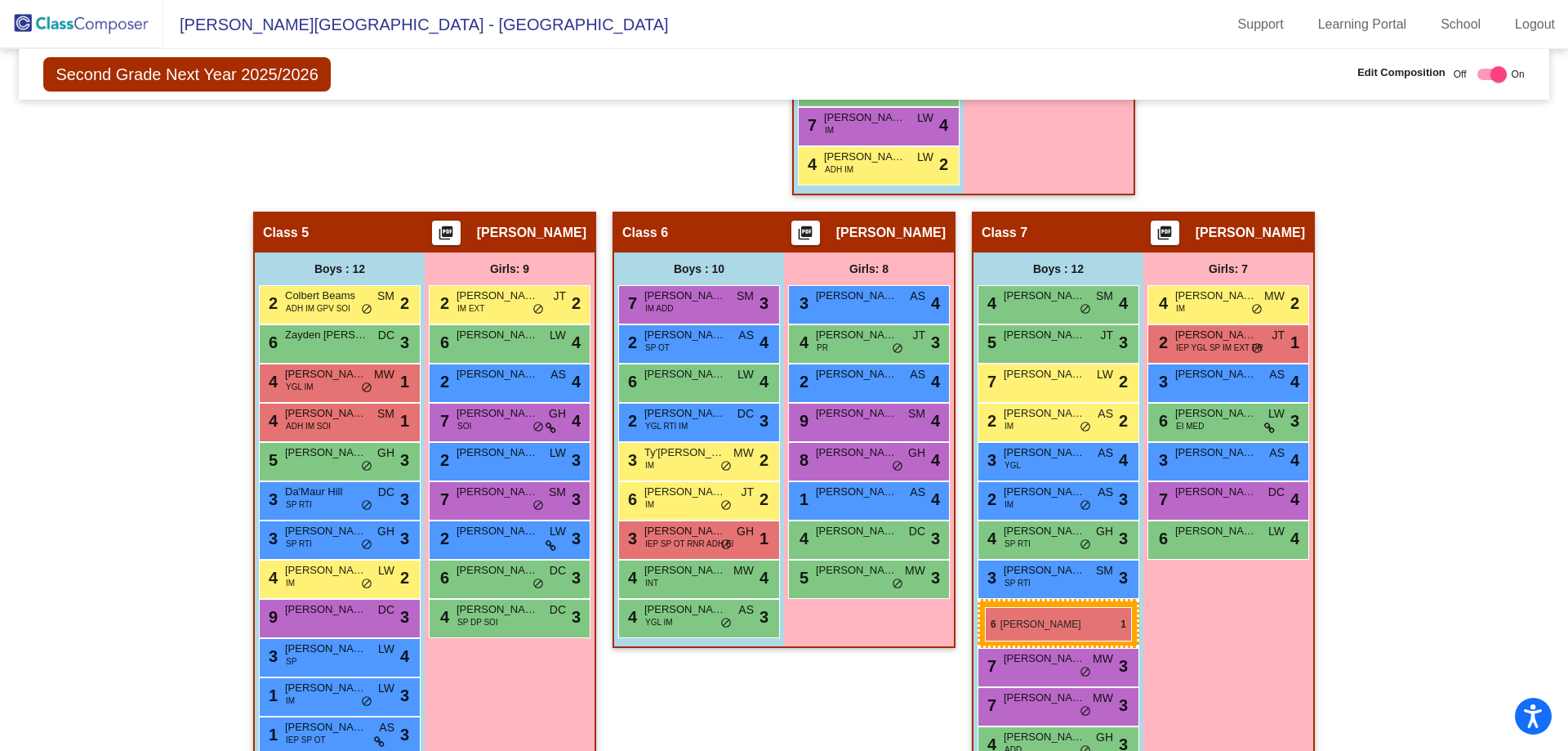
drag, startPoint x: 664, startPoint y: 662, endPoint x: 985, endPoint y: 607, distance: 325.7
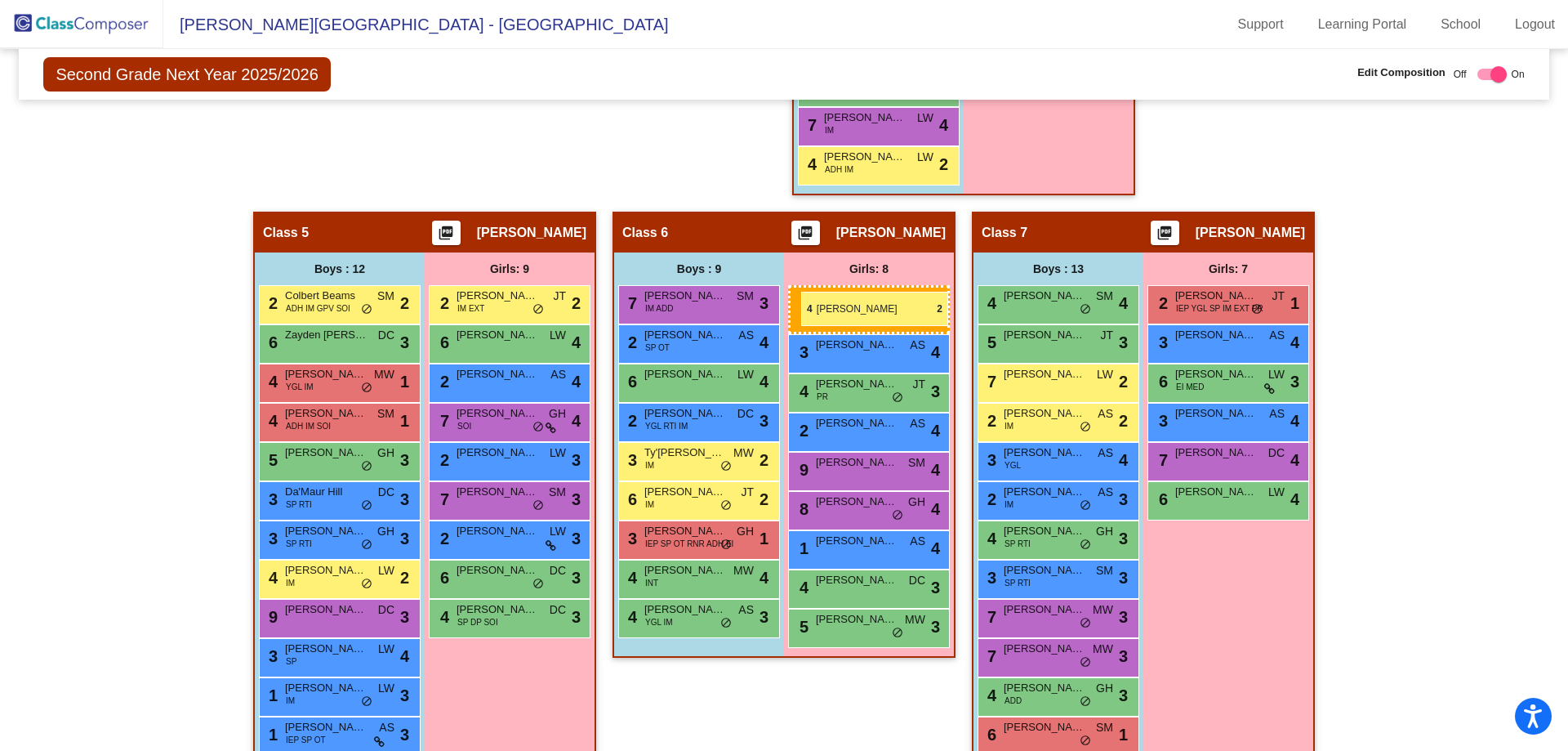
drag, startPoint x: 1209, startPoint y: 305, endPoint x: 800, endPoint y: 292, distance: 409.2
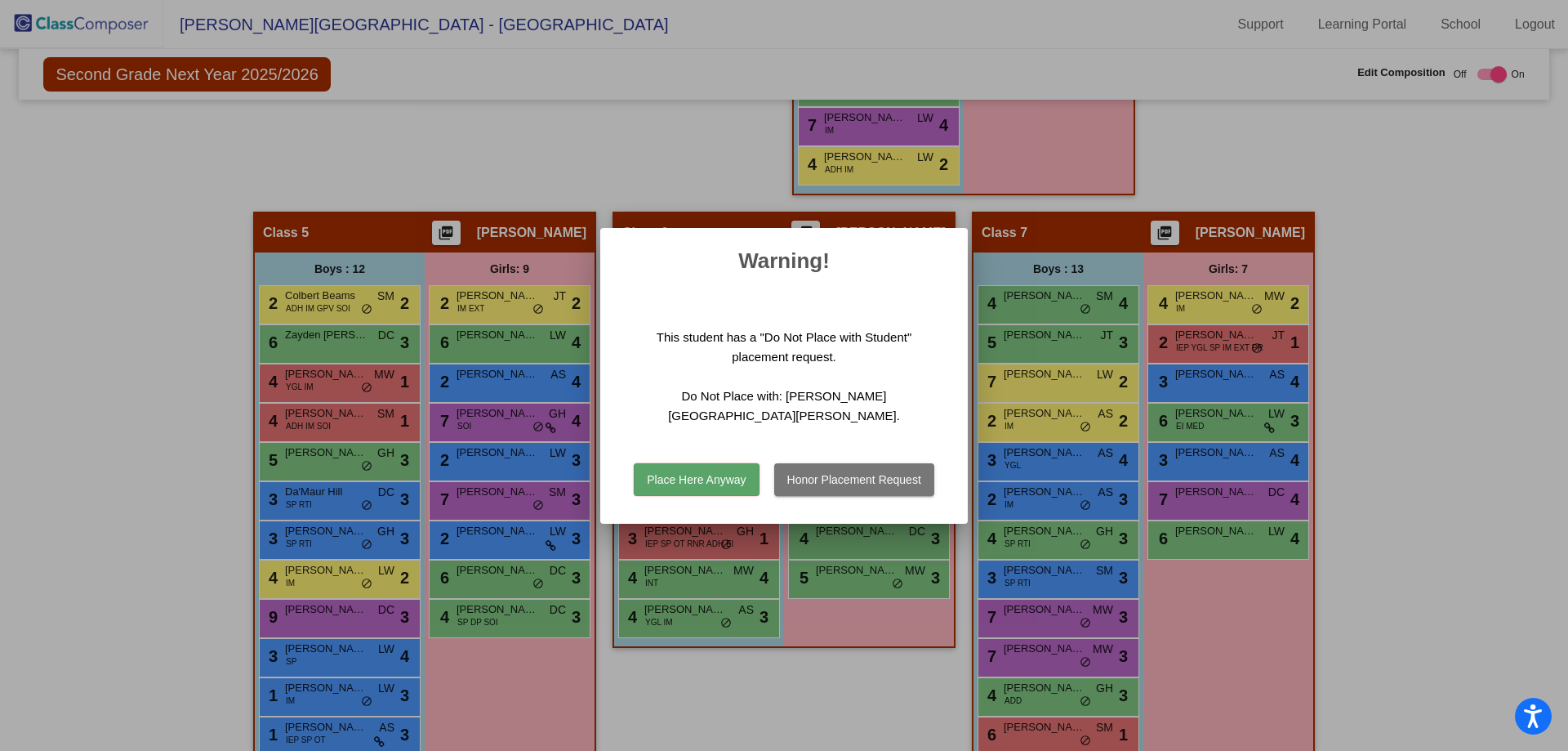
click at [708, 463] on button "Place Here Anyway" at bounding box center [696, 479] width 125 height 33
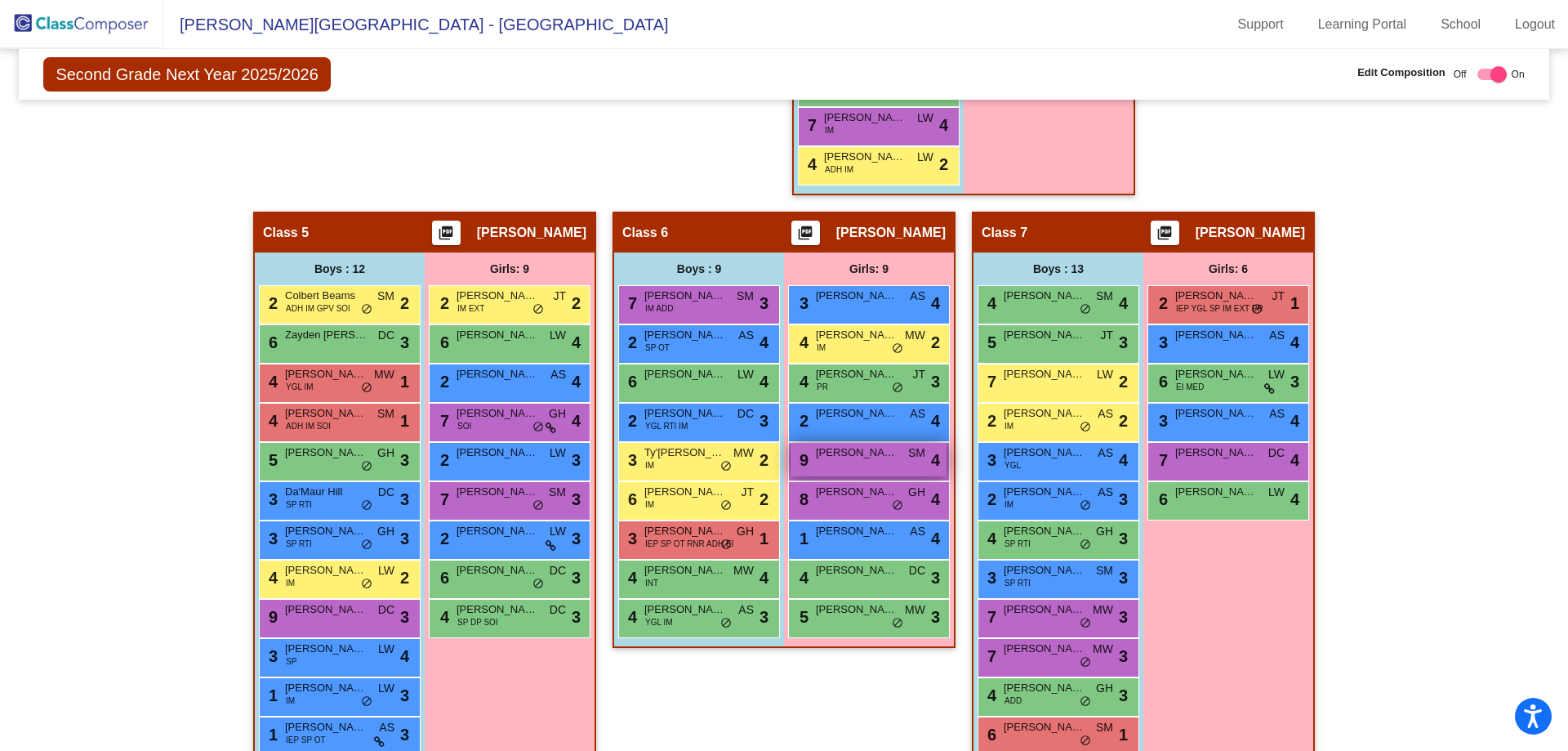
click at [844, 459] on span "[PERSON_NAME]" at bounding box center [856, 452] width 82 height 16
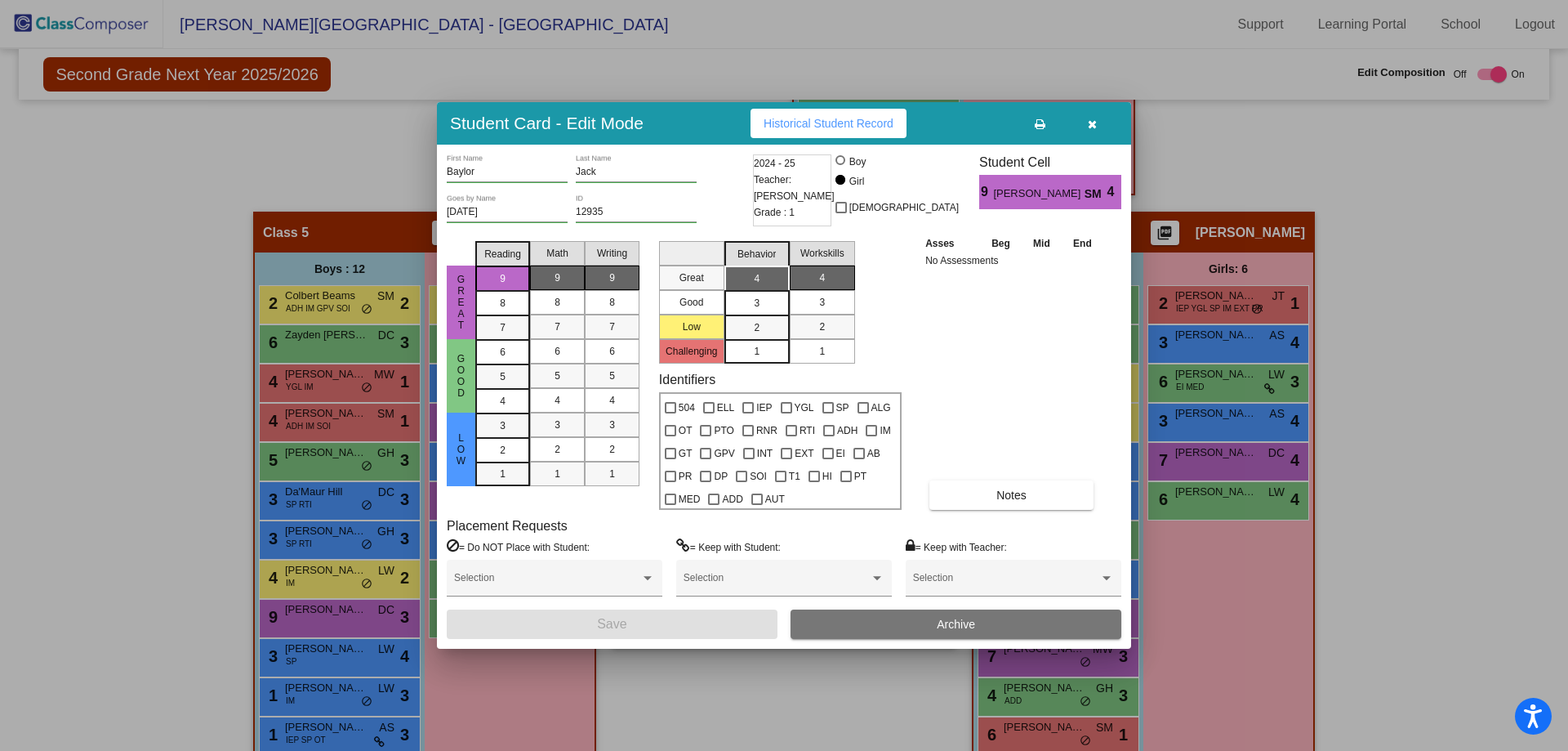
click at [881, 621] on button "Archive" at bounding box center [956, 624] width 331 height 29
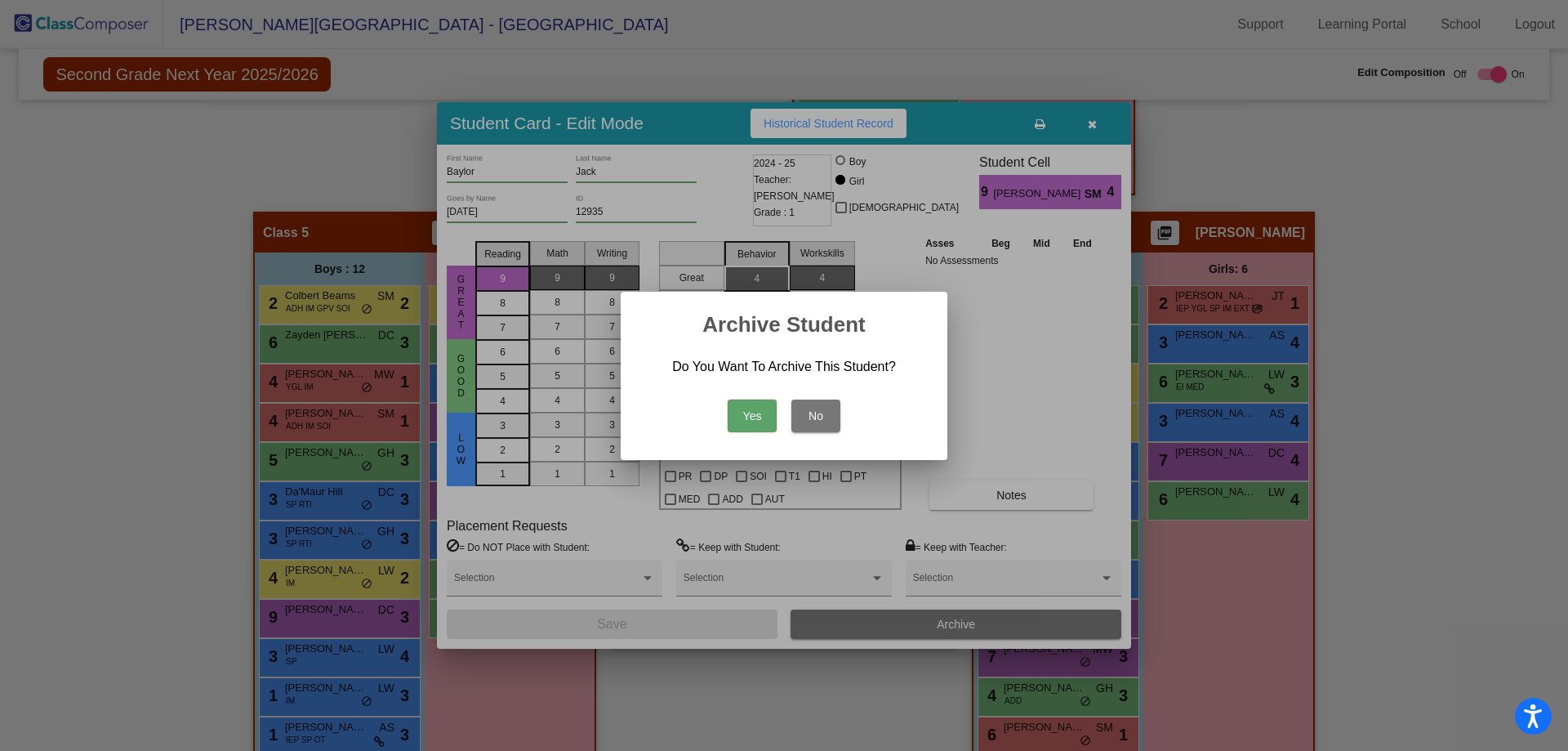
click at [761, 415] on button "Yes" at bounding box center [752, 415] width 49 height 33
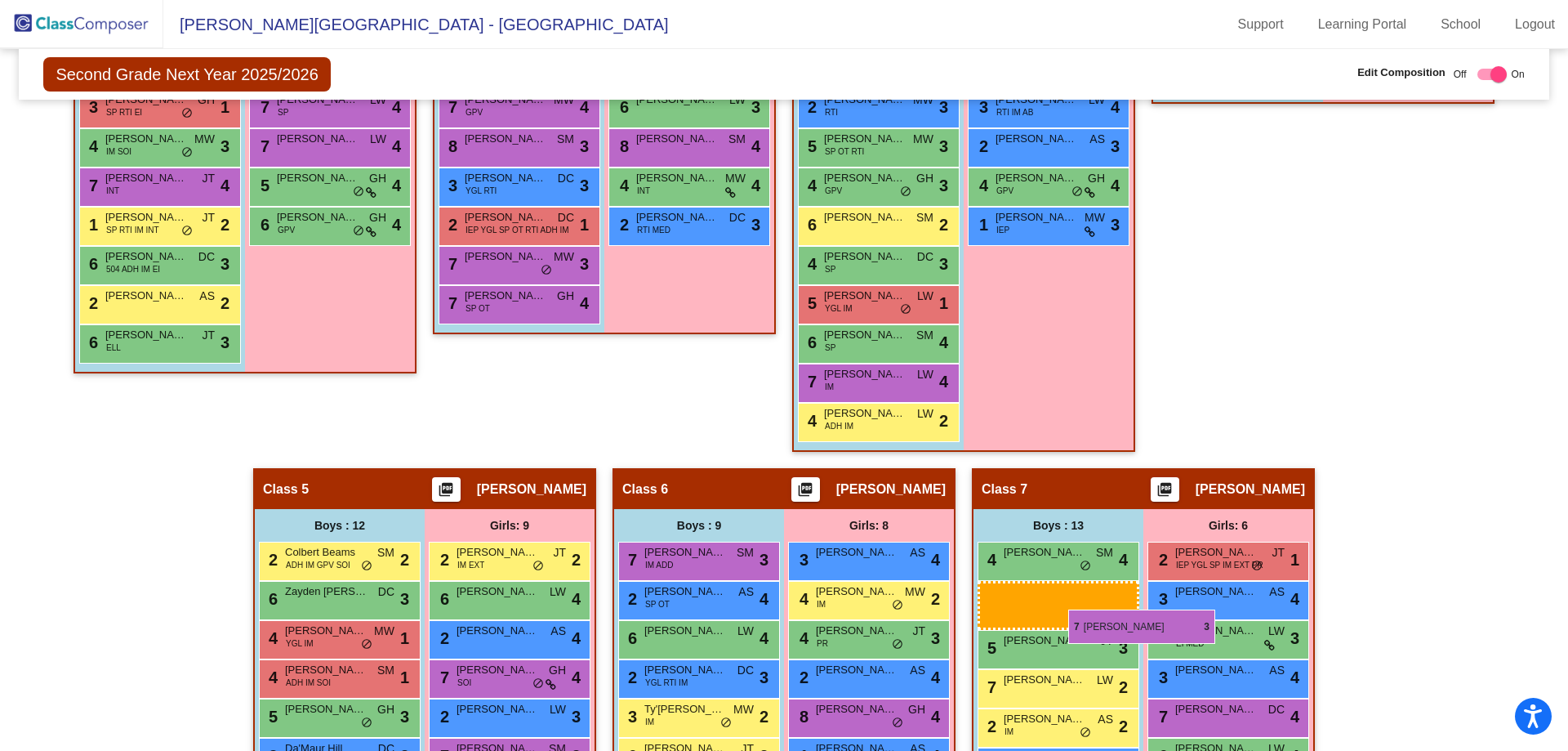
scroll to position [783, 0]
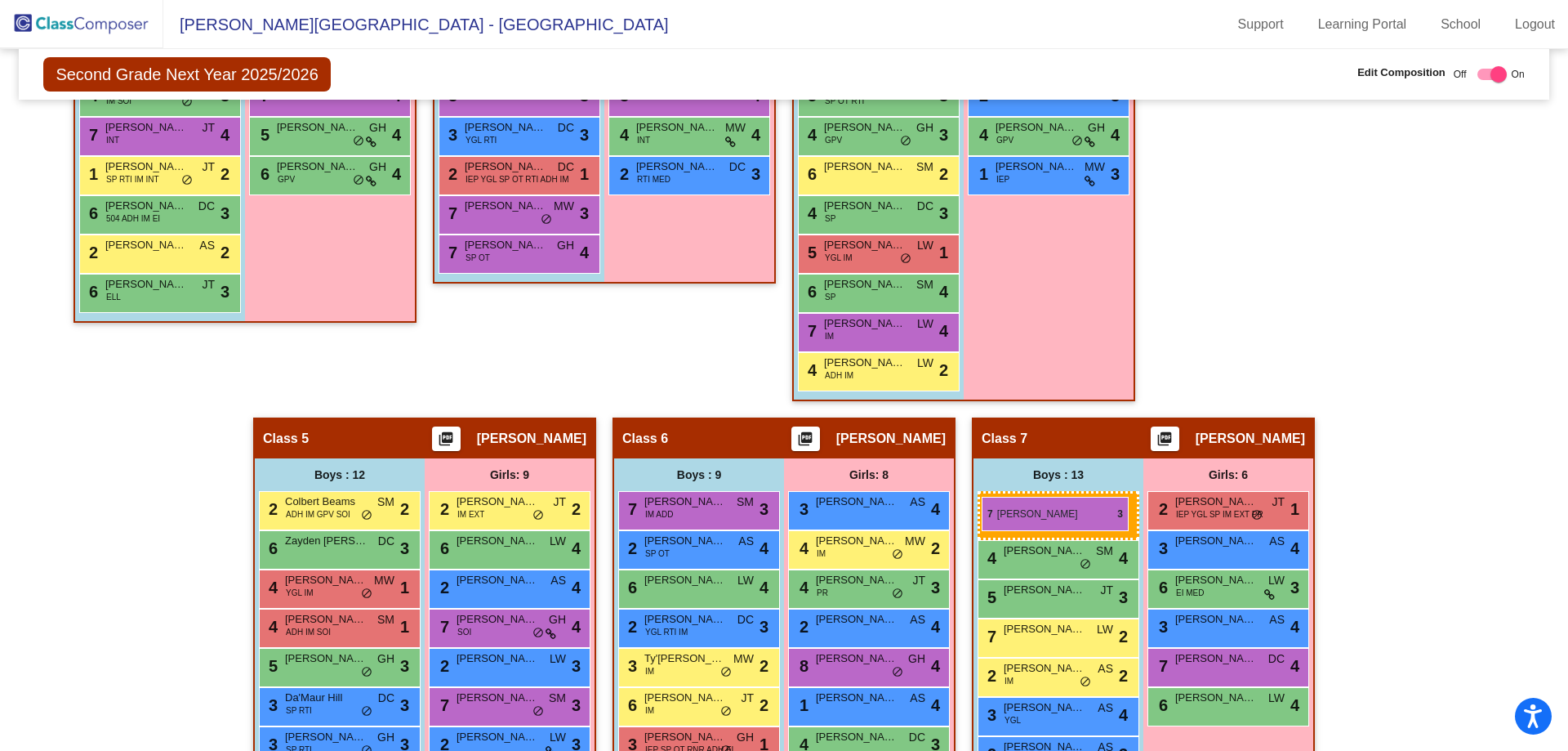
drag, startPoint x: 921, startPoint y: 220, endPoint x: 981, endPoint y: 497, distance: 283.4
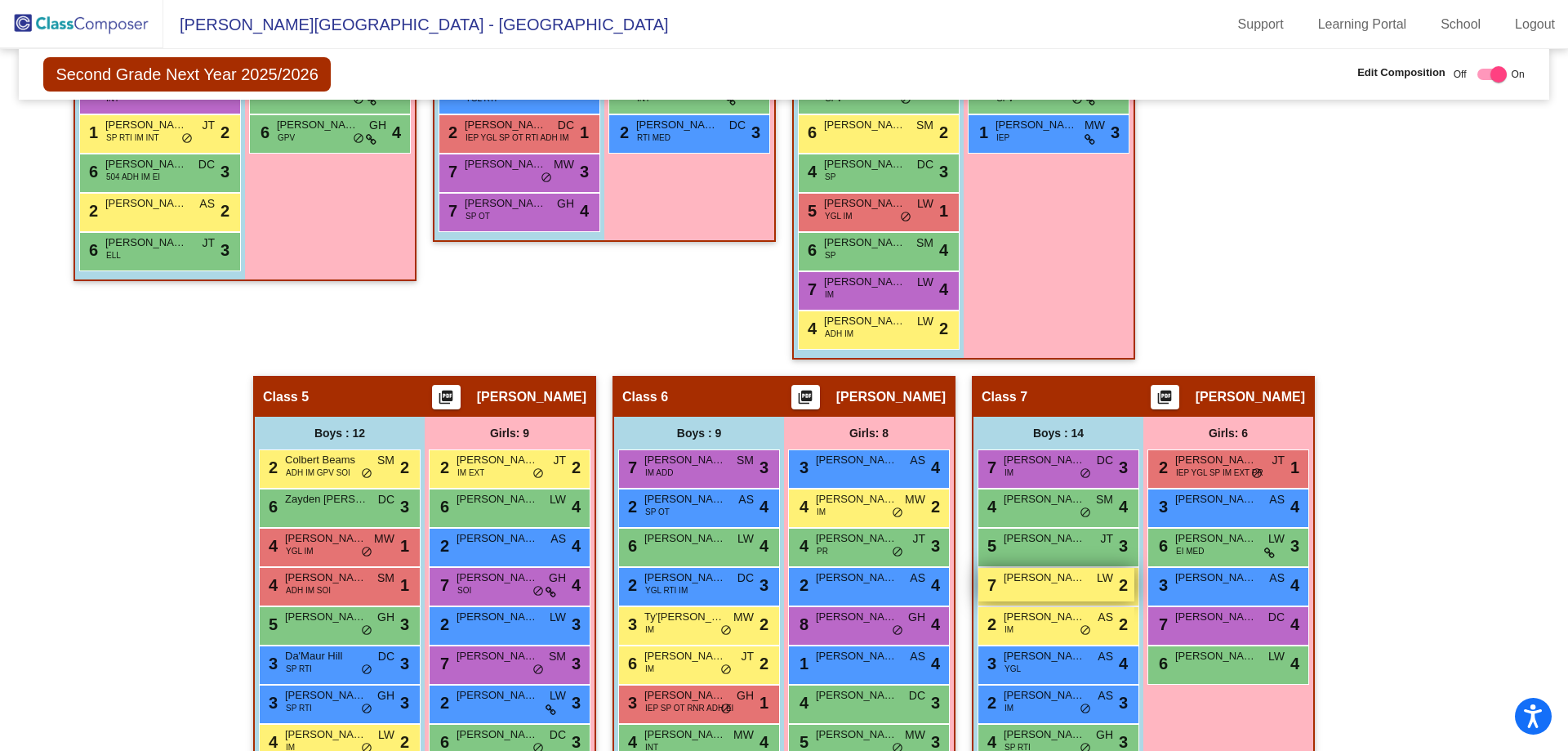
scroll to position [864, 0]
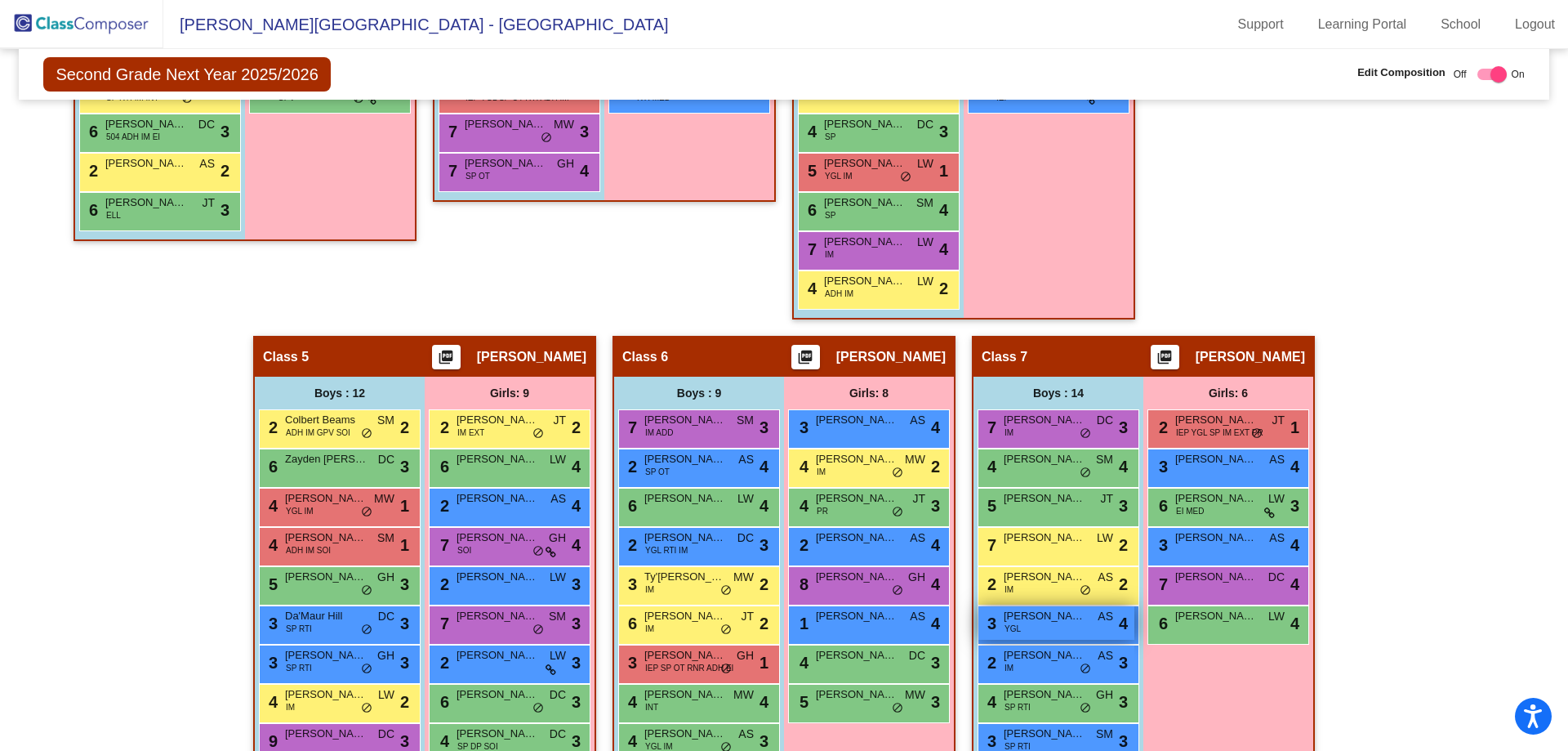
click at [1052, 623] on span "[PERSON_NAME]" at bounding box center [1044, 615] width 82 height 16
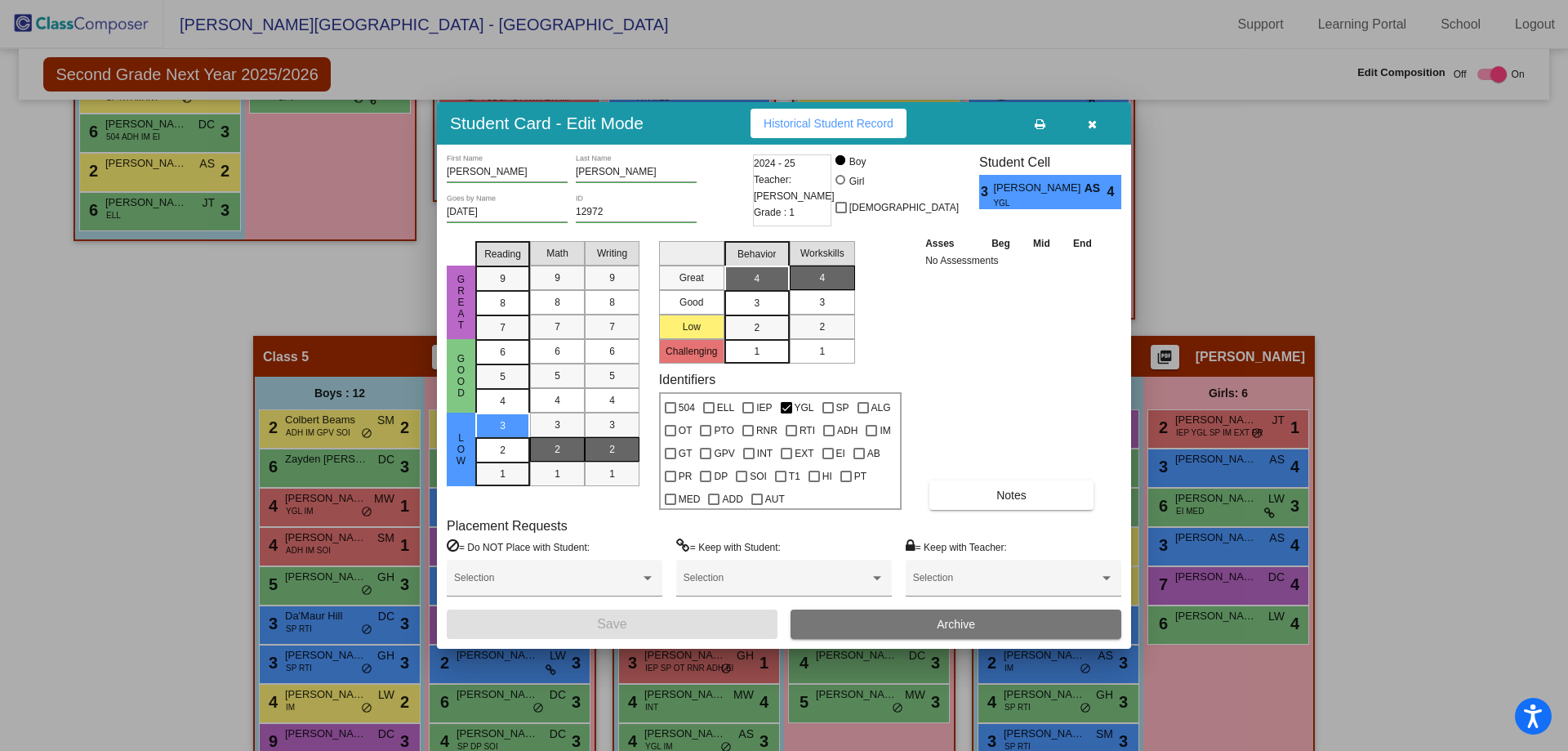
click at [876, 621] on button "Archive" at bounding box center [956, 624] width 331 height 29
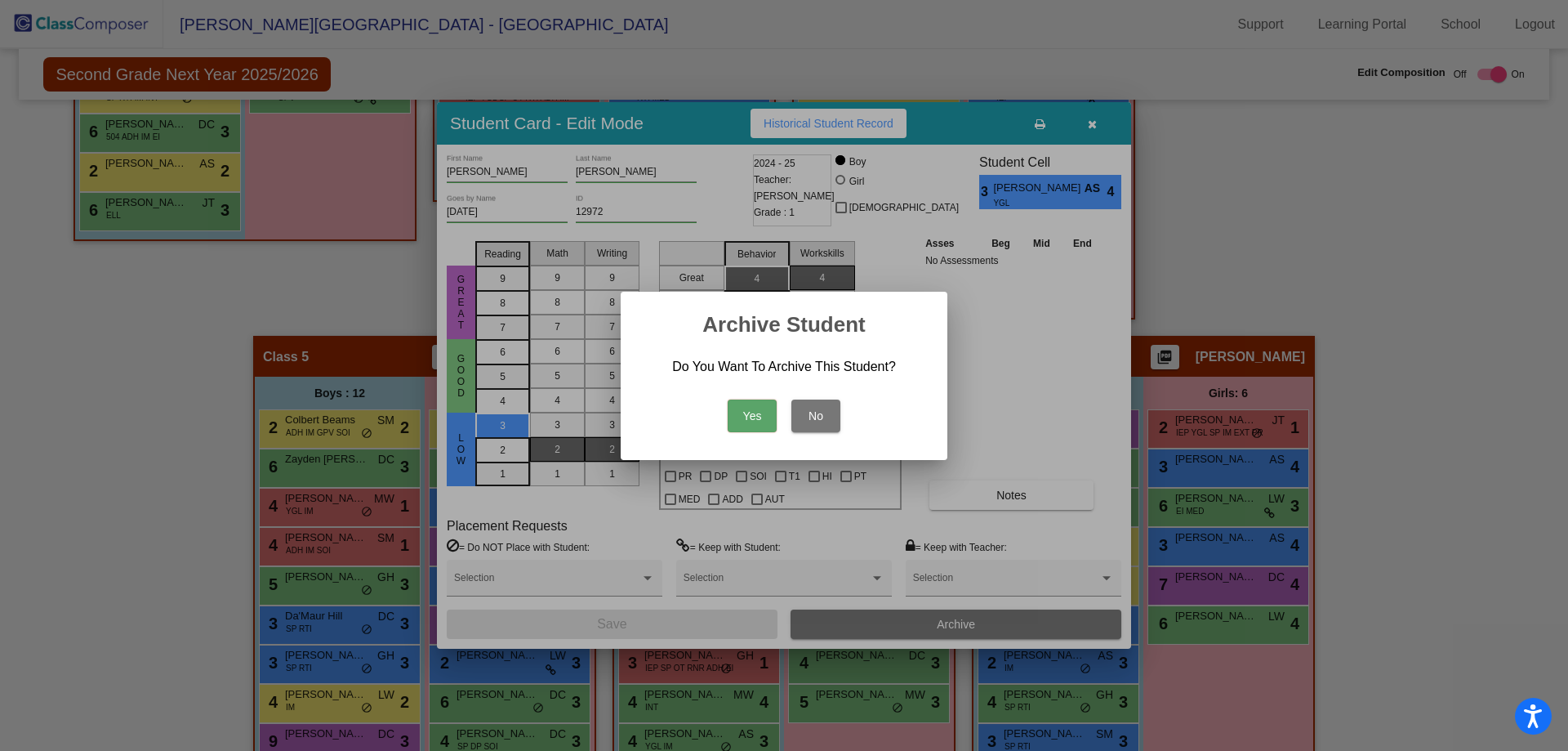
click at [743, 413] on button "Yes" at bounding box center [752, 415] width 49 height 33
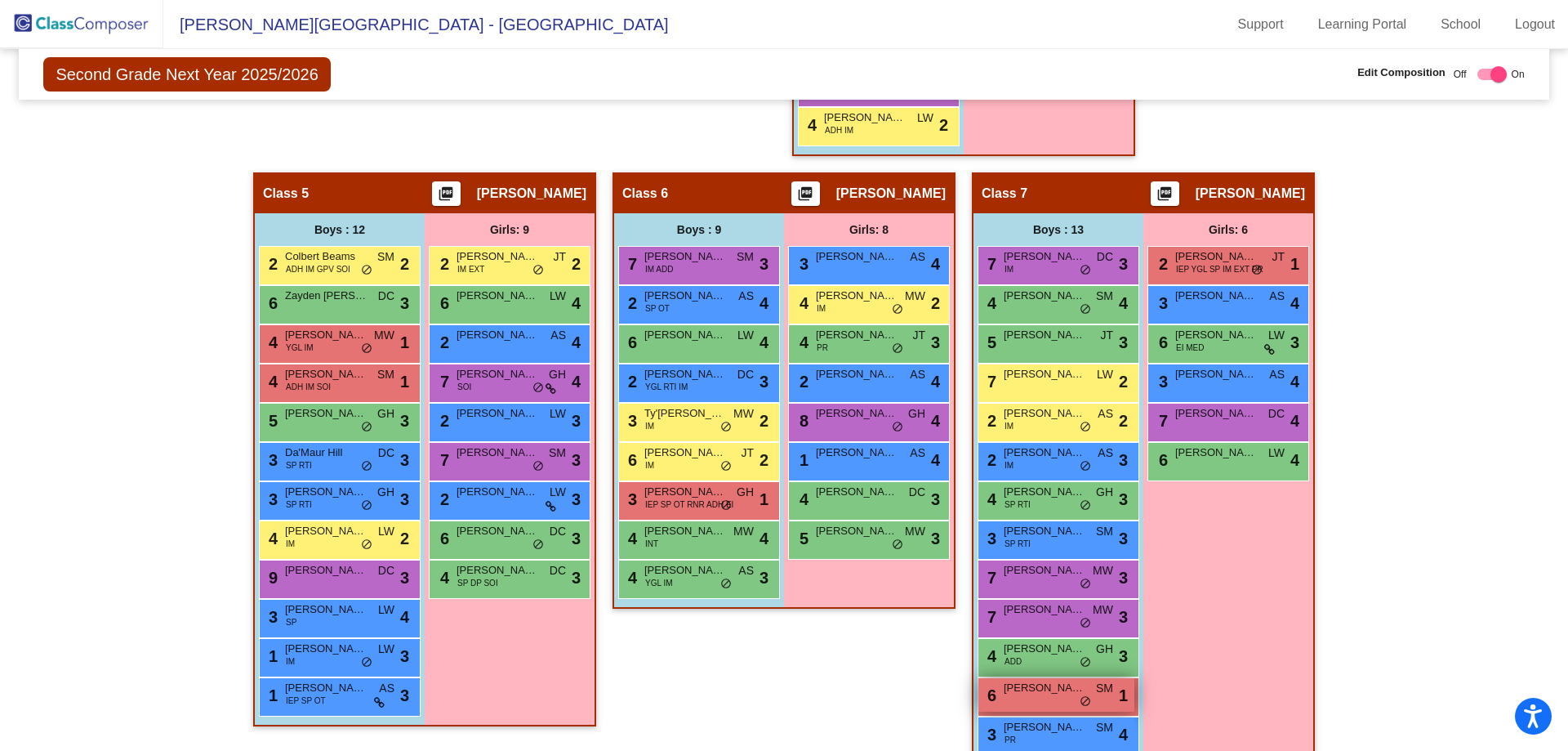
scroll to position [1067, 0]
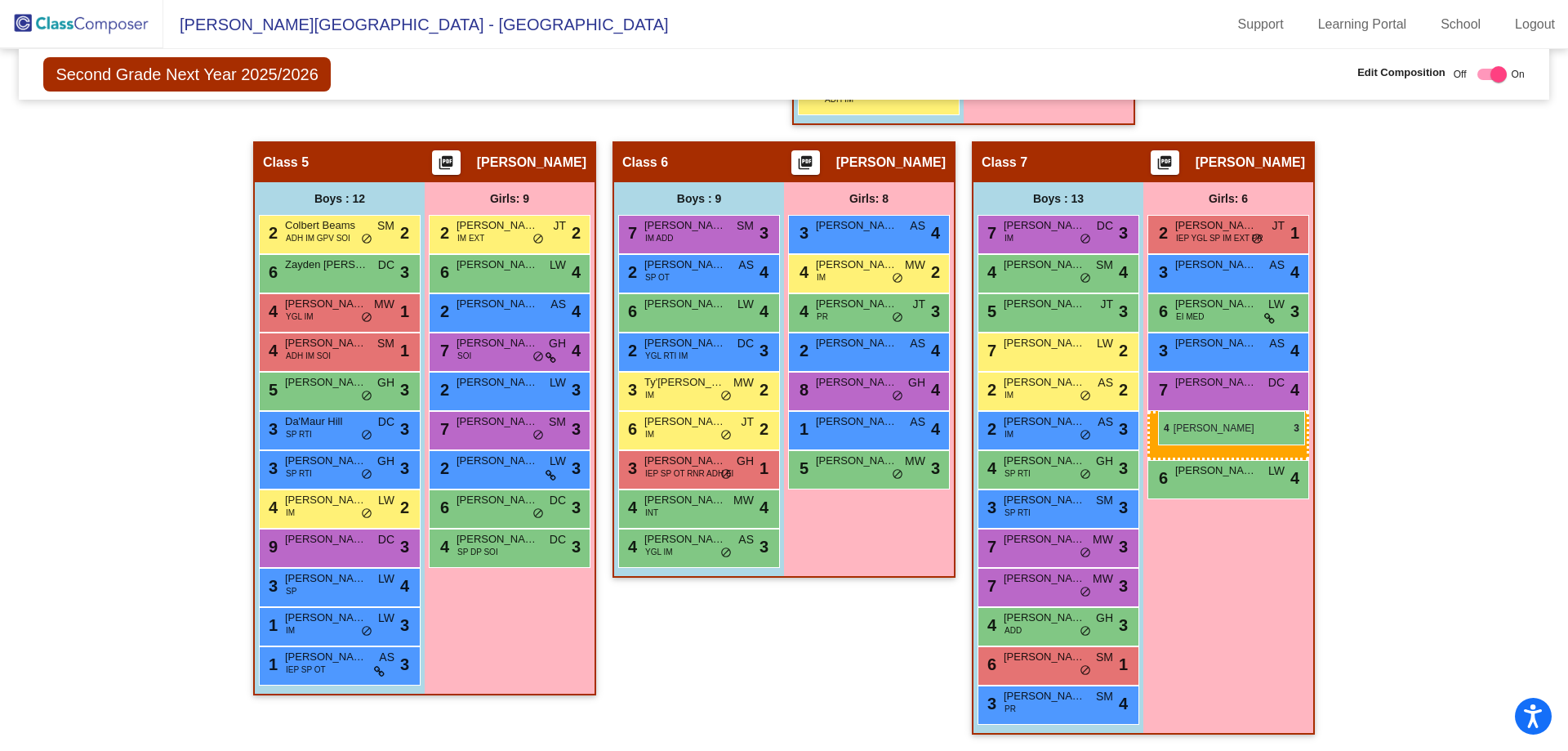
drag, startPoint x: 865, startPoint y: 459, endPoint x: 1158, endPoint y: 411, distance: 296.9
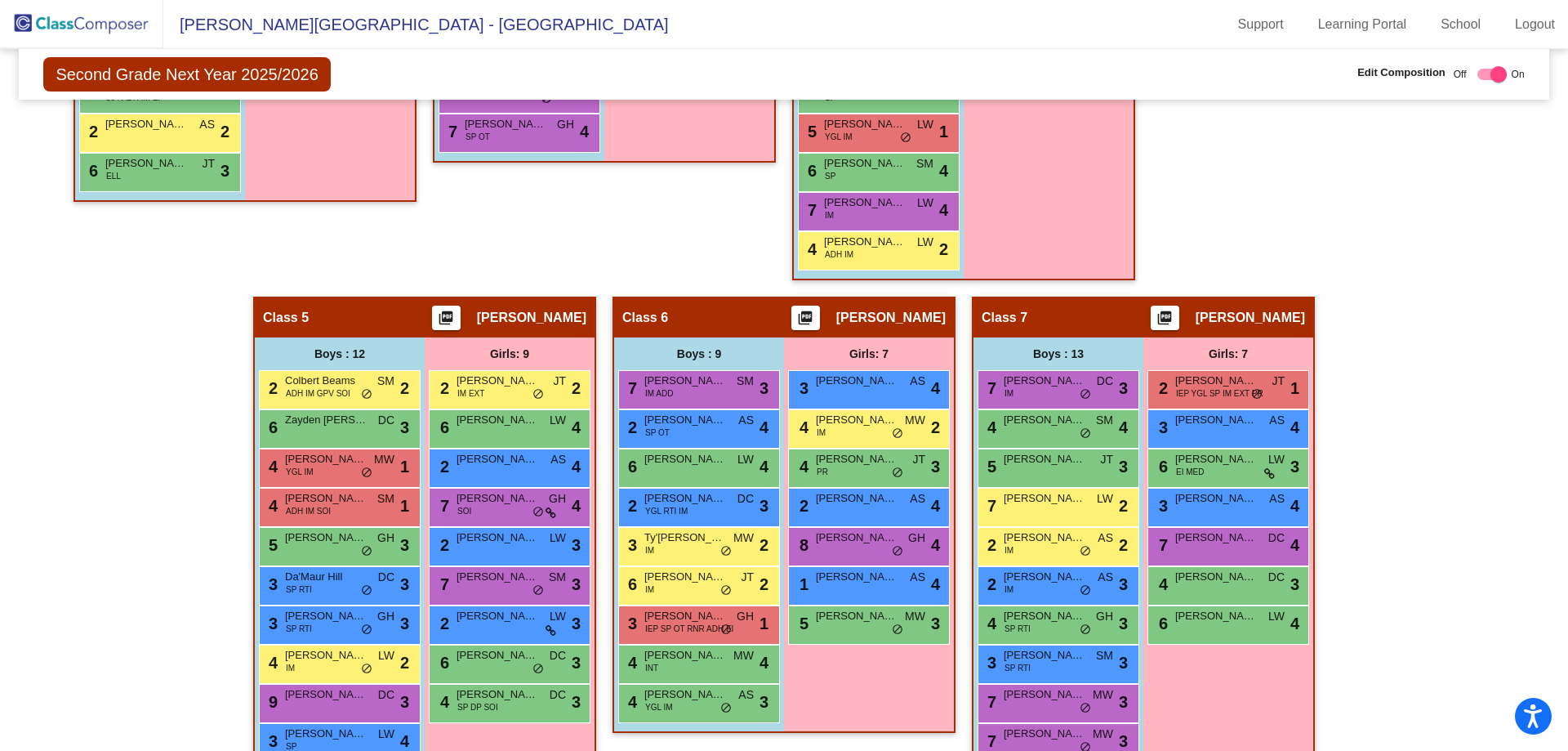
scroll to position [985, 0]
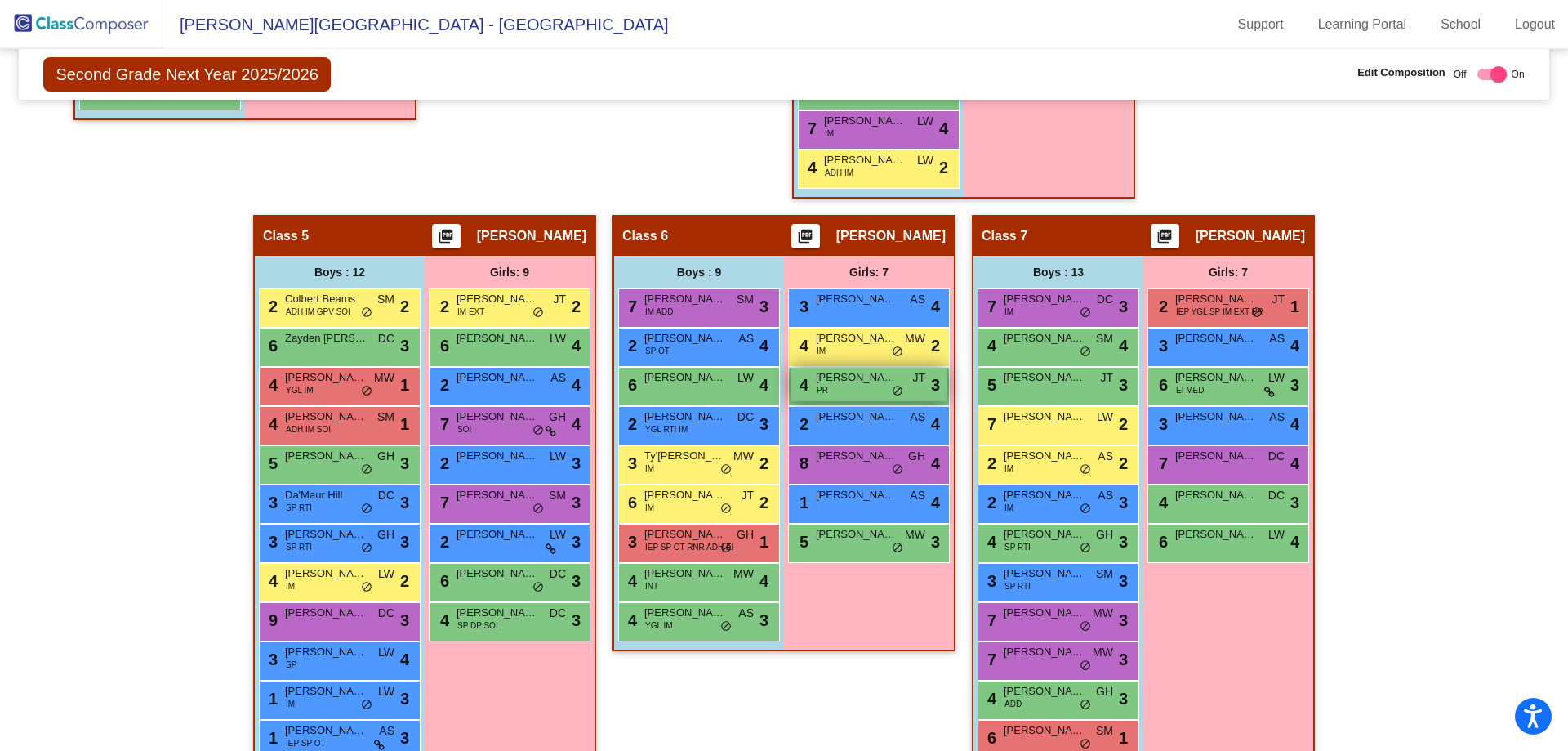
click at [864, 392] on div "4 [PERSON_NAME] PR JT lock do_not_disturb_alt 3" at bounding box center [868, 385] width 156 height 34
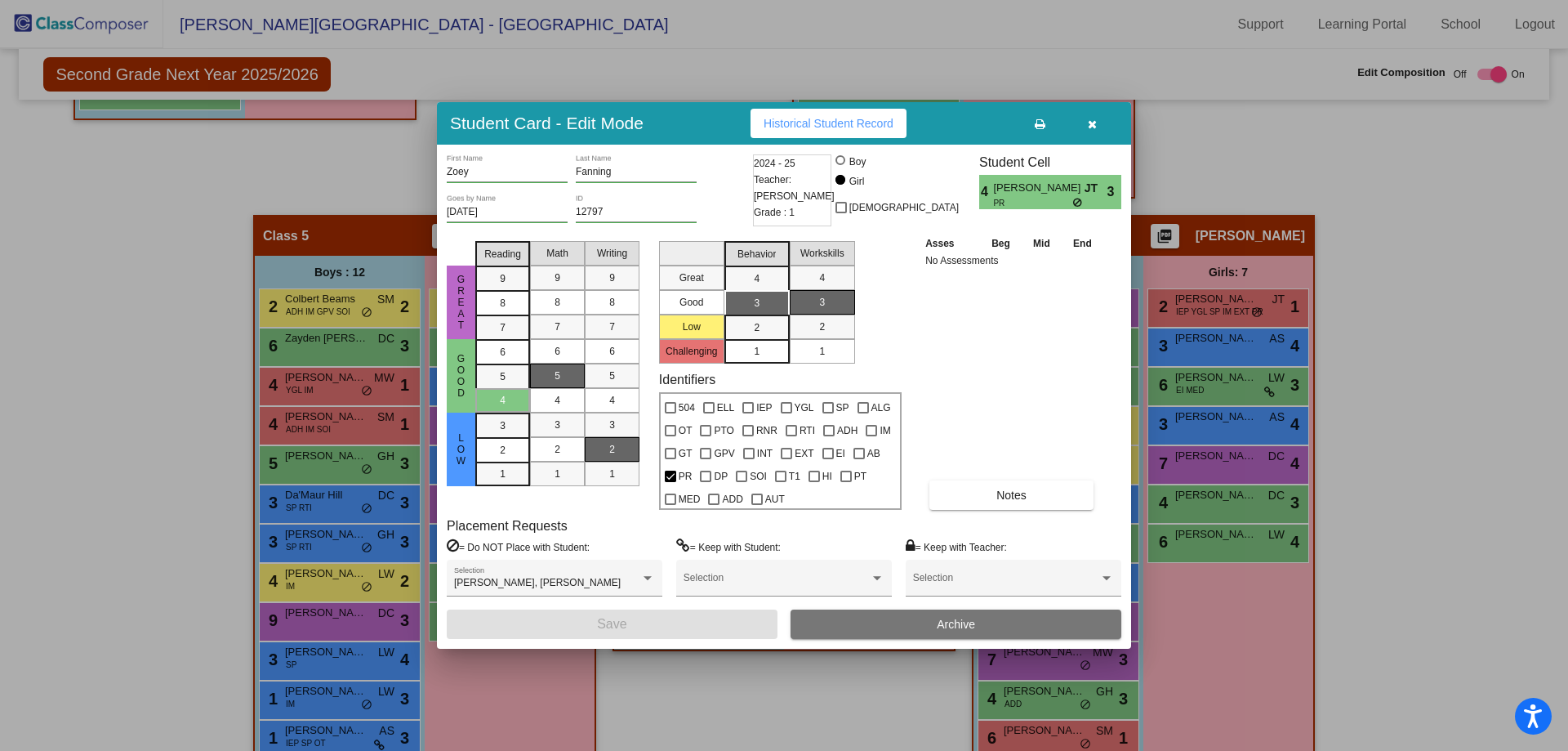
click at [934, 626] on button "Archive" at bounding box center [956, 624] width 331 height 29
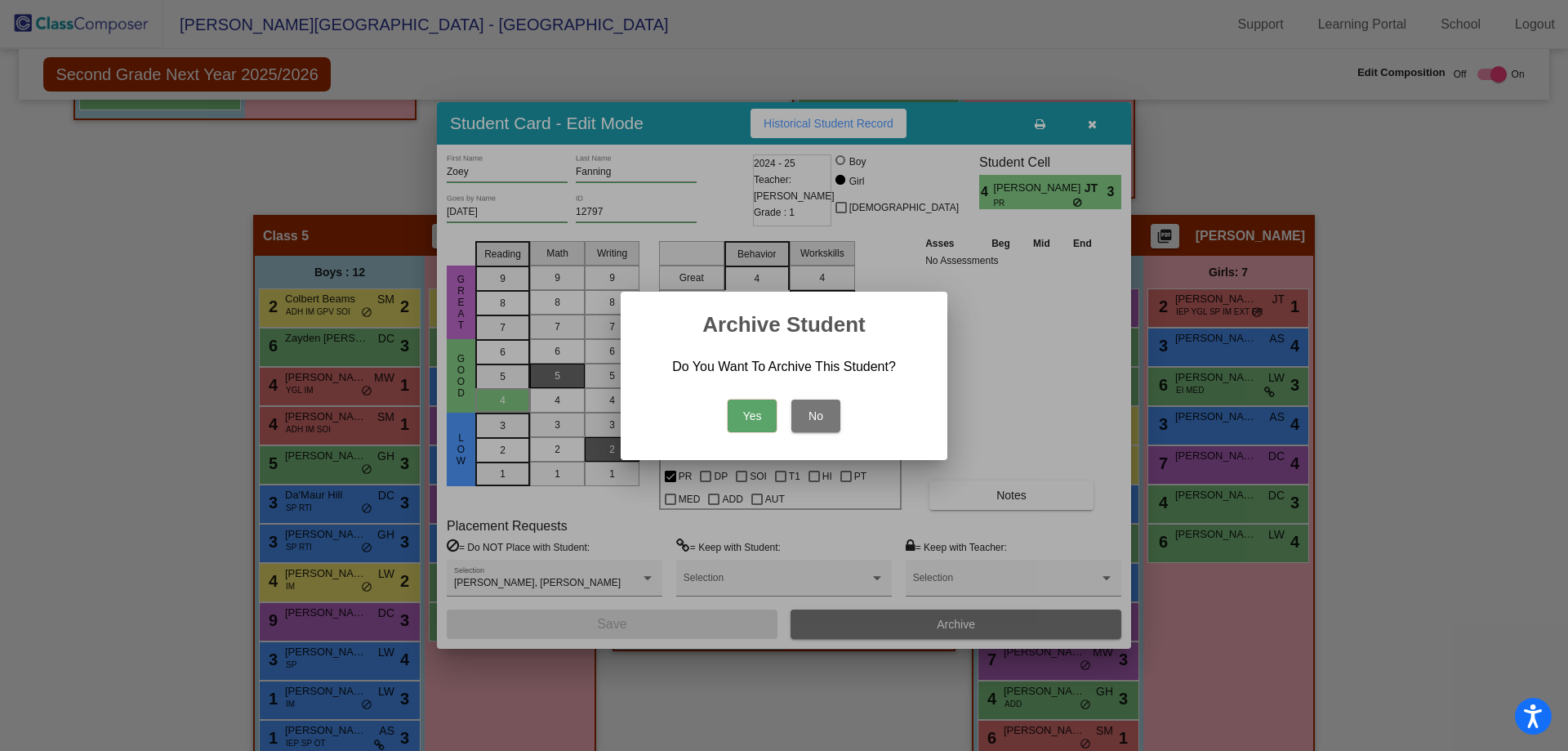
click at [744, 418] on button "Yes" at bounding box center [752, 415] width 49 height 33
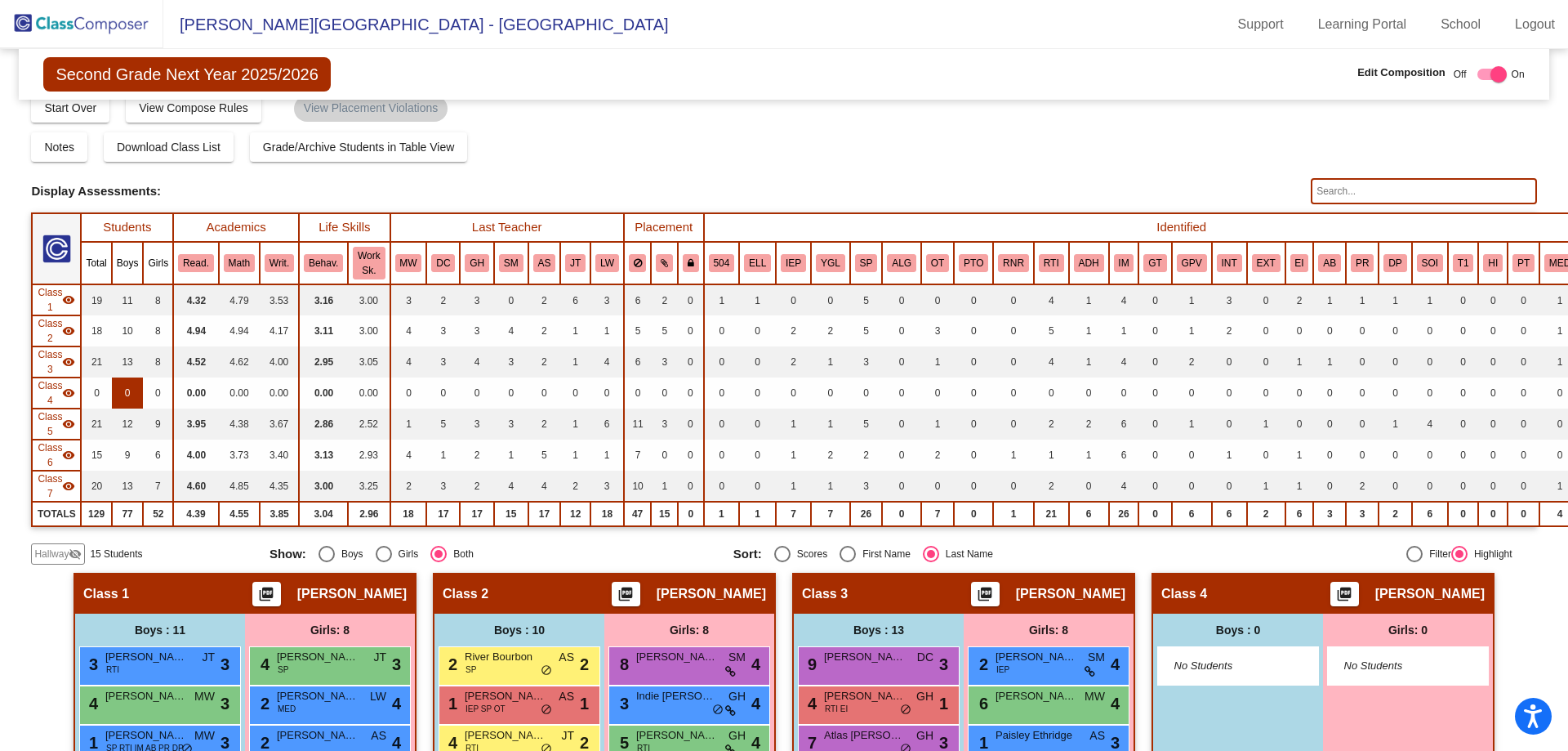
scroll to position [5, 0]
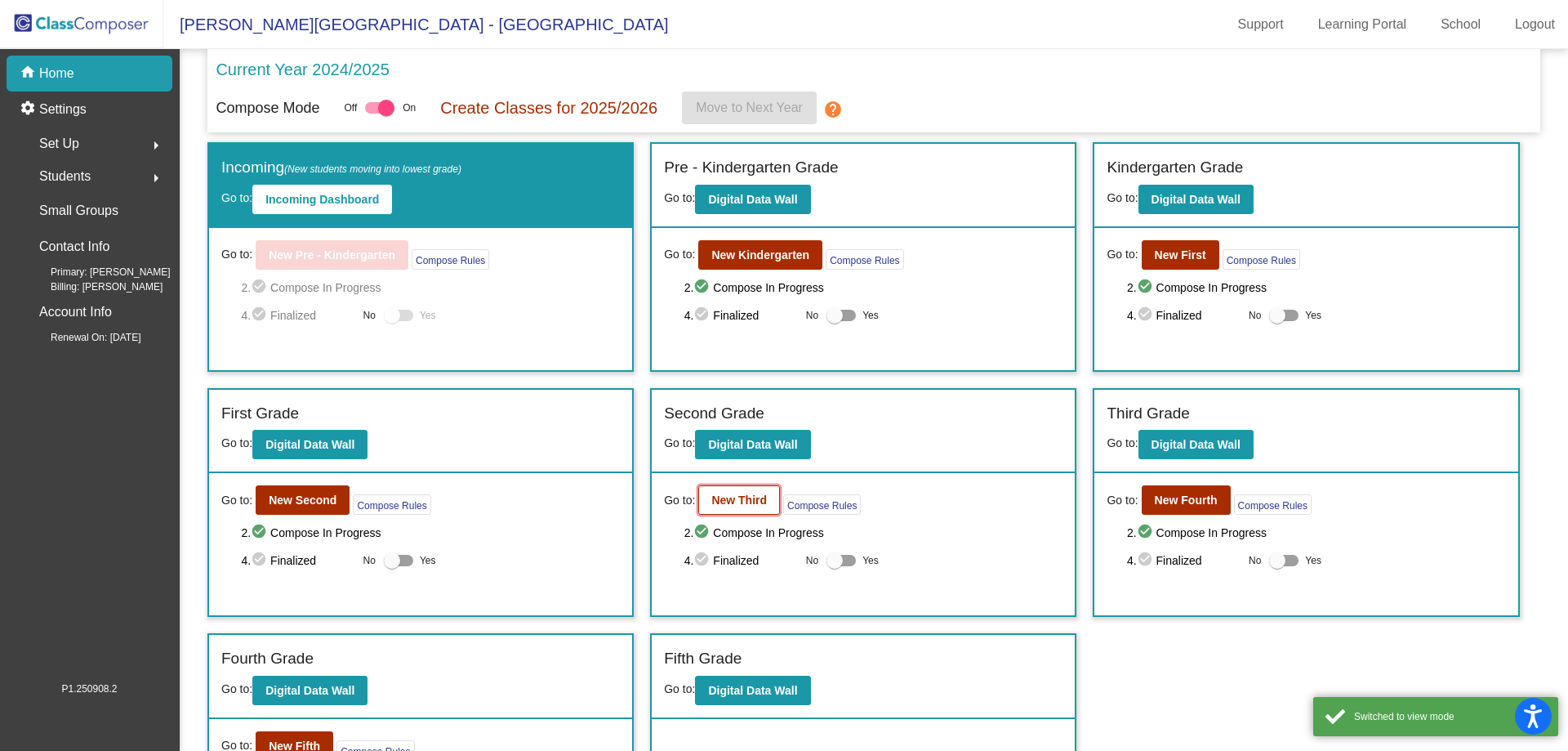
click at [750, 491] on button "New Third" at bounding box center [738, 500] width 82 height 29
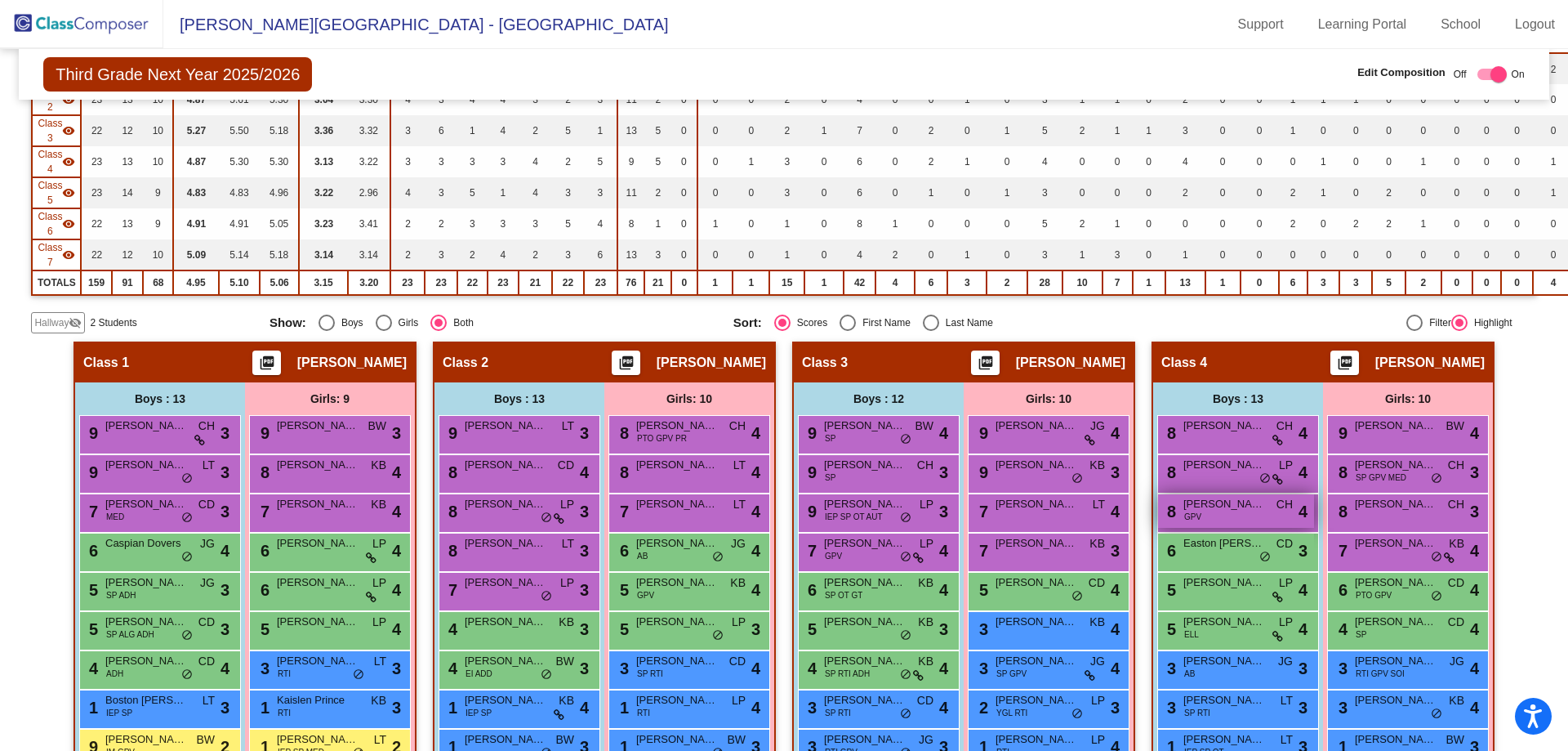
scroll to position [207, 0]
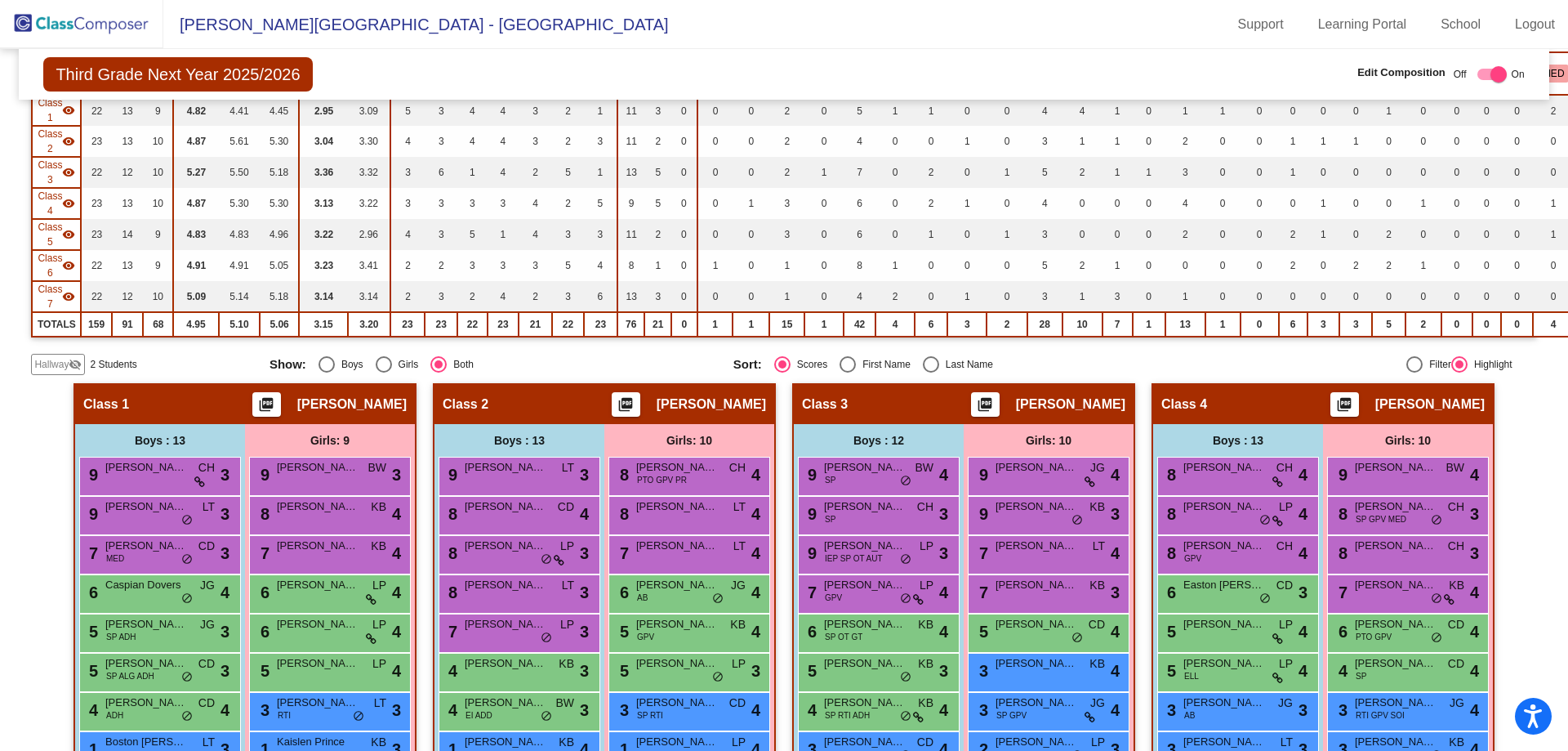
click at [927, 362] on div "Select an option" at bounding box center [930, 363] width 16 height 16
click at [930, 373] on input "Last Name" at bounding box center [930, 373] width 1 height 1
radio input "true"
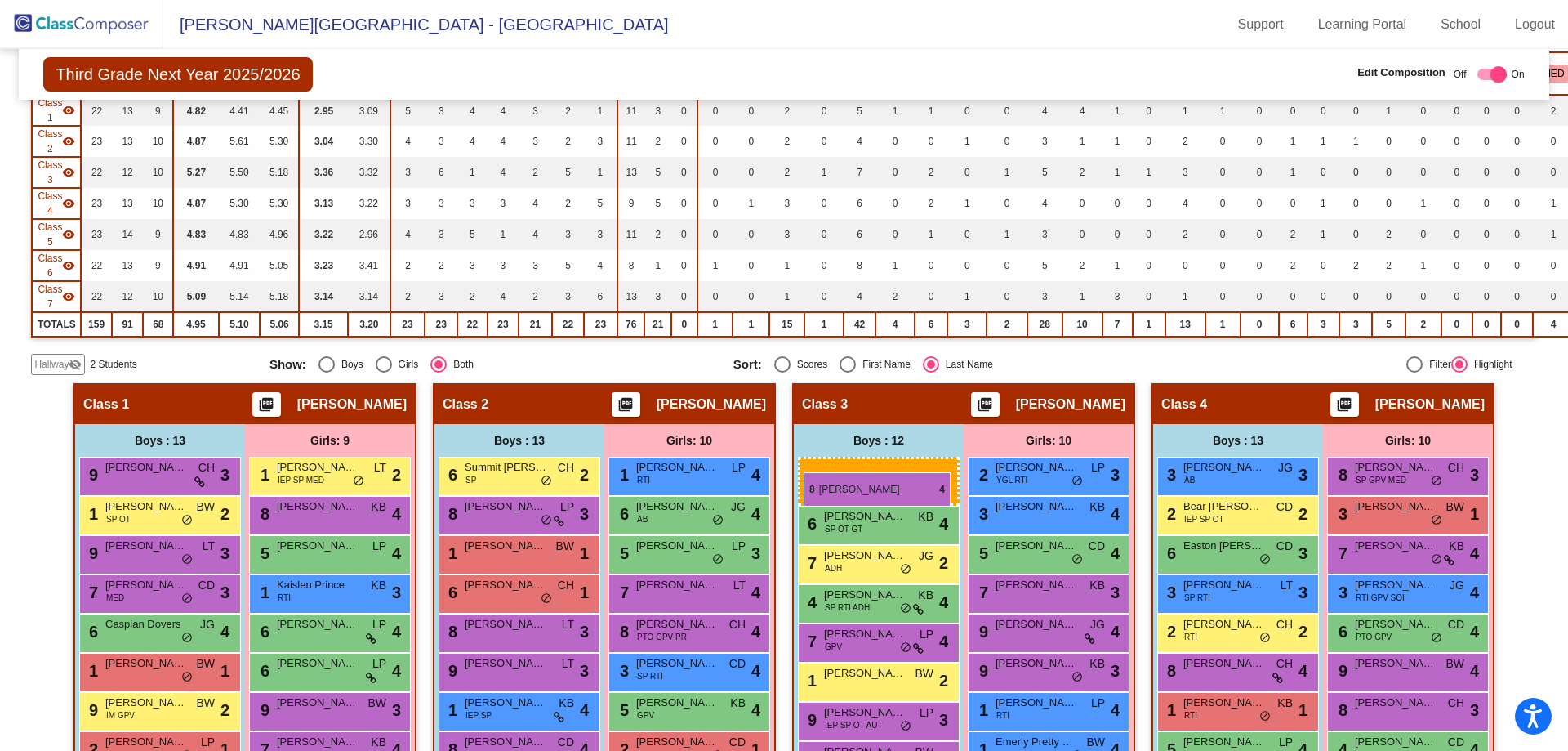
drag, startPoint x: 1211, startPoint y: 479, endPoint x: 803, endPoint y: 472, distance: 408.1
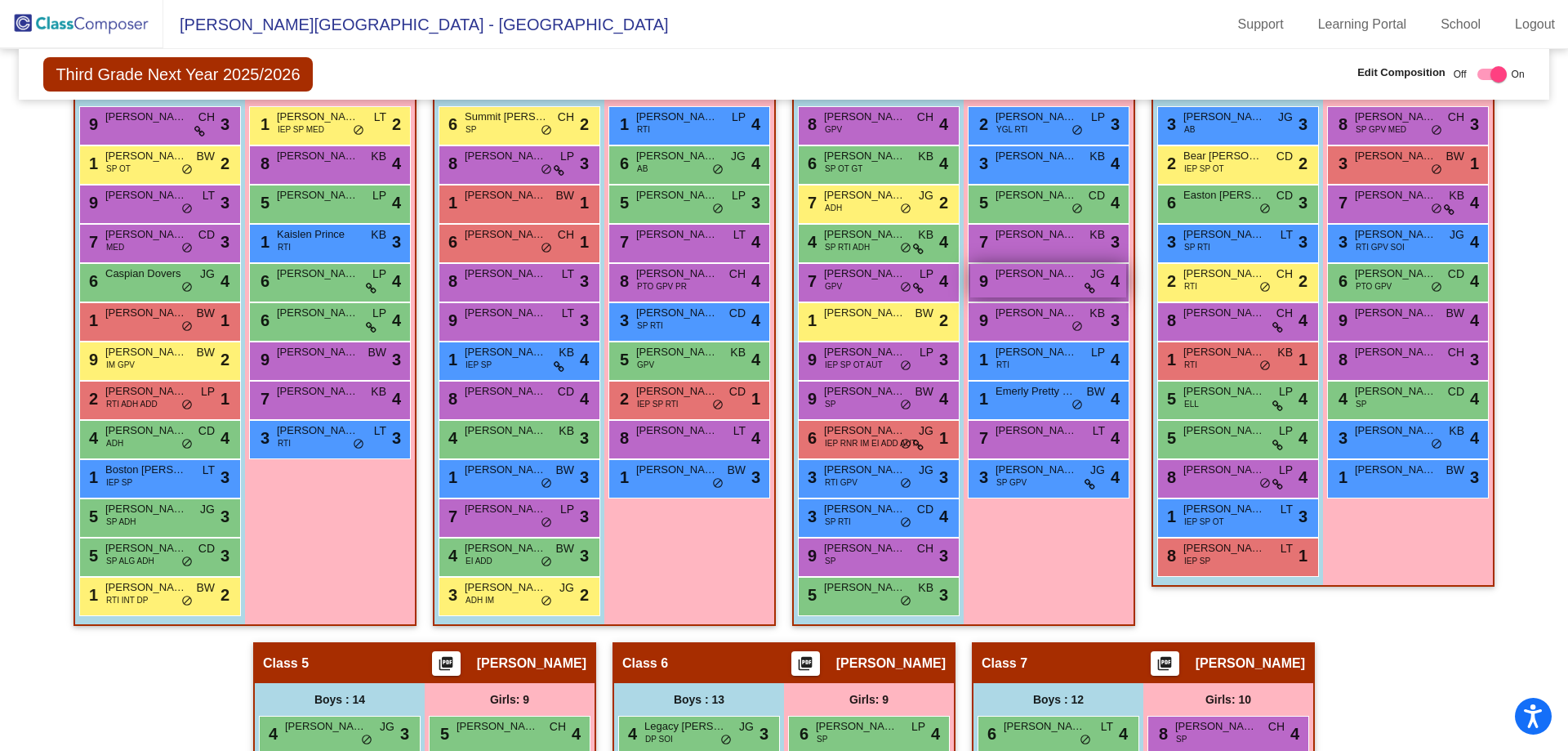
scroll to position [535, 0]
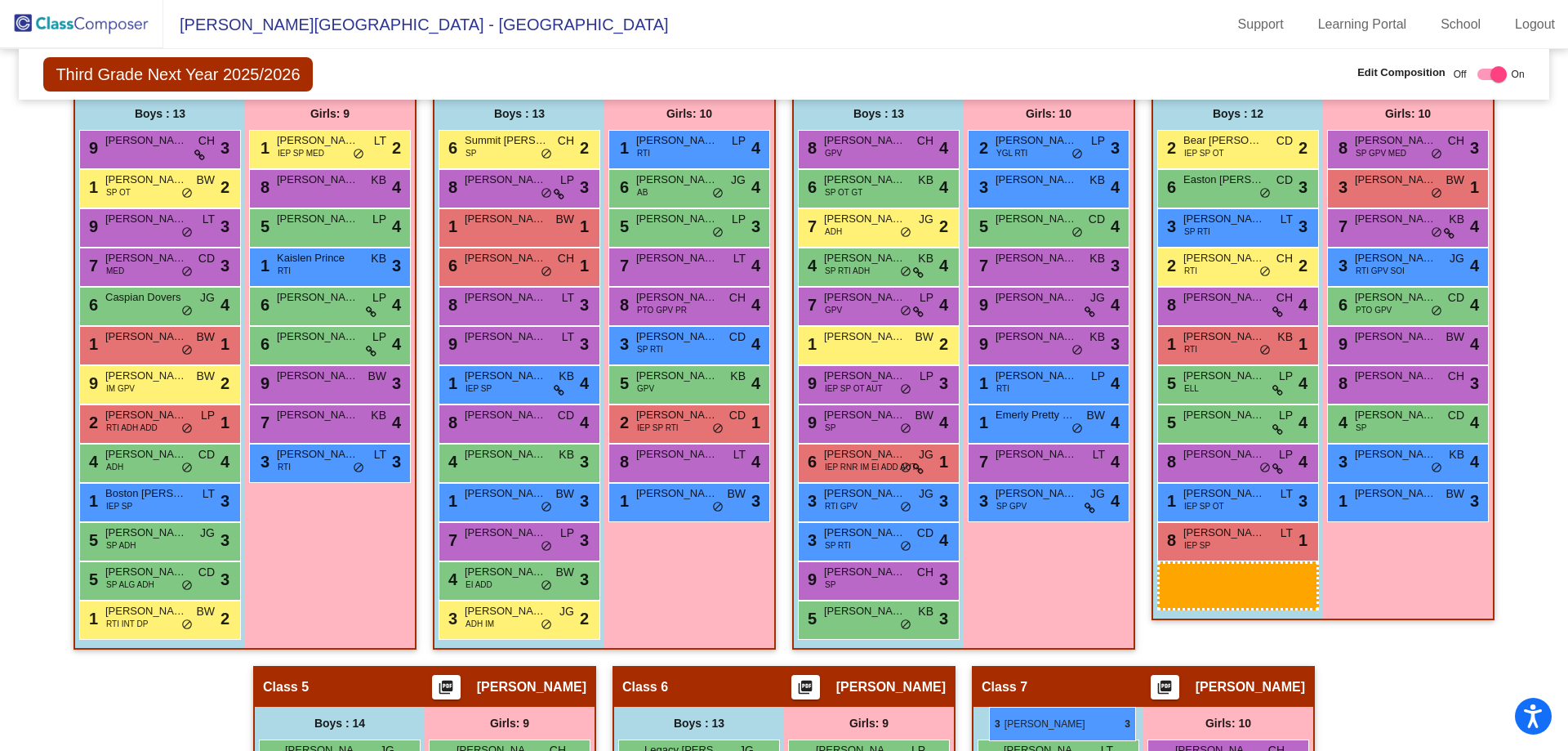
drag, startPoint x: 1235, startPoint y: 144, endPoint x: 989, endPoint y: 707, distance: 614.4
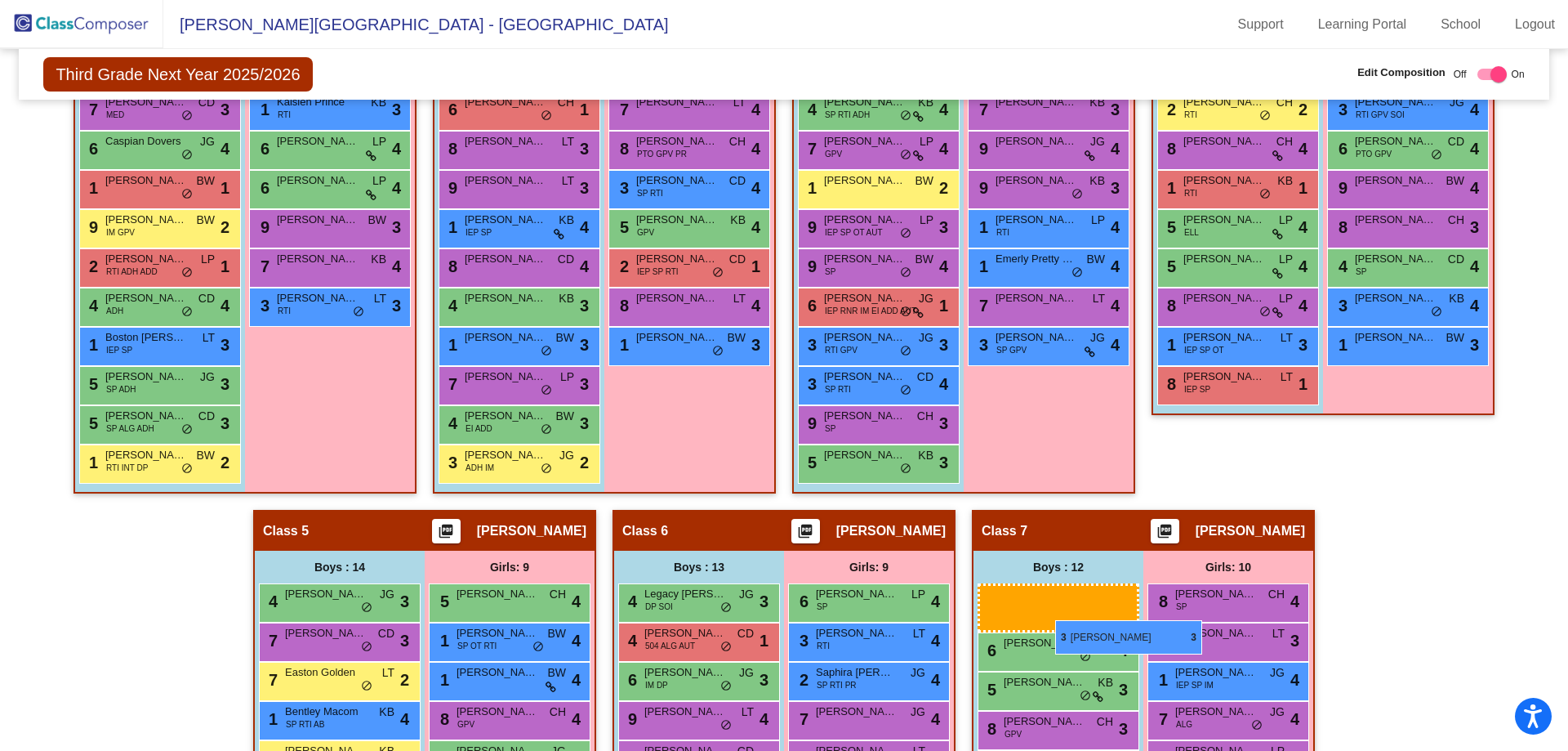
scroll to position [697, 0]
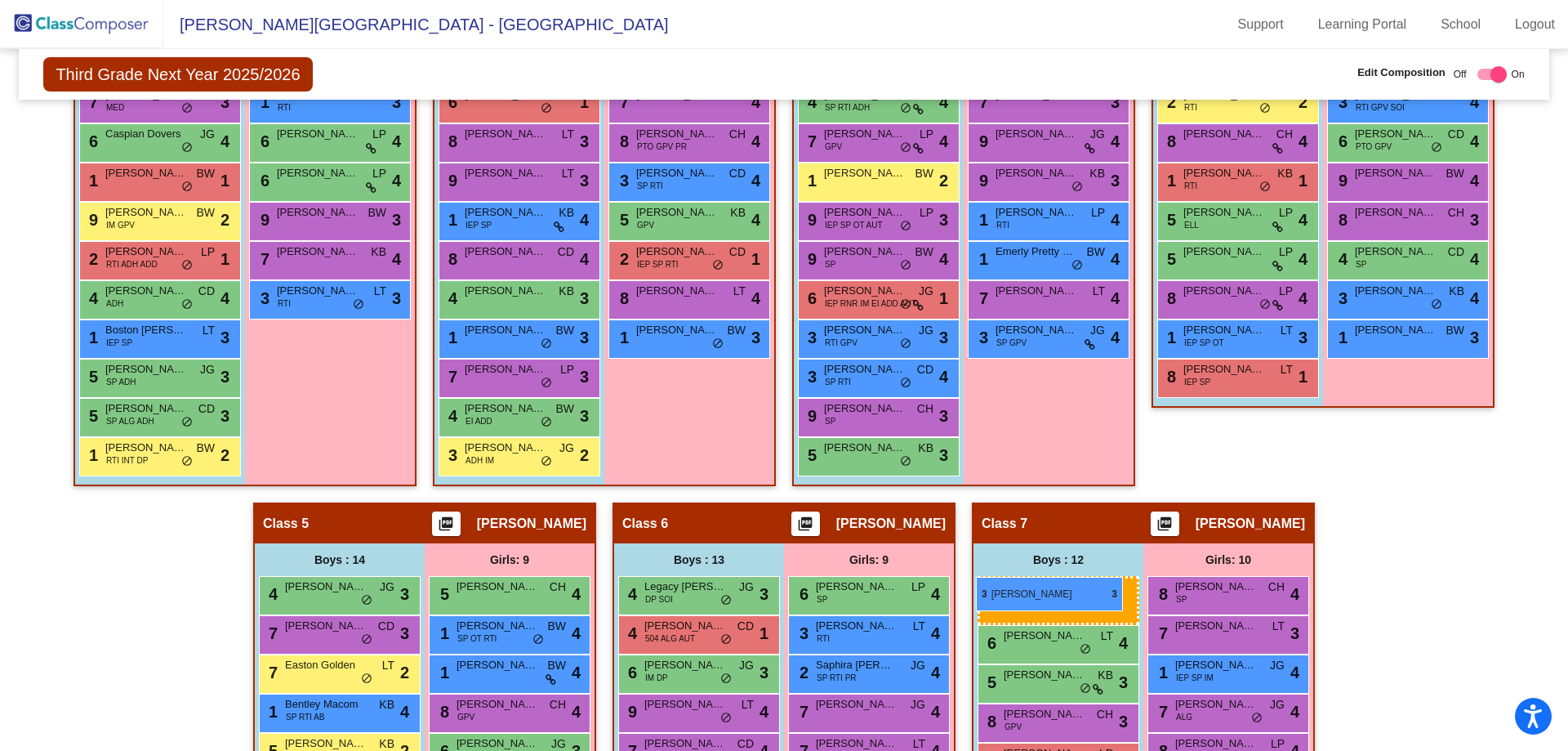
drag, startPoint x: 1239, startPoint y: 146, endPoint x: 975, endPoint y: 577, distance: 505.4
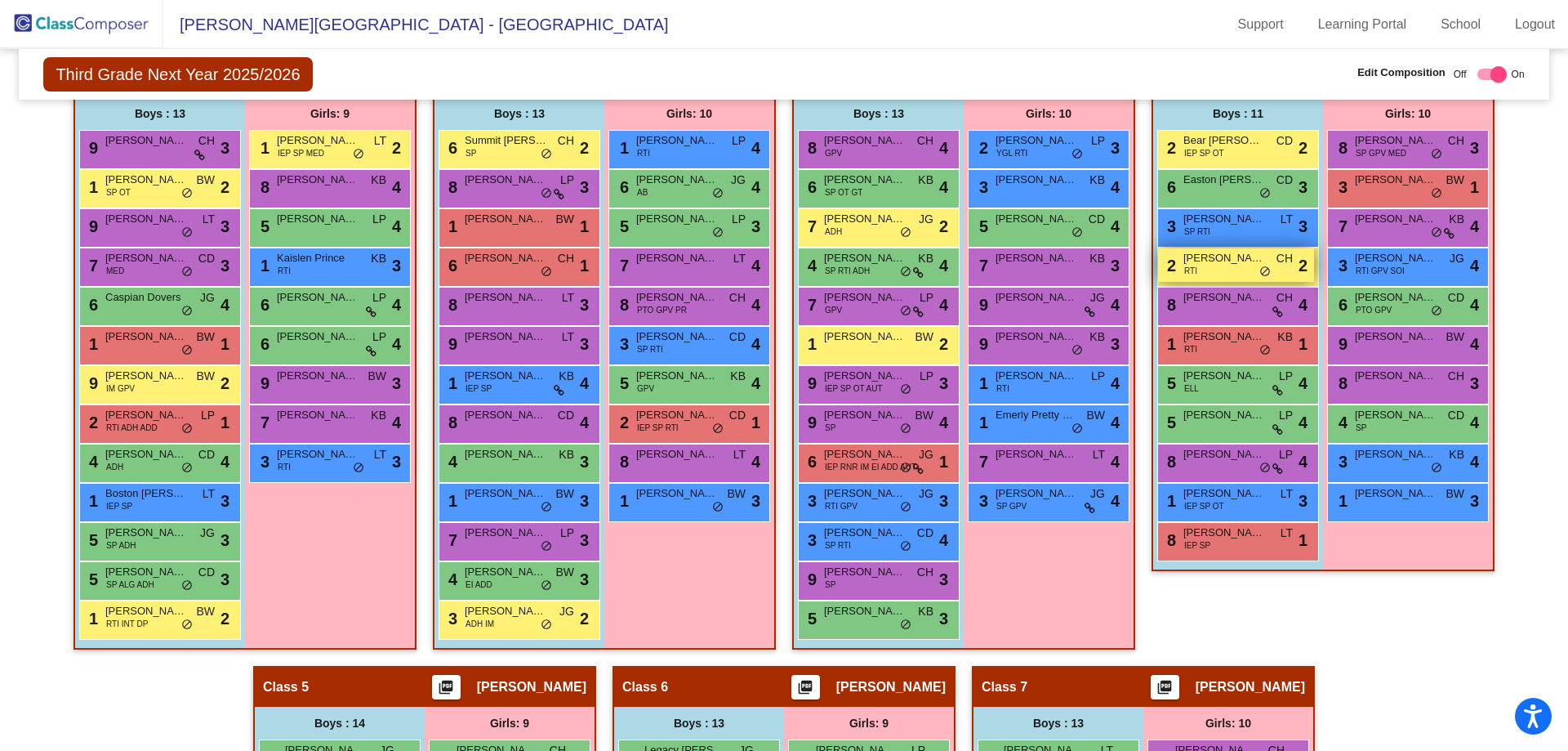
scroll to position [453, 0]
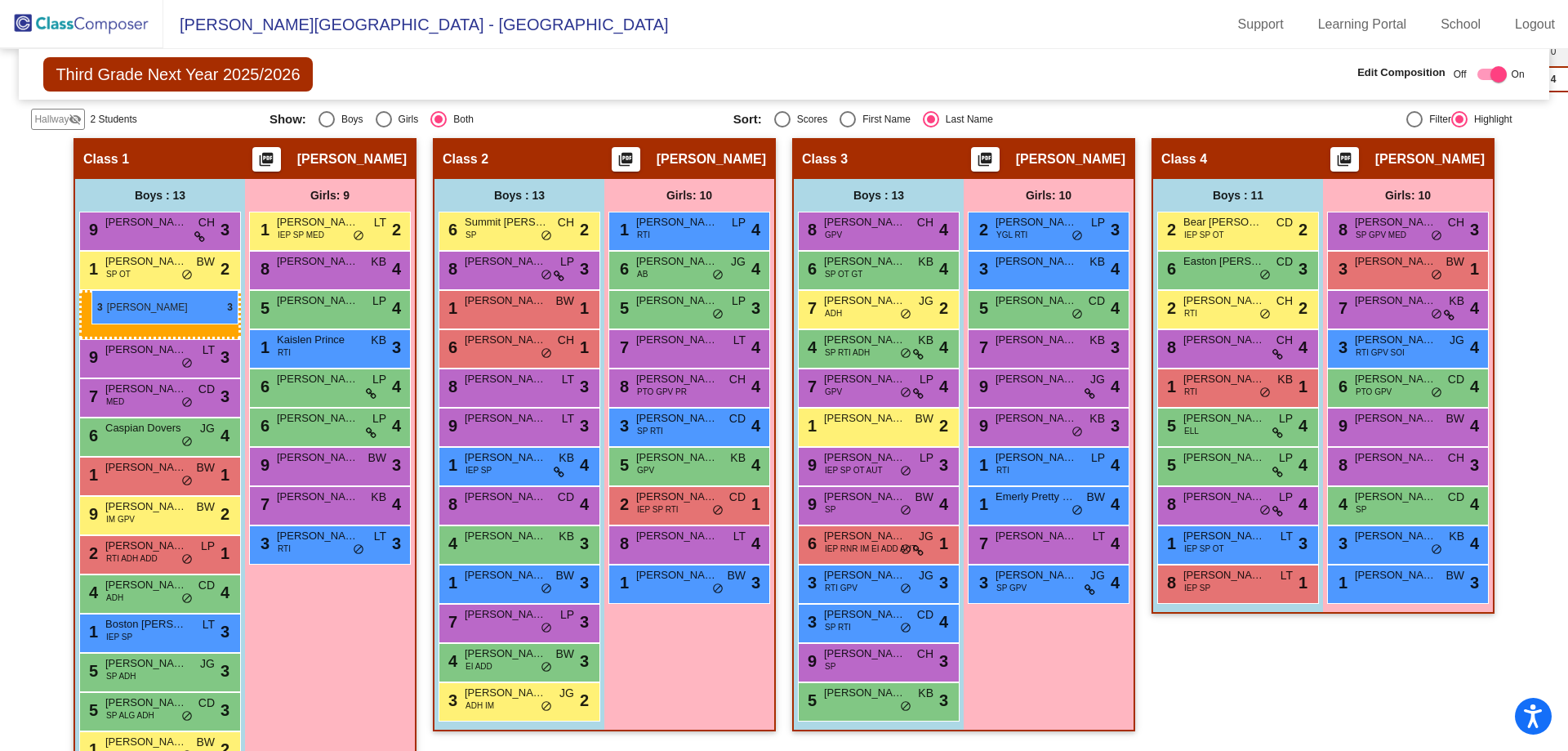
drag, startPoint x: 1237, startPoint y: 309, endPoint x: 91, endPoint y: 290, distance: 1146.2
